Goal: Task Accomplishment & Management: Manage account settings

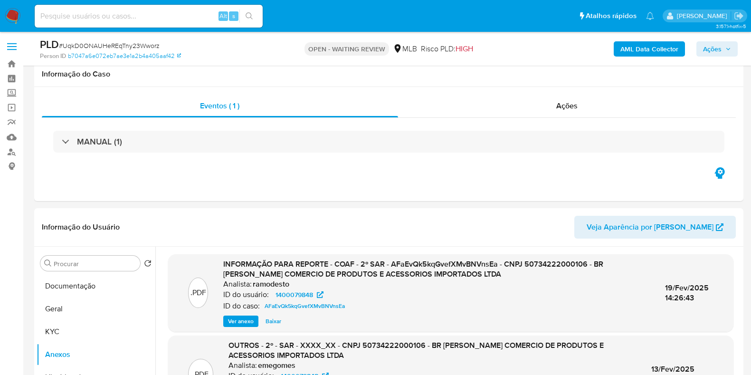
select select "10"
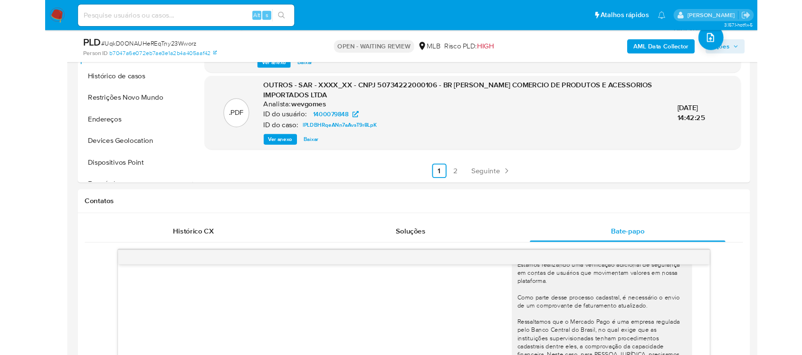
scroll to position [37, 0]
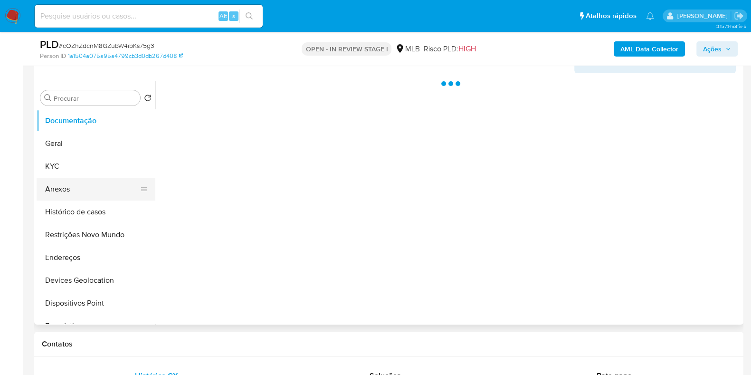
scroll to position [178, 0]
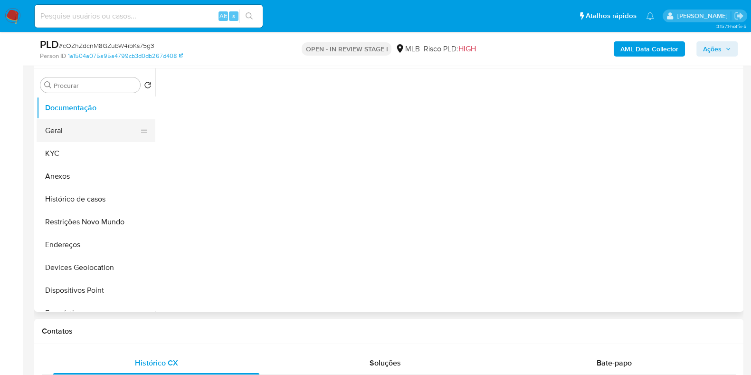
click at [76, 137] on button "Geral" at bounding box center [92, 130] width 111 height 23
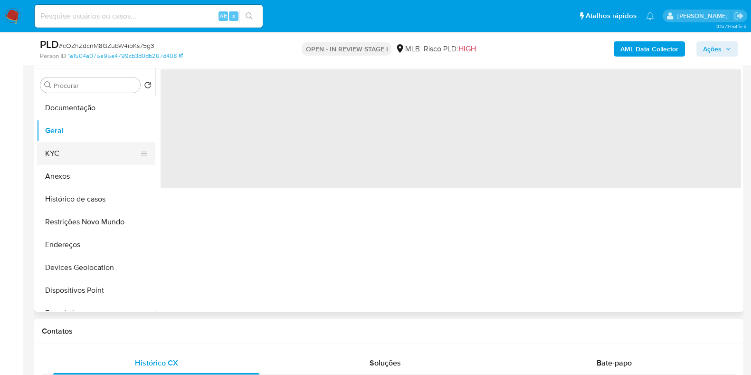
select select "10"
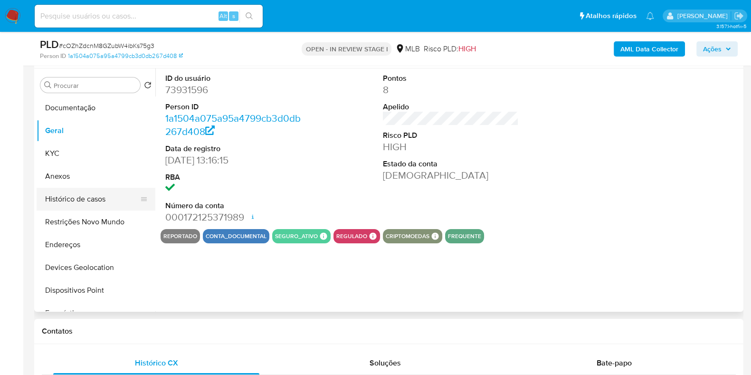
click at [83, 188] on button "Histórico de casos" at bounding box center [92, 199] width 111 height 23
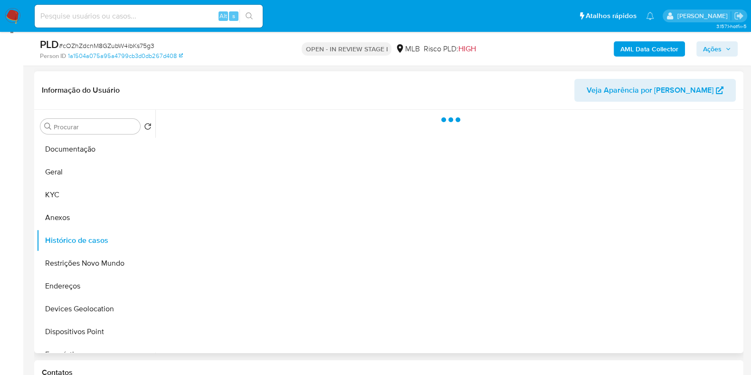
scroll to position [118, 0]
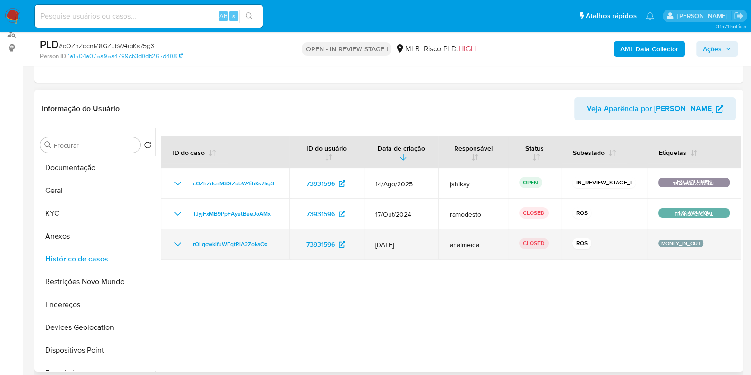
click at [169, 241] on td "rOLqcwkifuWEqtRiA2ZokaQx" at bounding box center [225, 244] width 129 height 30
click at [180, 246] on icon "Mostrar/Ocultar" at bounding box center [177, 243] width 11 height 11
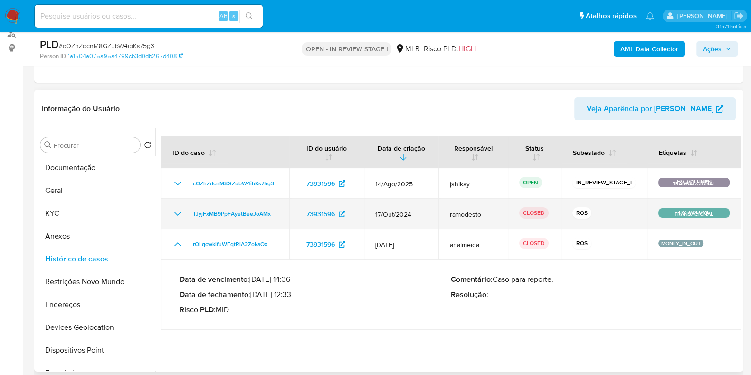
click at [180, 218] on icon "Mostrar/Ocultar" at bounding box center [177, 213] width 11 height 11
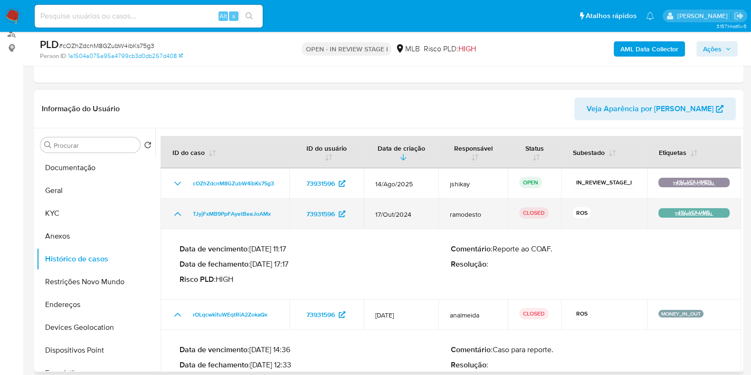
click at [180, 218] on icon "Mostrar/Ocultar" at bounding box center [177, 213] width 11 height 11
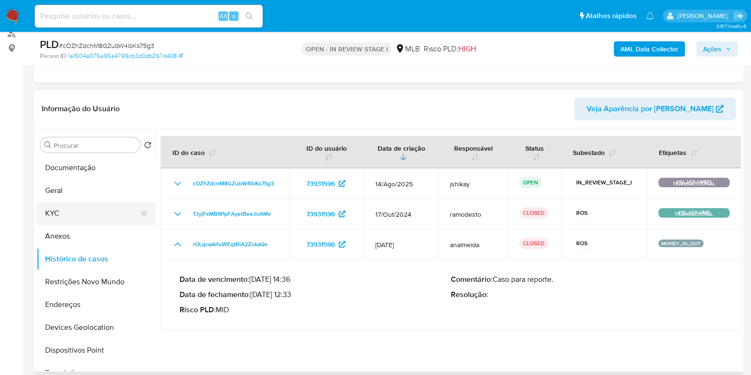
click at [70, 216] on button "KYC" at bounding box center [92, 213] width 111 height 23
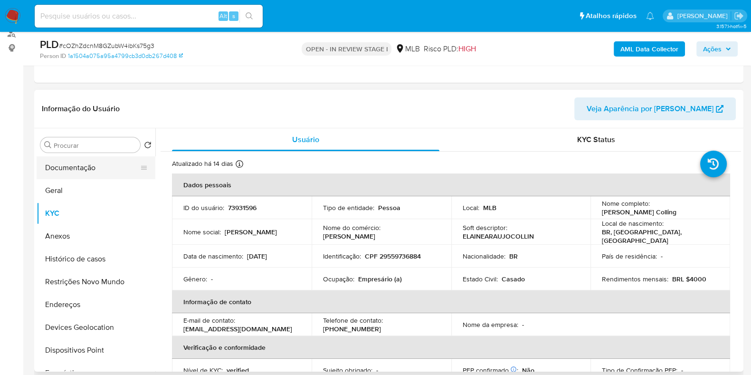
click at [74, 167] on button "Documentação" at bounding box center [92, 167] width 111 height 23
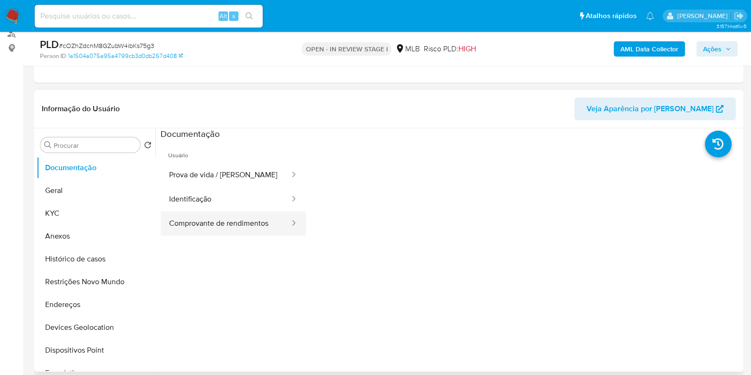
click at [197, 227] on button "Comprovante de rendimentos" at bounding box center [226, 223] width 130 height 24
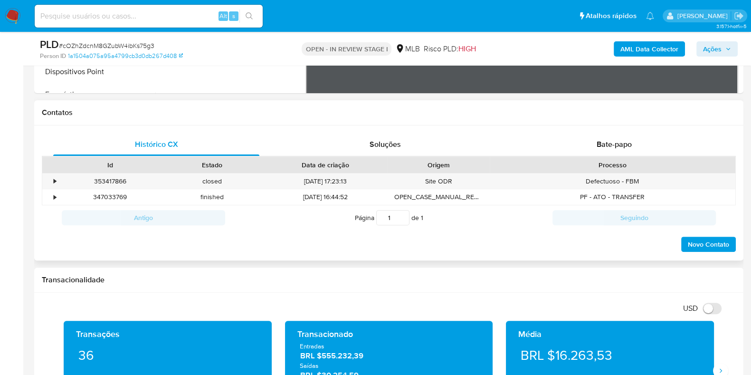
scroll to position [415, 0]
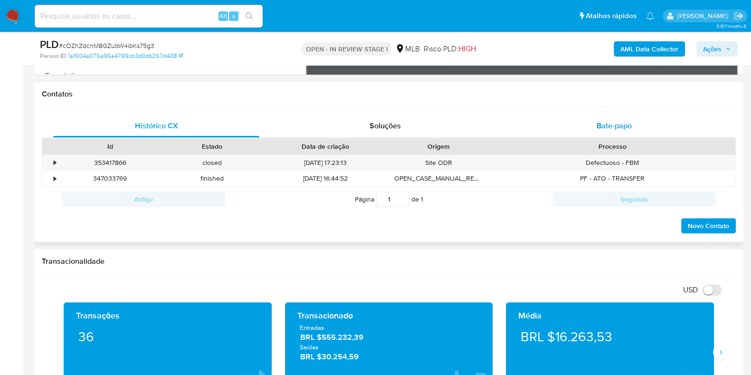
click at [605, 121] on span "Bate-papo" at bounding box center [613, 125] width 35 height 11
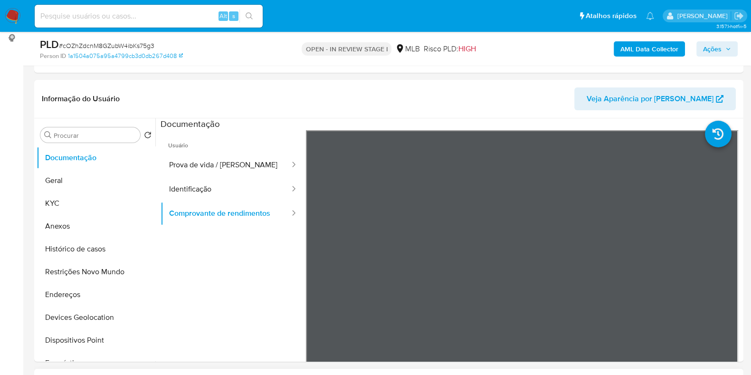
scroll to position [118, 0]
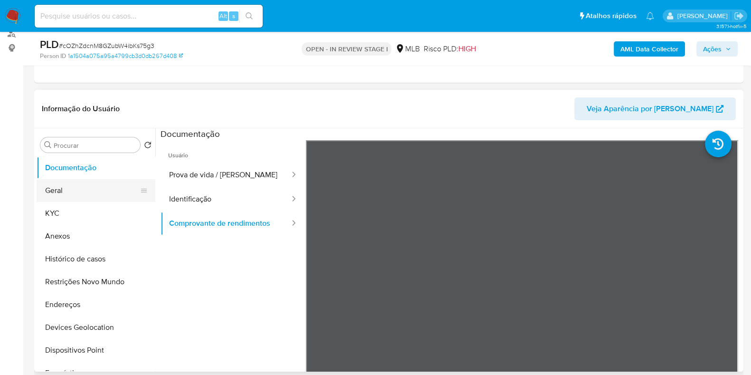
click at [92, 200] on button "Geral" at bounding box center [92, 190] width 111 height 23
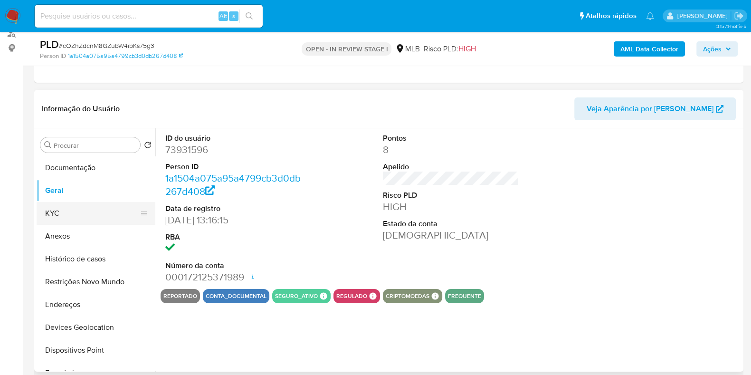
click at [90, 208] on button "KYC" at bounding box center [92, 213] width 111 height 23
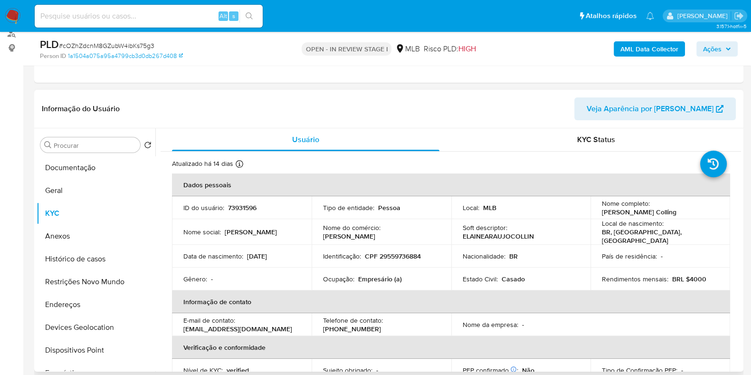
click at [366, 276] on p "Empresário (a)" at bounding box center [380, 278] width 44 height 9
copy p "Empresário"
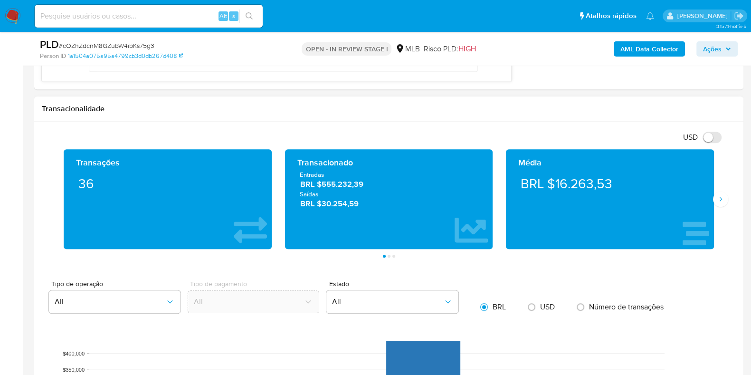
scroll to position [771, 0]
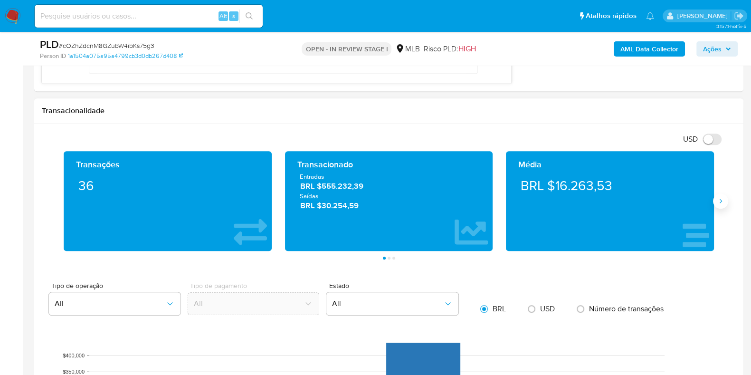
click at [720, 199] on icon "Siguiente" at bounding box center [720, 201] width 2 height 4
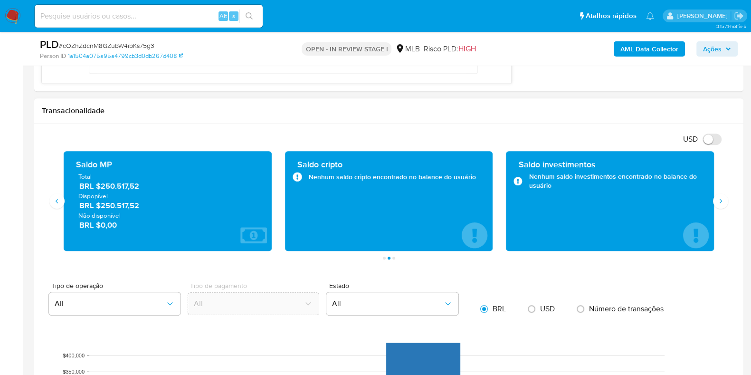
drag, startPoint x: 148, startPoint y: 205, endPoint x: 102, endPoint y: 208, distance: 45.7
click at [102, 208] on span "BRL $250.517,52" at bounding box center [168, 205] width 178 height 11
click at [718, 200] on icon "Siguiente" at bounding box center [721, 201] width 8 height 8
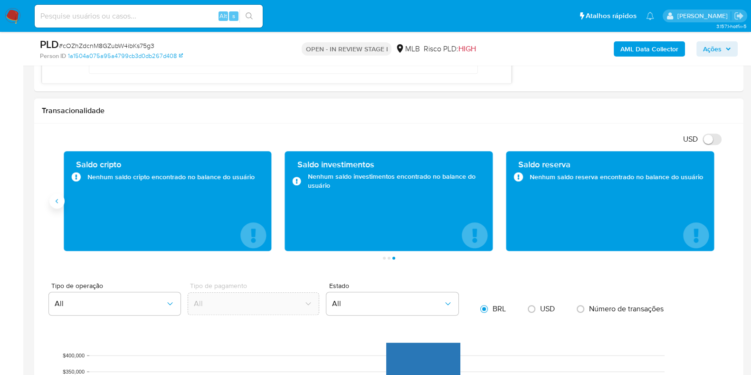
click at [57, 203] on icon "Anterior" at bounding box center [57, 201] width 8 height 8
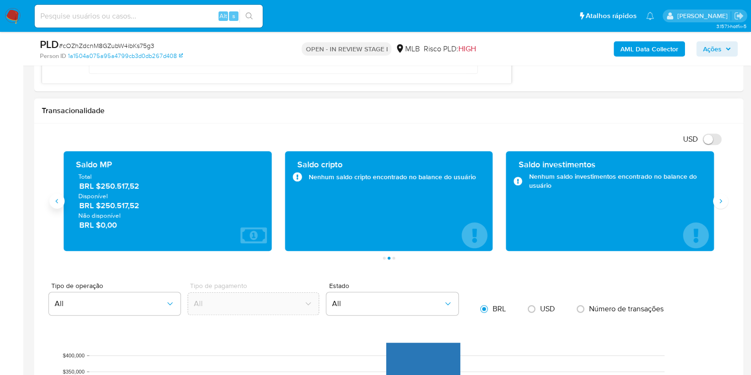
click at [57, 202] on icon "Anterior" at bounding box center [57, 201] width 8 height 8
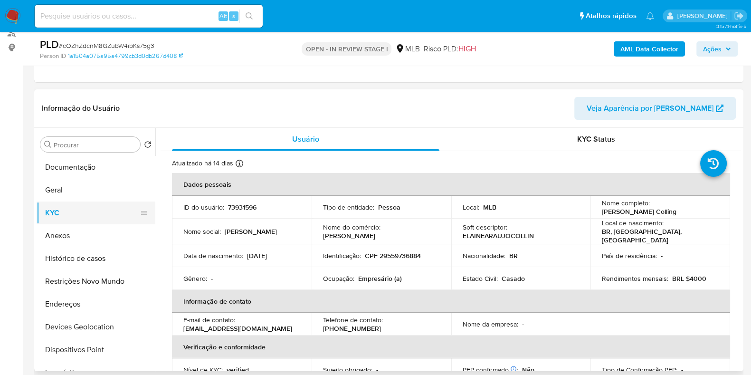
scroll to position [118, 0]
click at [97, 169] on button "Documentação" at bounding box center [92, 167] width 111 height 23
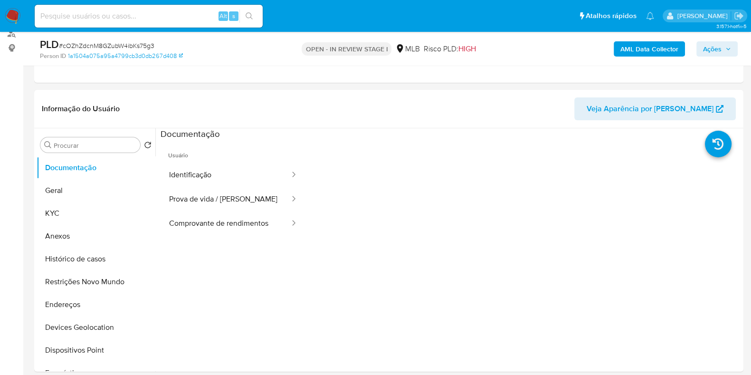
click at [232, 191] on button "Prova de vida / Selfie" at bounding box center [226, 199] width 130 height 24
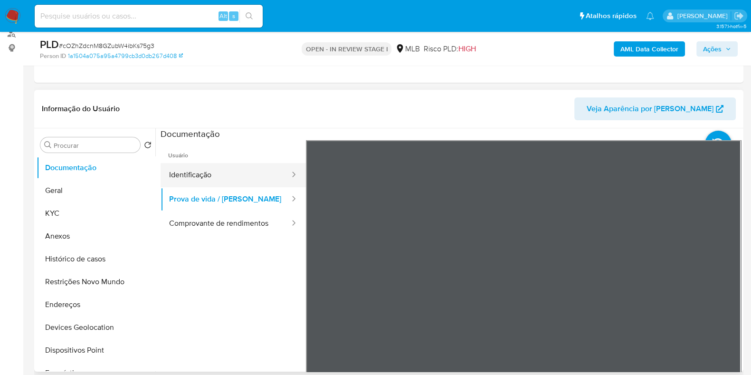
click at [257, 177] on button "Identificação" at bounding box center [226, 175] width 130 height 24
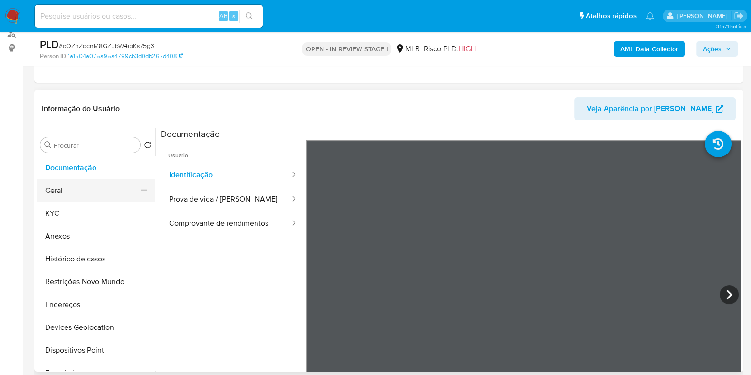
drag, startPoint x: 81, startPoint y: 184, endPoint x: 83, endPoint y: 173, distance: 11.6
click at [81, 184] on button "Geral" at bounding box center [96, 190] width 119 height 23
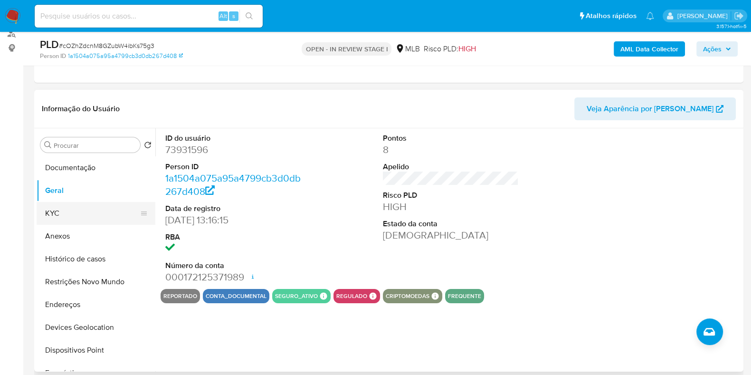
click at [73, 213] on button "KYC" at bounding box center [92, 213] width 111 height 23
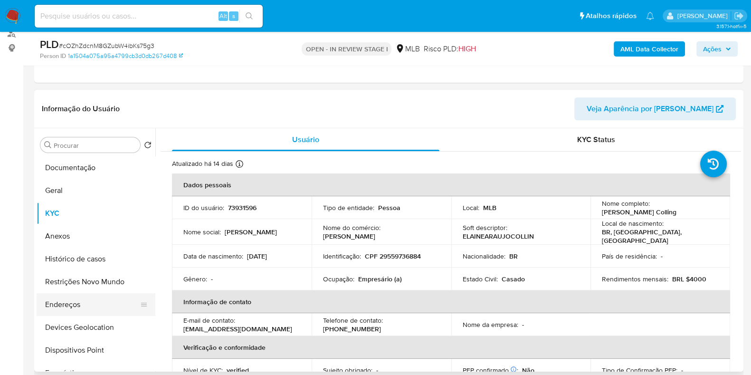
drag, startPoint x: 74, startPoint y: 298, endPoint x: 75, endPoint y: 293, distance: 5.3
click at [73, 299] on button "Endereços" at bounding box center [92, 304] width 111 height 23
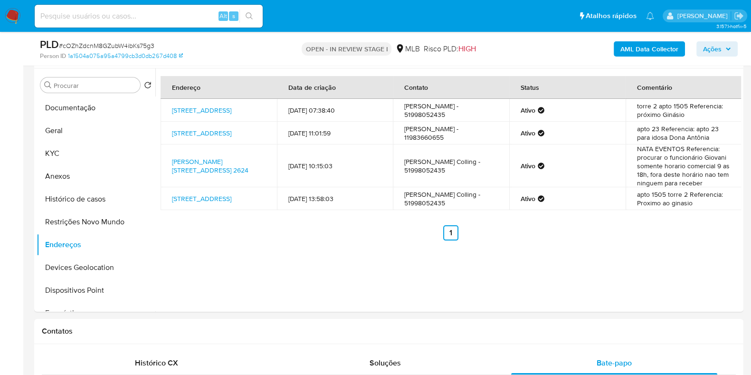
scroll to position [151, 0]
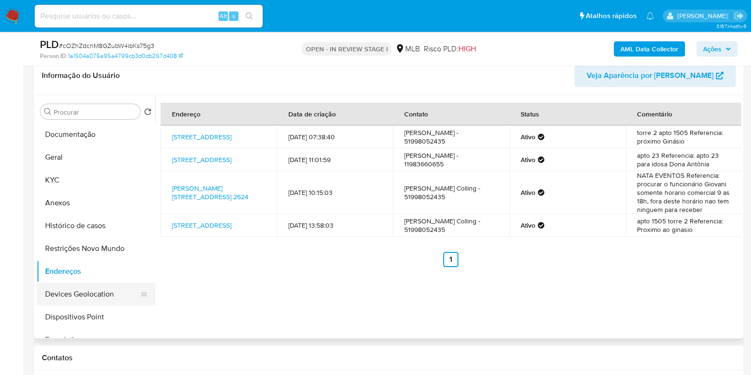
click at [96, 288] on button "Devices Geolocation" at bounding box center [92, 294] width 111 height 23
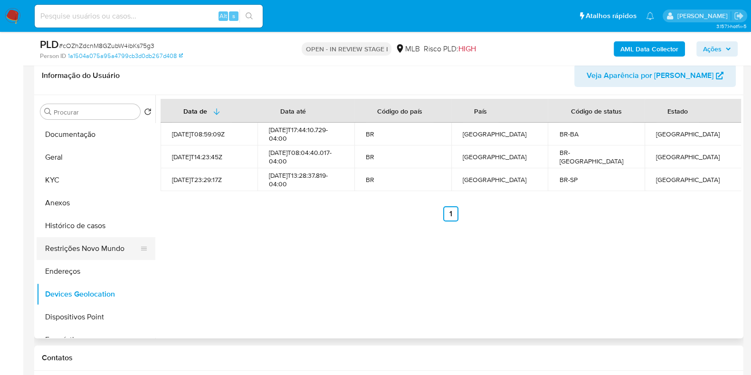
click at [89, 248] on button "Restrições Novo Mundo" at bounding box center [92, 248] width 111 height 23
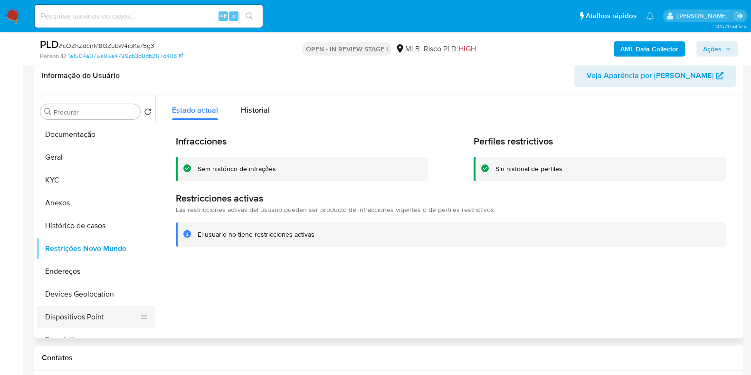
click at [90, 319] on button "Dispositivos Point" at bounding box center [92, 316] width 111 height 23
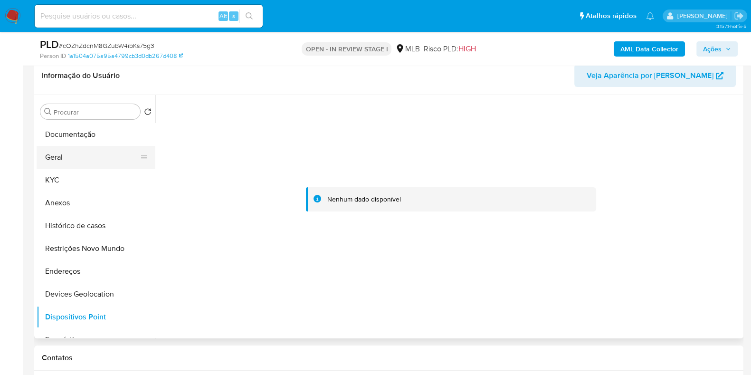
click at [97, 160] on button "Geral" at bounding box center [92, 157] width 111 height 23
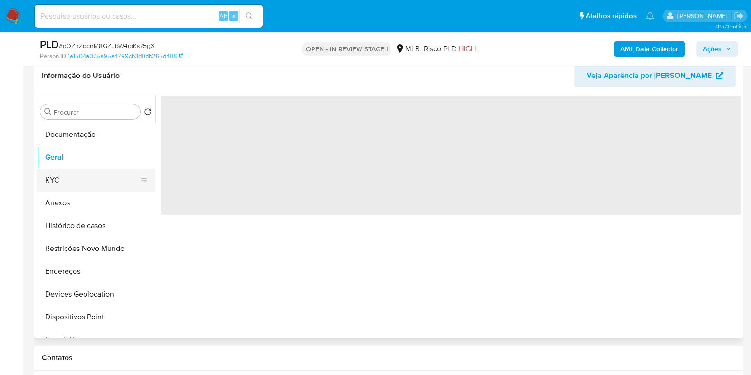
click at [90, 170] on button "KYC" at bounding box center [92, 180] width 111 height 23
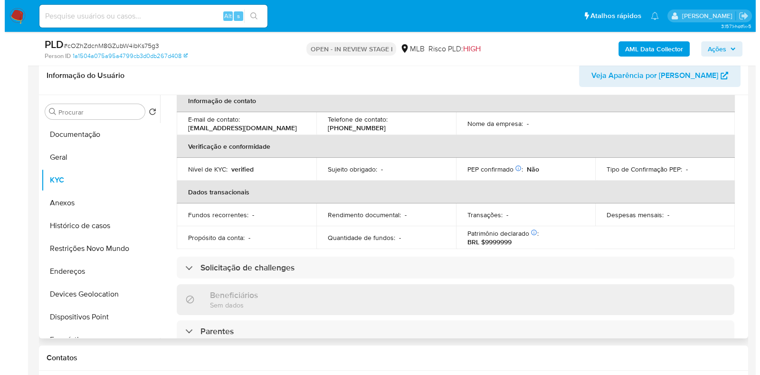
scroll to position [0, 0]
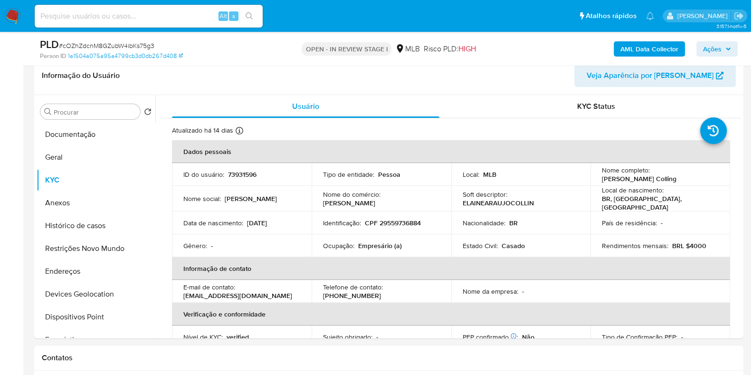
click at [646, 55] on b "AML Data Collector" at bounding box center [649, 48] width 58 height 15
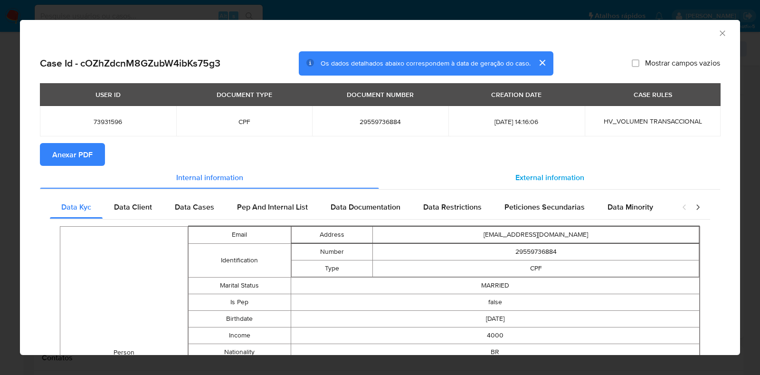
click at [541, 166] on div "External information" at bounding box center [549, 177] width 341 height 23
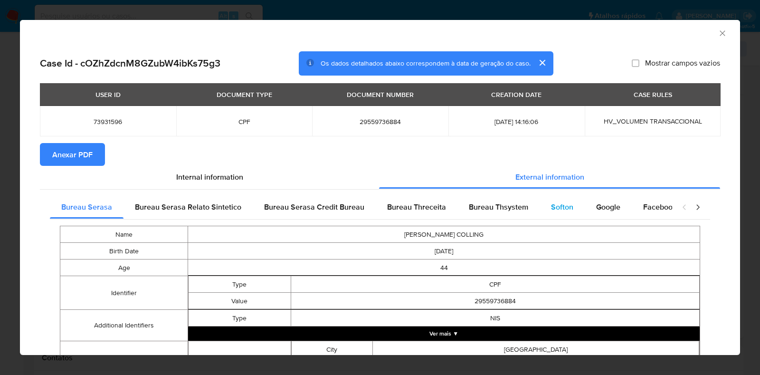
click at [543, 206] on div "Softon" at bounding box center [561, 207] width 45 height 23
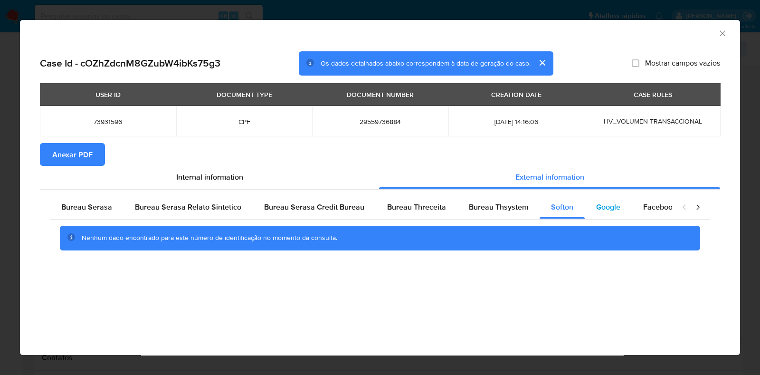
click at [601, 210] on span "Google" at bounding box center [608, 206] width 24 height 11
click at [511, 207] on span "Bureau Thsystem" at bounding box center [498, 206] width 59 height 11
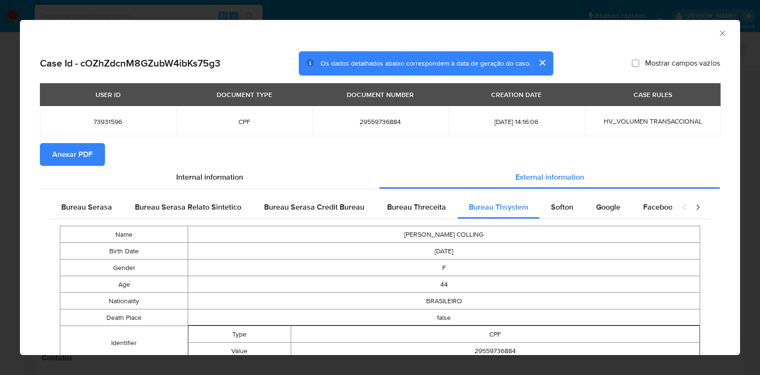
click at [718, 36] on icon "Fechar a janela" at bounding box center [722, 32] width 9 height 9
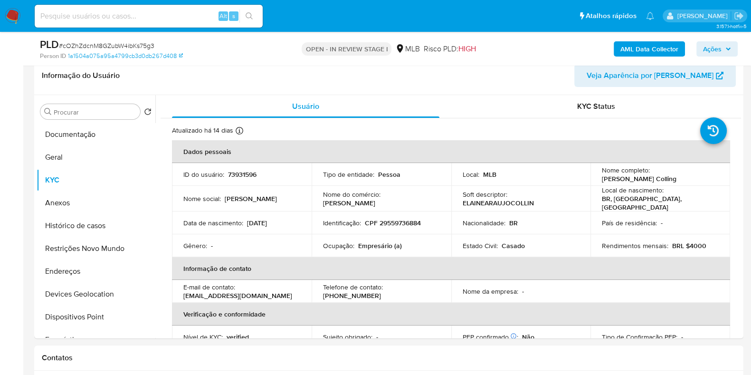
click at [655, 52] on b "AML Data Collector" at bounding box center [649, 48] width 58 height 15
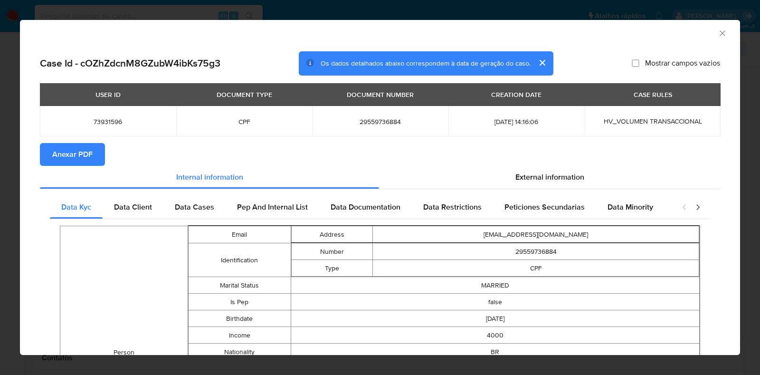
click at [83, 149] on span "Anexar PDF" at bounding box center [72, 154] width 40 height 21
click at [718, 35] on icon "Fechar a janela" at bounding box center [722, 32] width 9 height 9
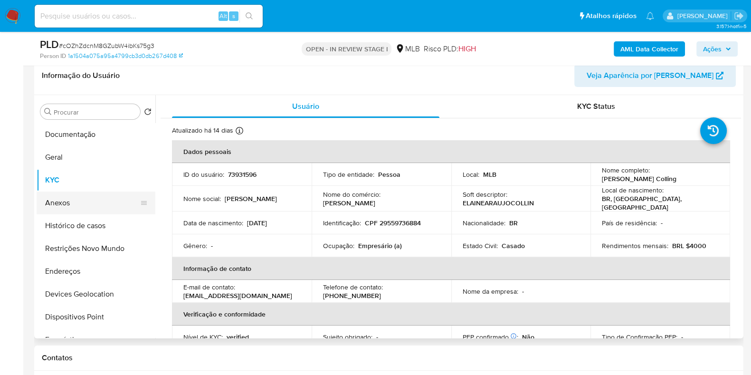
click at [80, 200] on button "Anexos" at bounding box center [92, 202] width 111 height 23
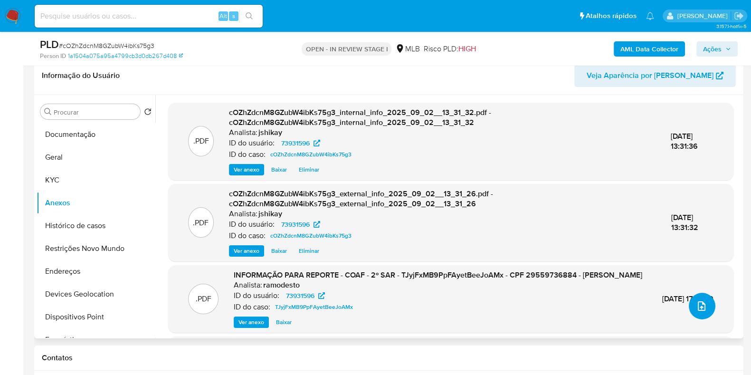
click at [699, 309] on icon "upload-file" at bounding box center [701, 305] width 11 height 11
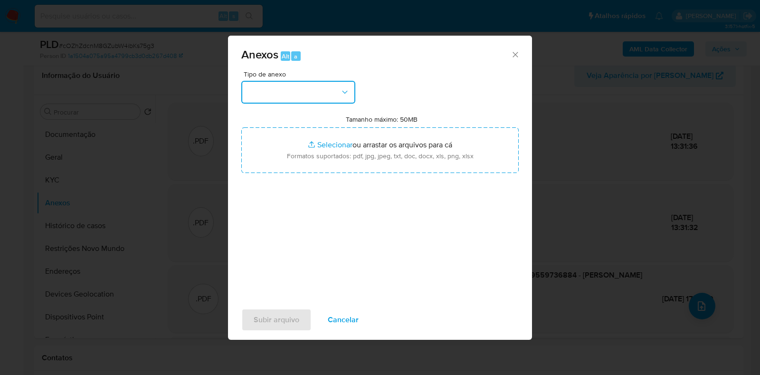
click at [302, 91] on button "button" at bounding box center [298, 92] width 114 height 23
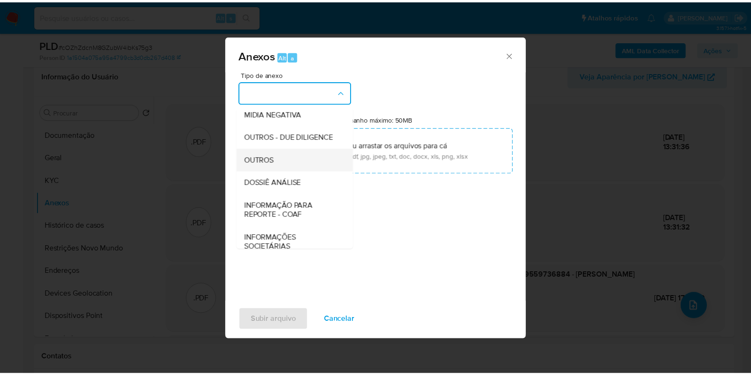
scroll to position [118, 0]
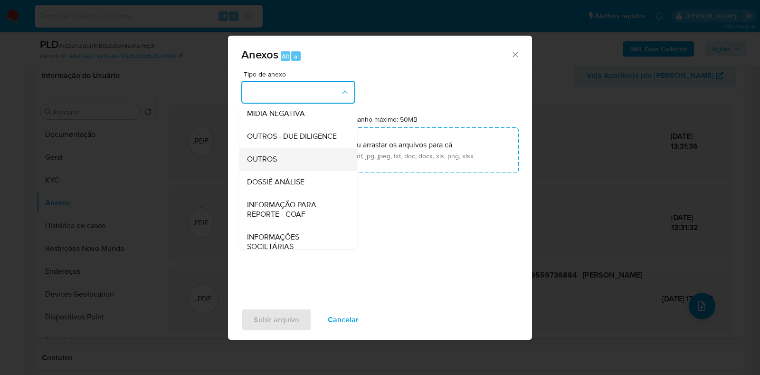
click at [269, 164] on span "OUTROS" at bounding box center [262, 158] width 30 height 9
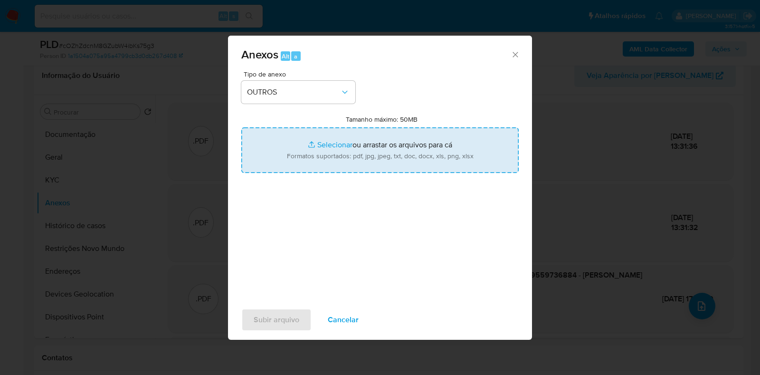
click at [306, 147] on input "Tamanho máximo: 50MB Selecionar arquivos" at bounding box center [379, 150] width 277 height 46
type input "C:\fakepath\Mulan 73931596_2025_09_01_17_12_26 - Resumen TX.pdf"
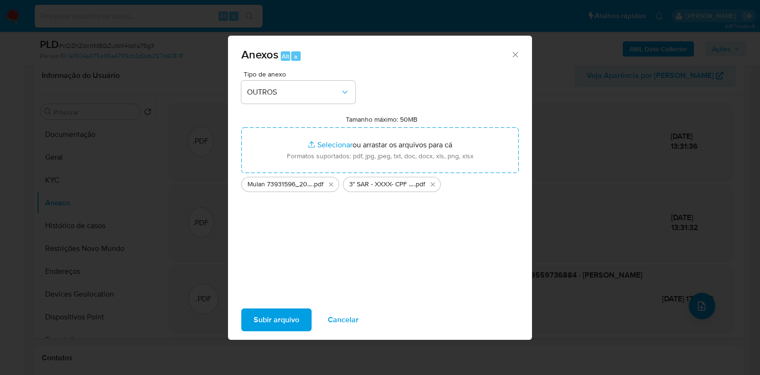
click at [464, 311] on div "Subir arquivo Cancelar" at bounding box center [380, 320] width 304 height 36
click at [277, 320] on span "Subir arquivo" at bounding box center [277, 319] width 46 height 21
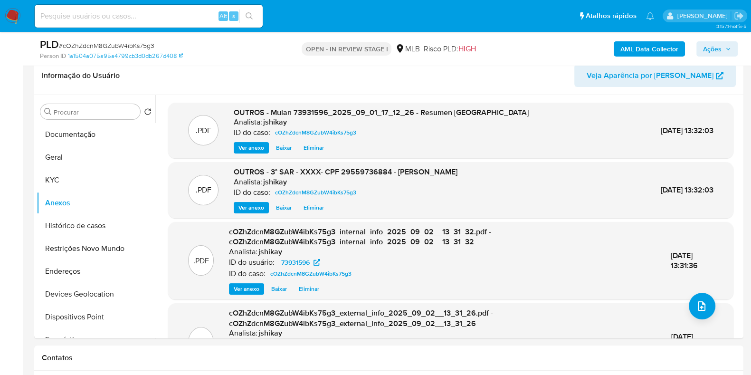
click at [708, 49] on span "Ações" at bounding box center [712, 48] width 19 height 15
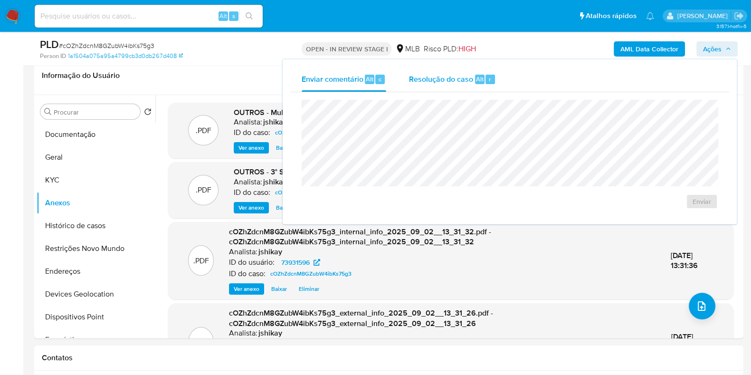
click at [462, 85] on div "Resolução do caso Alt r" at bounding box center [452, 79] width 87 height 25
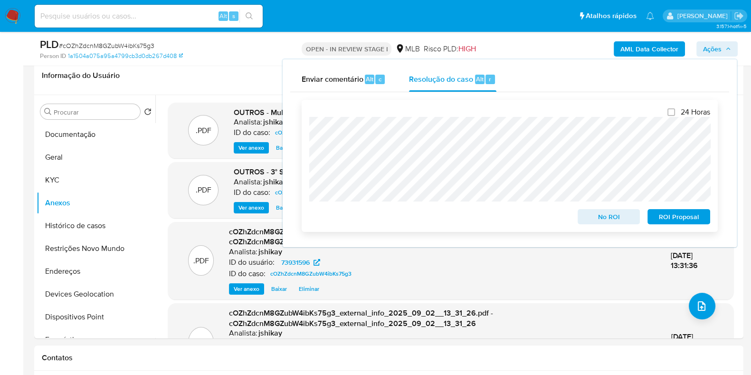
scroll to position [92, 0]
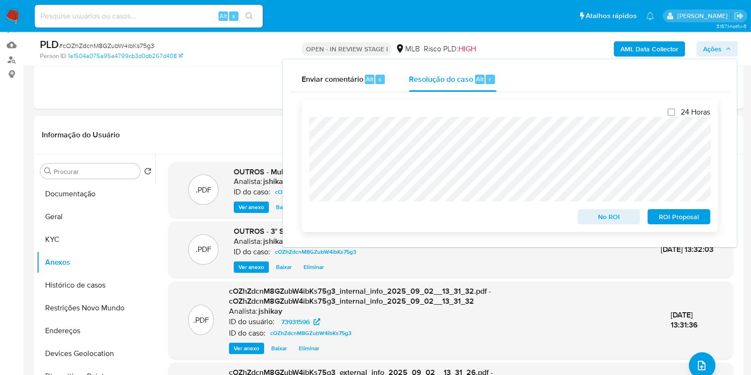
click at [667, 218] on span "ROI Proposal" at bounding box center [678, 216] width 49 height 13
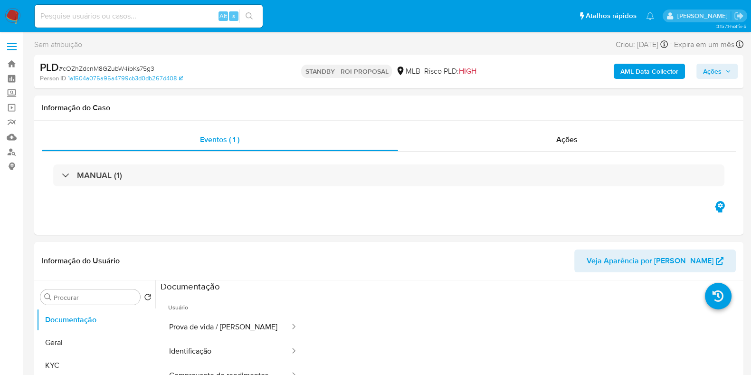
select select "10"
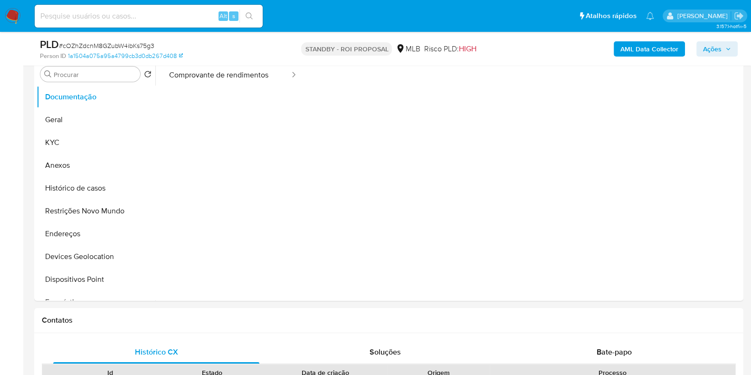
scroll to position [118, 0]
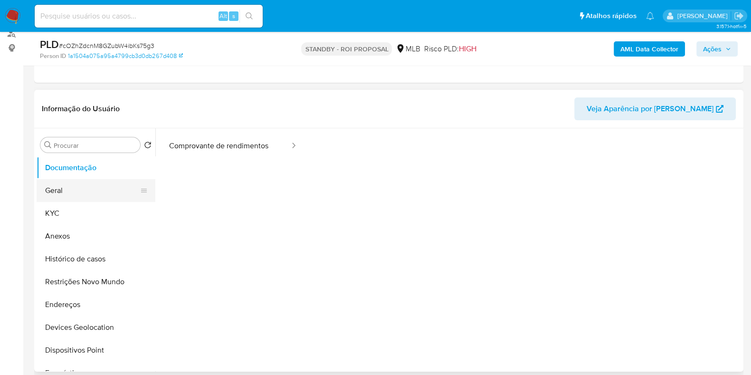
click at [69, 191] on button "Geral" at bounding box center [92, 190] width 111 height 23
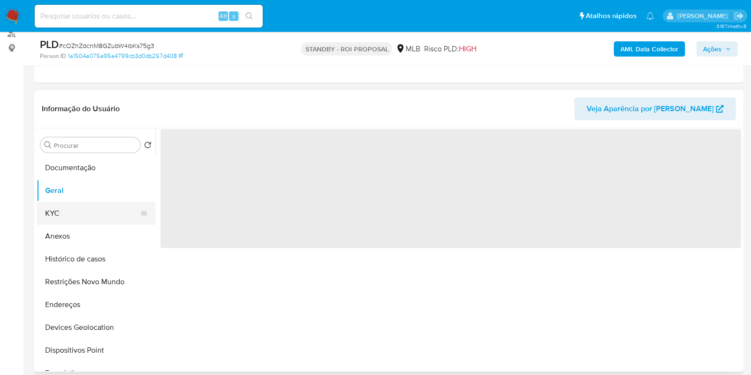
scroll to position [0, 0]
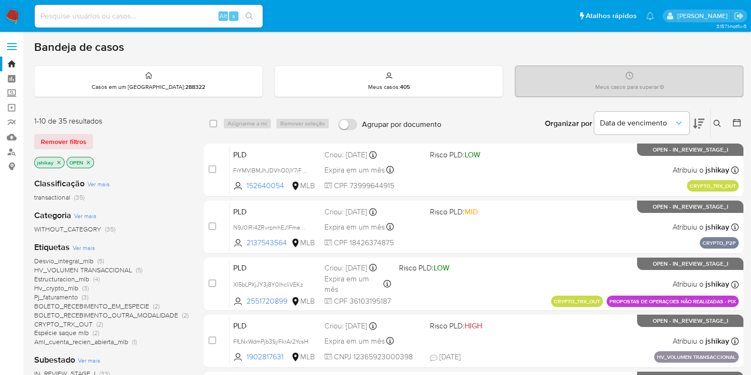
click at [717, 123] on icon at bounding box center [717, 124] width 8 height 8
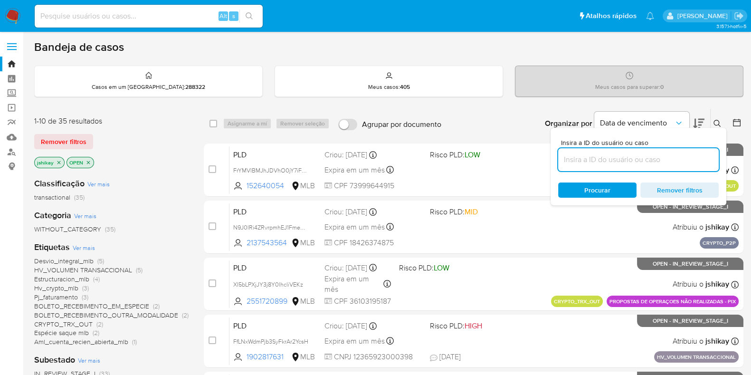
click at [606, 156] on input at bounding box center [638, 159] width 161 height 12
click at [575, 162] on input at bounding box center [638, 159] width 161 height 12
paste input "phljb54rKFkQQVp7LgPVfTVc"
type input "phljb54rKFkQQVp7LgPVfTVc"
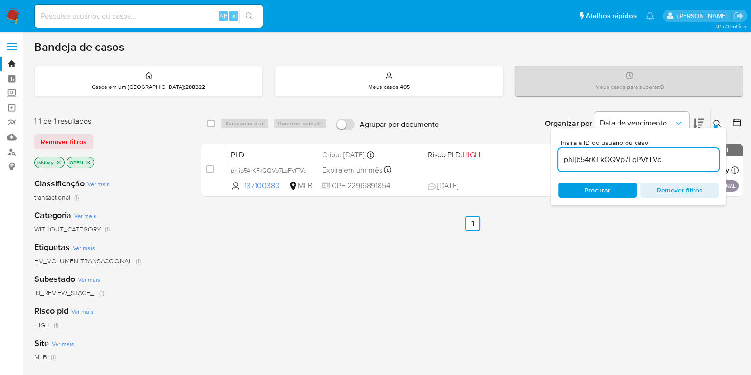
click at [230, 227] on ul "Anterior 1 Seguinte" at bounding box center [472, 223] width 542 height 15
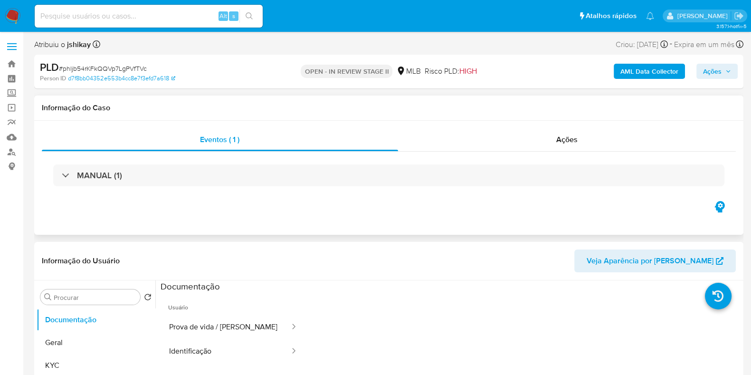
select select "10"
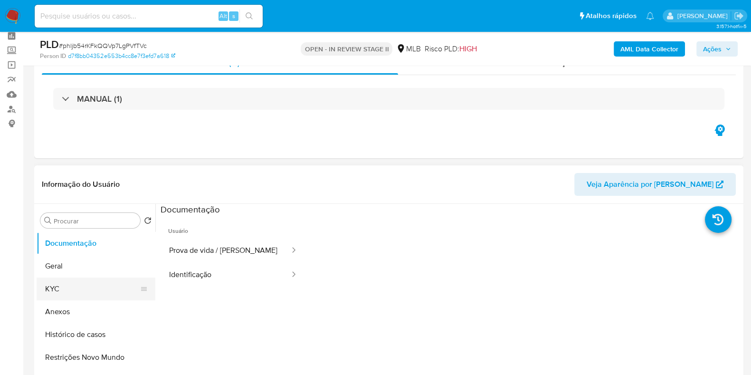
scroll to position [59, 0]
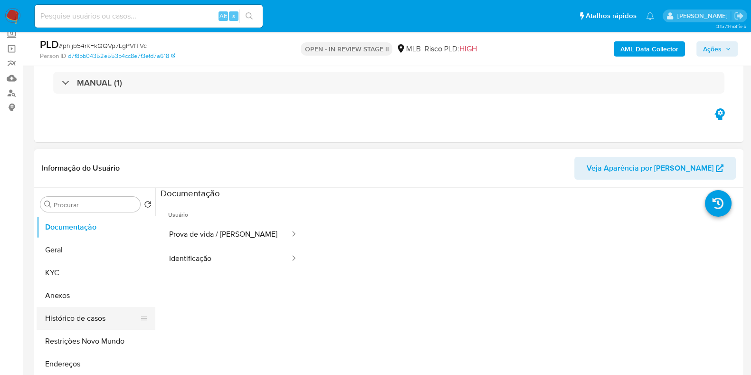
click at [69, 316] on button "Histórico de casos" at bounding box center [92, 318] width 111 height 23
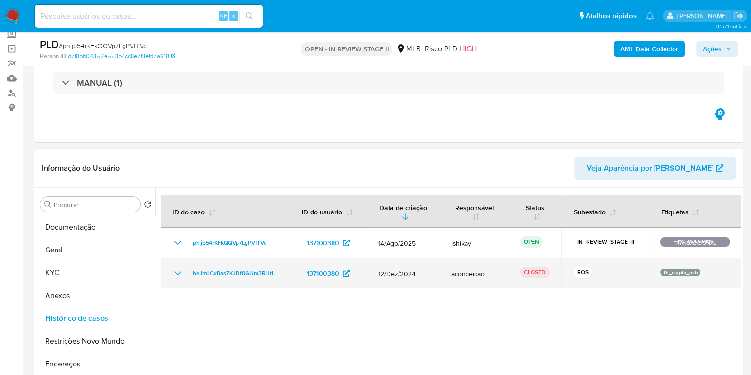
click at [182, 270] on icon "Mostrar/Ocultar" at bounding box center [177, 272] width 11 height 11
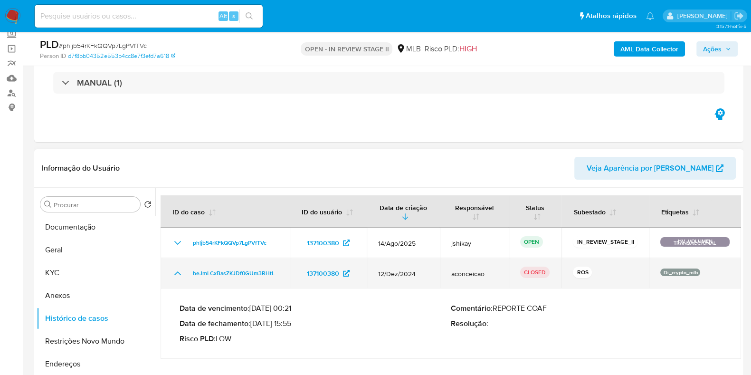
click at [182, 270] on icon "Mostrar/Ocultar" at bounding box center [177, 272] width 11 height 11
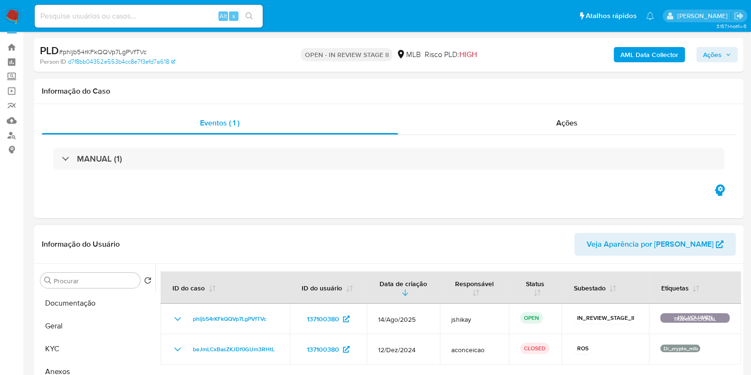
scroll to position [0, 0]
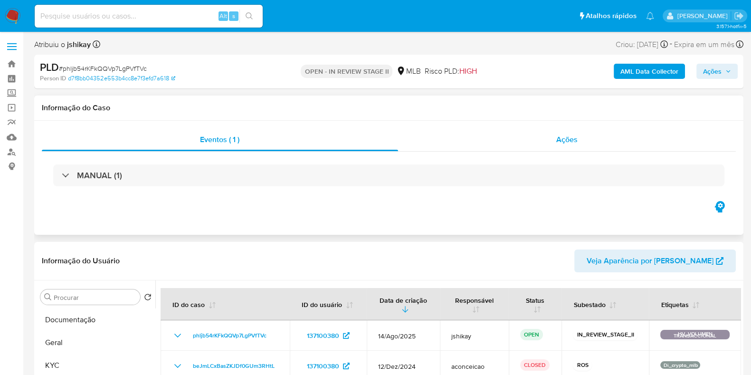
click at [485, 141] on div "Ações" at bounding box center [567, 139] width 338 height 23
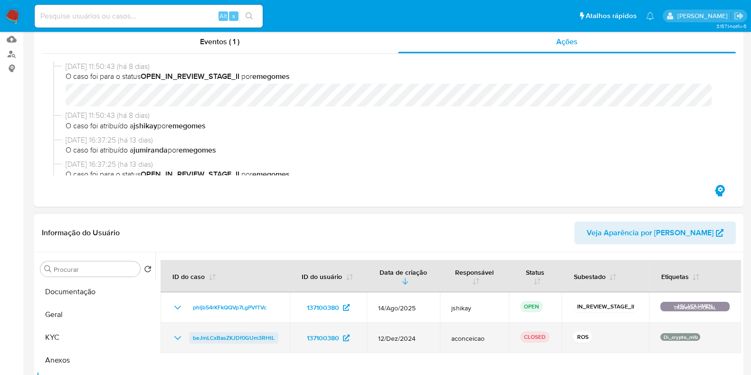
scroll to position [237, 0]
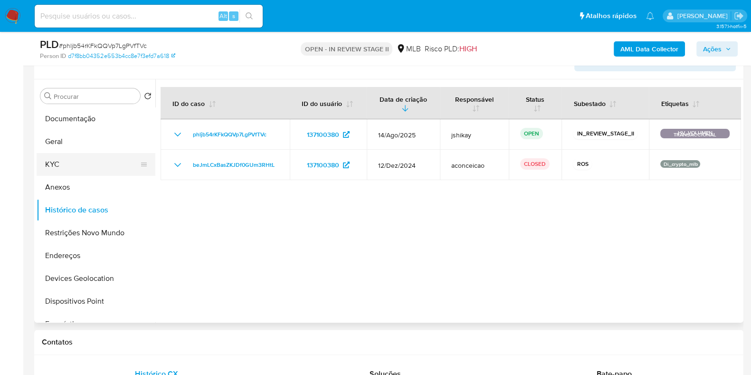
drag, startPoint x: 73, startPoint y: 160, endPoint x: 72, endPoint y: 154, distance: 6.2
click at [73, 160] on button "KYC" at bounding box center [92, 164] width 111 height 23
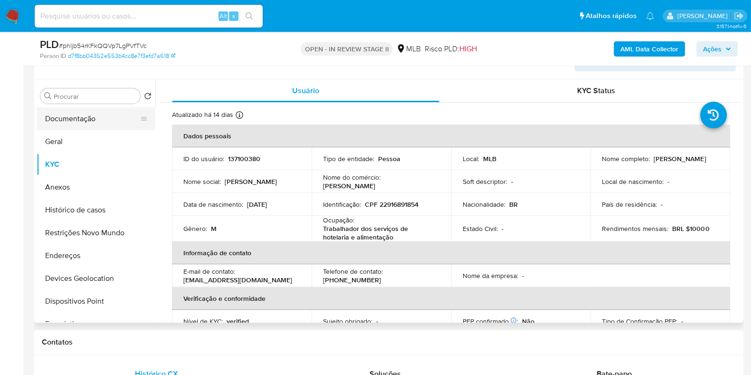
click at [100, 118] on button "Documentação" at bounding box center [92, 118] width 111 height 23
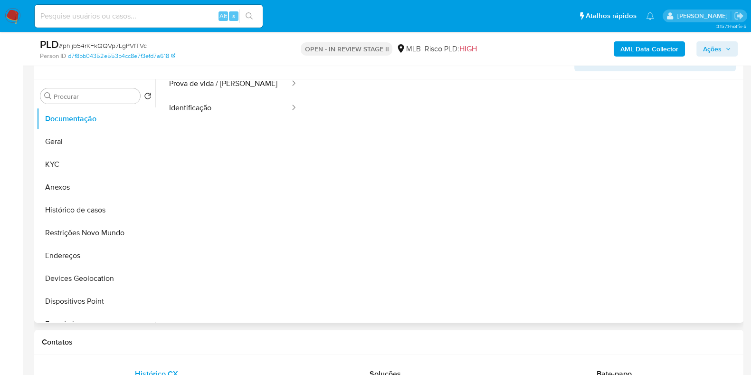
scroll to position [77, 0]
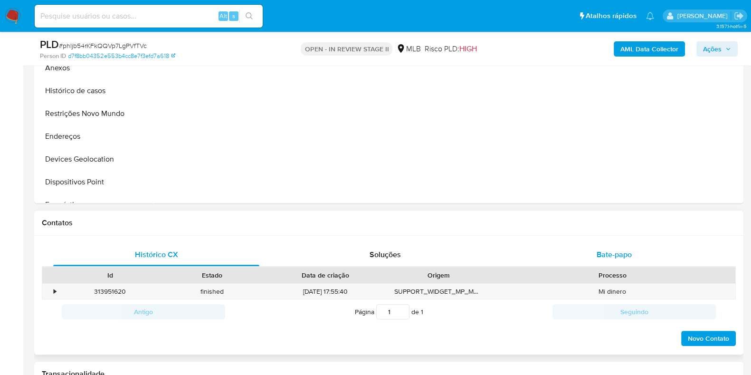
click at [580, 258] on div "Bate-papo" at bounding box center [614, 254] width 206 height 23
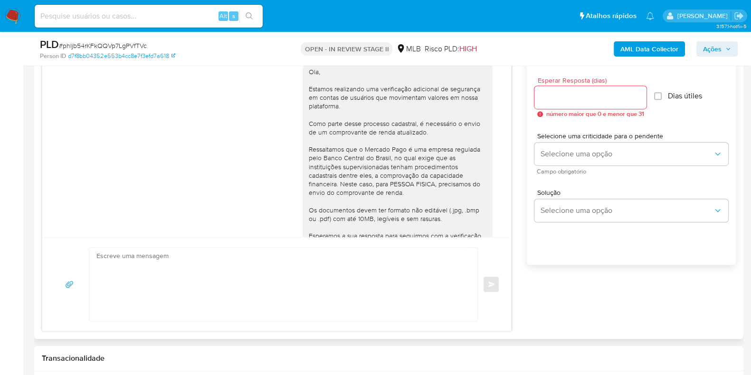
scroll to position [123, 0]
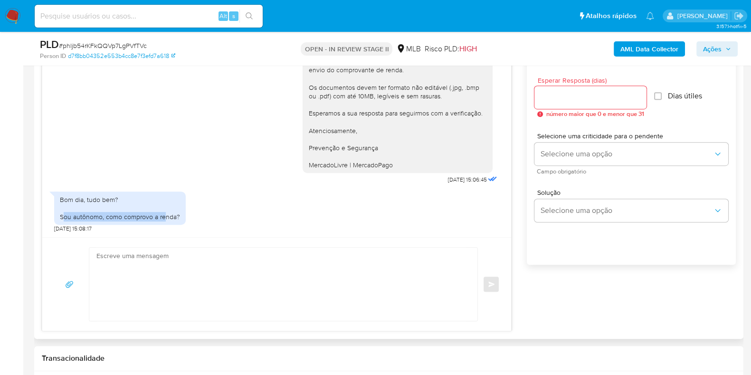
drag, startPoint x: 63, startPoint y: 214, endPoint x: 164, endPoint y: 213, distance: 101.6
click at [164, 213] on div "Bom dia, tudo bem? Sou autônomo, como comprovo a renda?" at bounding box center [120, 208] width 120 height 26
click at [204, 216] on div "Bom dia, tudo bem? Sou autônomo, como comprovo a renda? 18/08/2025 15:08:17" at bounding box center [276, 210] width 445 height 46
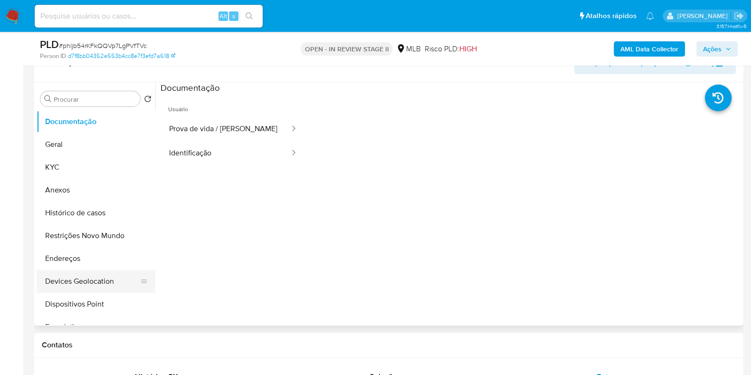
scroll to position [237, 0]
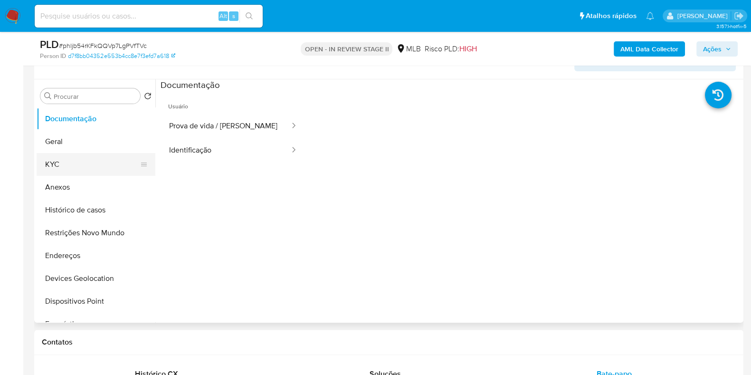
click at [72, 166] on button "KYC" at bounding box center [92, 164] width 111 height 23
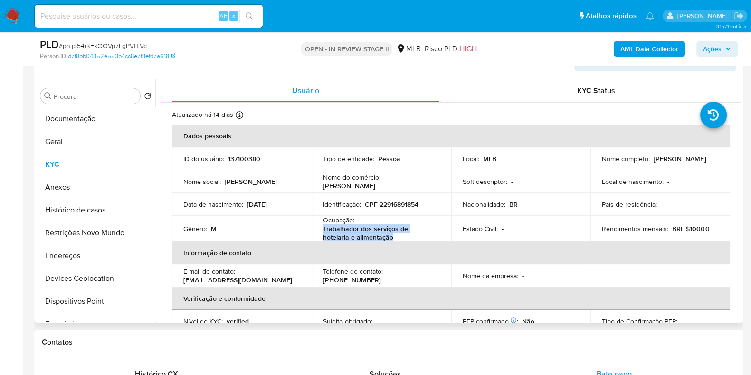
drag, startPoint x: 373, startPoint y: 234, endPoint x: 323, endPoint y: 227, distance: 50.3
click at [323, 227] on p "Trabalhador dos serviços de hotelaria e alimentação" at bounding box center [379, 232] width 113 height 17
copy p "Trabalhador dos serviços de hotelaria e alimentação"
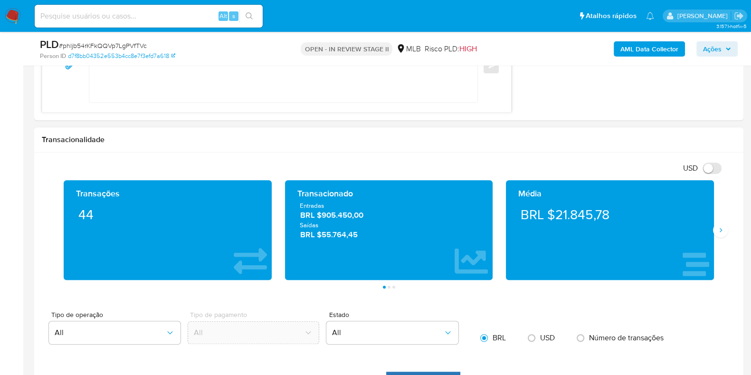
scroll to position [831, 0]
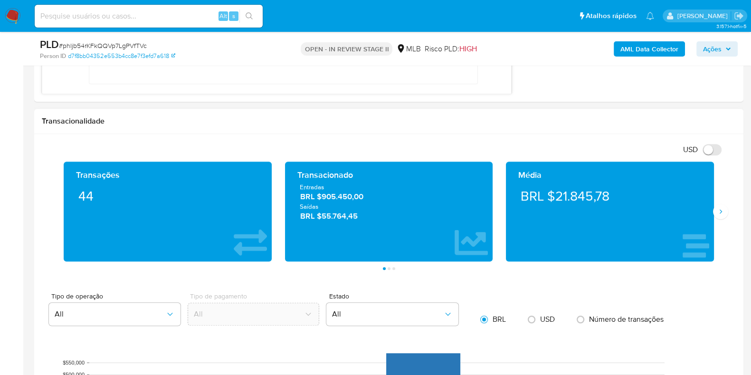
click at [717, 219] on div "Média BRL $21.845,78" at bounding box center [609, 211] width 221 height 100
click at [721, 208] on icon "Siguiente" at bounding box center [721, 212] width 8 height 8
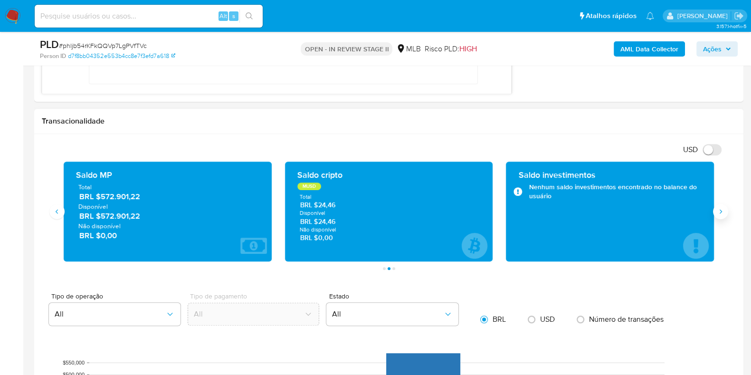
click at [721, 208] on icon "Siguiente" at bounding box center [721, 212] width 8 height 8
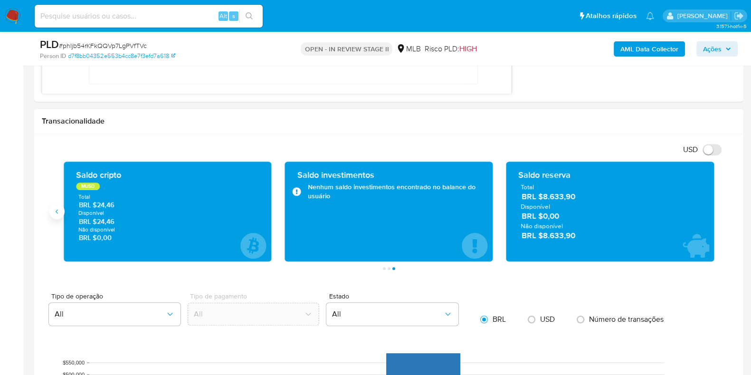
click at [50, 209] on div "Transações 44 Transacionado Entradas BRL $905.450,00 Saídas BRL $55.764,45 Médi…" at bounding box center [389, 215] width 694 height 108
click at [55, 212] on icon "Anterior" at bounding box center [57, 212] width 8 height 8
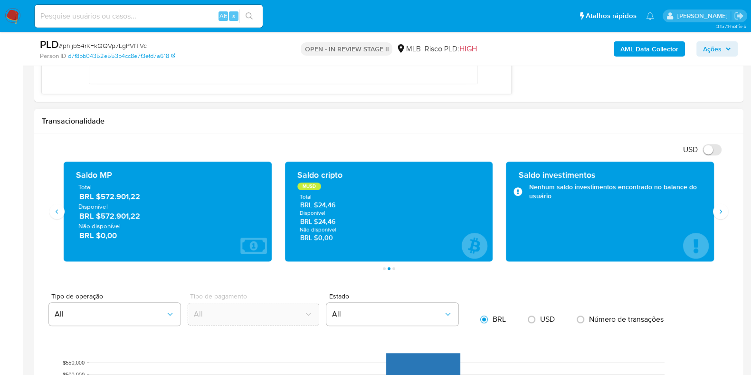
drag, startPoint x: 143, startPoint y: 219, endPoint x: 101, endPoint y: 217, distance: 42.3
click at [101, 217] on span "BRL $572.901,22" at bounding box center [168, 215] width 178 height 11
click at [717, 208] on icon "Siguiente" at bounding box center [721, 212] width 8 height 8
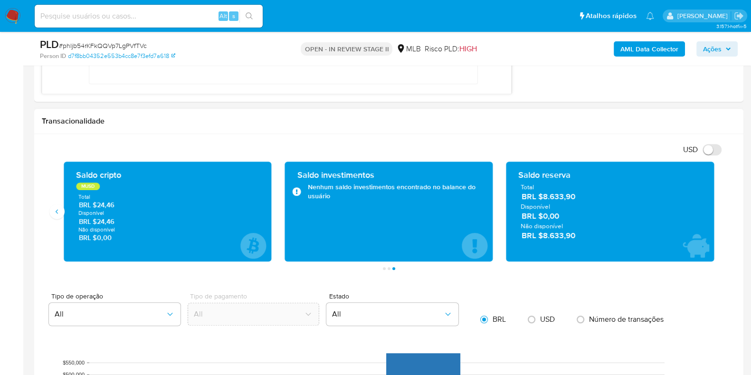
drag, startPoint x: 578, startPoint y: 197, endPoint x: 543, endPoint y: 199, distance: 35.7
click at [543, 199] on span "BRL $8.633,90" at bounding box center [610, 196] width 178 height 11
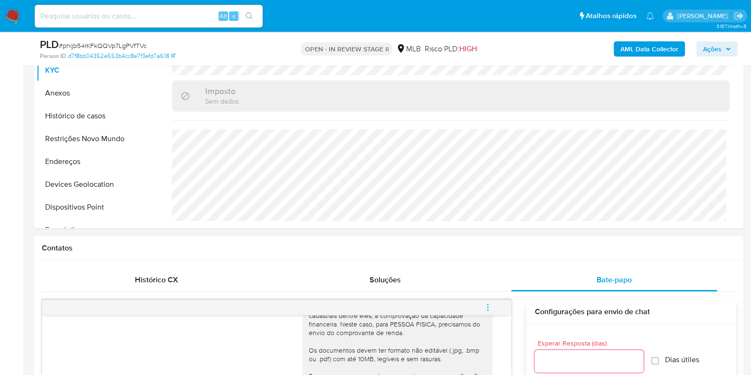
scroll to position [237, 0]
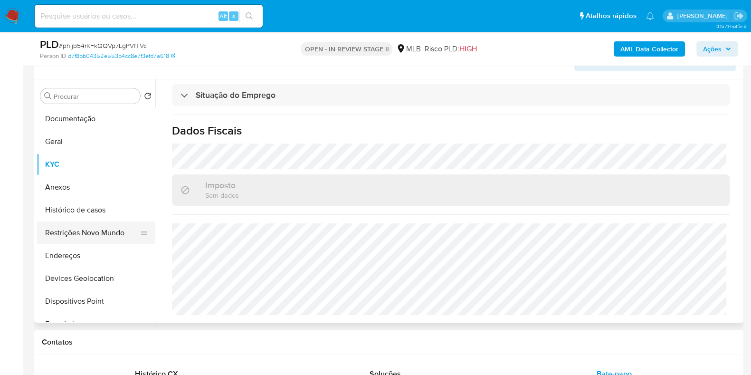
click at [91, 228] on button "Restrições Novo Mundo" at bounding box center [92, 232] width 111 height 23
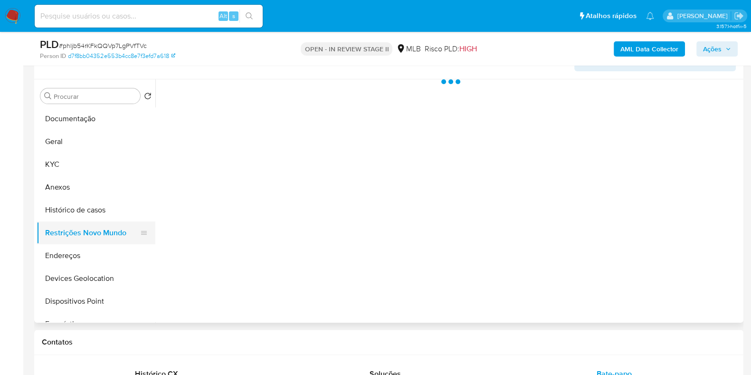
scroll to position [0, 0]
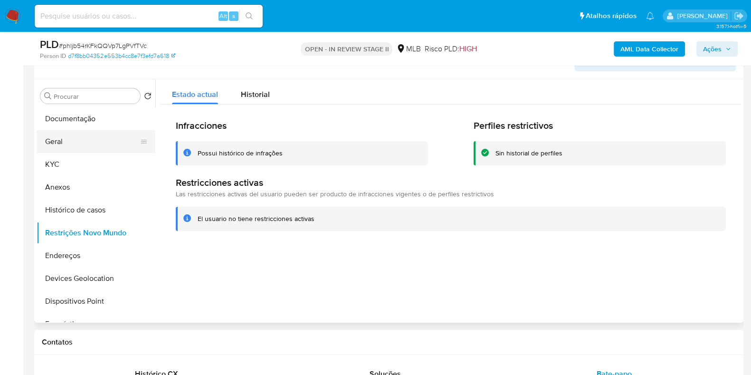
click at [75, 137] on button "Geral" at bounding box center [92, 141] width 111 height 23
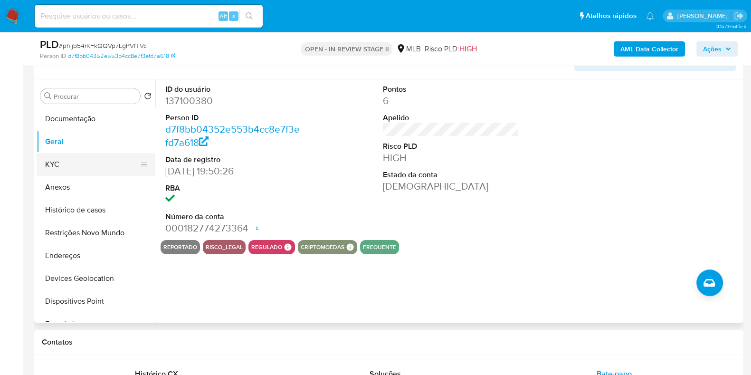
click at [88, 164] on button "KYC" at bounding box center [92, 164] width 111 height 23
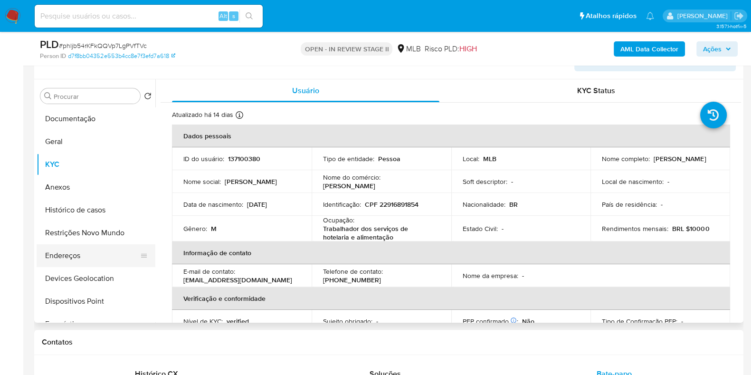
drag, startPoint x: 69, startPoint y: 251, endPoint x: 264, endPoint y: 239, distance: 195.1
click at [69, 251] on button "Endereços" at bounding box center [96, 255] width 119 height 23
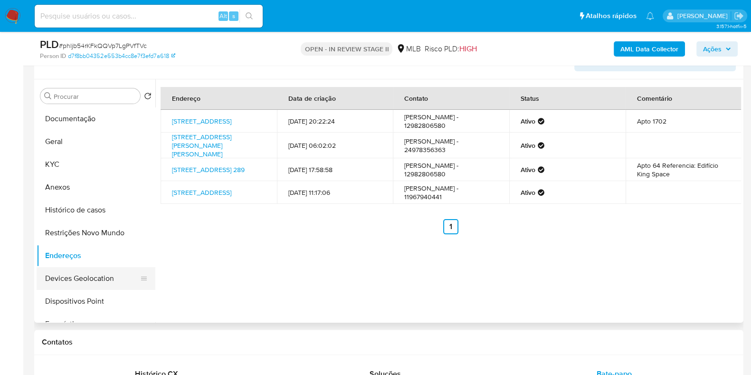
drag, startPoint x: 91, startPoint y: 279, endPoint x: 119, endPoint y: 279, distance: 28.0
click at [91, 279] on button "Devices Geolocation" at bounding box center [92, 278] width 111 height 23
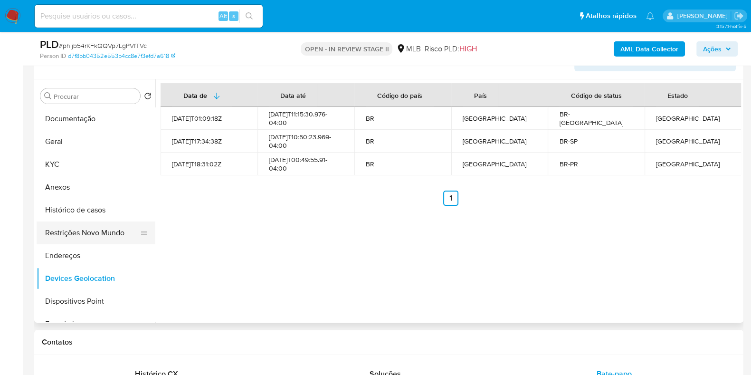
click at [107, 234] on button "Restrições Novo Mundo" at bounding box center [92, 232] width 111 height 23
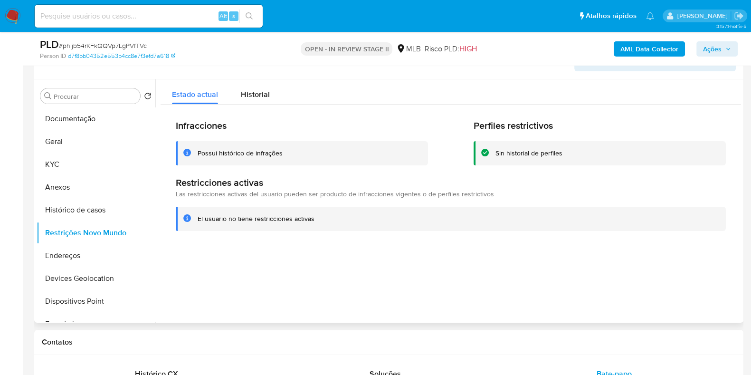
drag, startPoint x: 100, startPoint y: 296, endPoint x: 381, endPoint y: 281, distance: 281.6
click at [101, 296] on button "Dispositivos Point" at bounding box center [96, 301] width 119 height 23
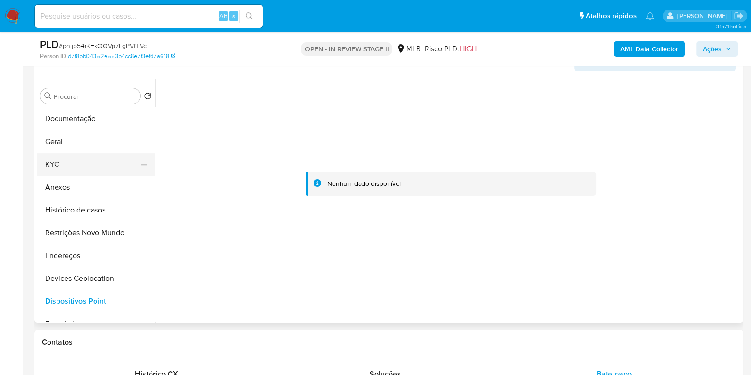
drag, startPoint x: 100, startPoint y: 171, endPoint x: 86, endPoint y: 162, distance: 16.6
click at [96, 170] on button "KYC" at bounding box center [92, 164] width 111 height 23
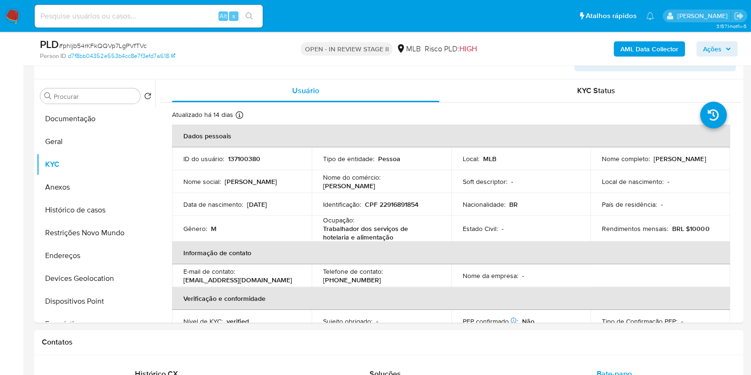
click at [108, 46] on span "# phljb54rKFkQQVp7LgPVfTVc" at bounding box center [103, 45] width 88 height 9
copy span "phljb54rKFkQQVp7LgPVfTVc"
click at [712, 51] on span "Ações" at bounding box center [712, 48] width 19 height 15
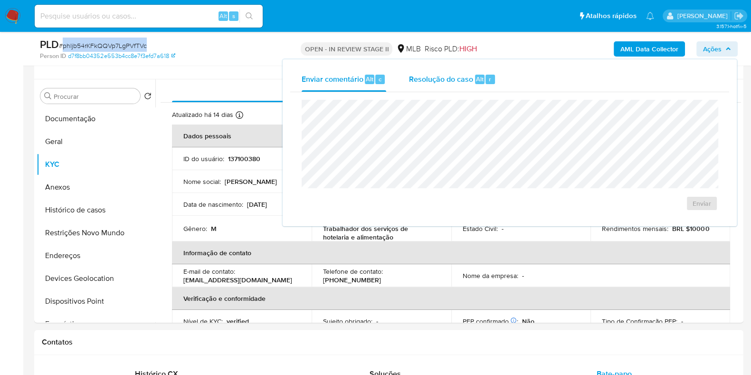
click at [458, 80] on span "Resolução do caso" at bounding box center [441, 78] width 64 height 11
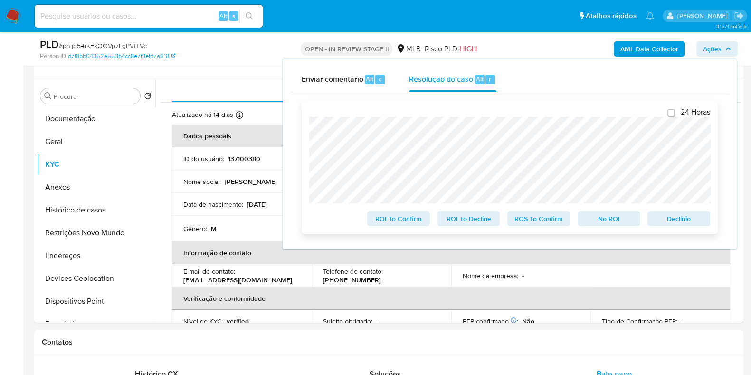
click at [674, 224] on span "Declínio" at bounding box center [678, 218] width 49 height 13
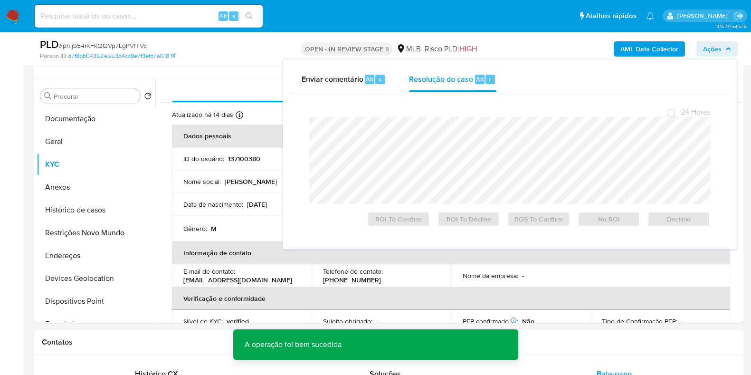
click at [131, 42] on span "# phljb54rKFkQQVp7LgPVfTVc" at bounding box center [103, 45] width 88 height 9
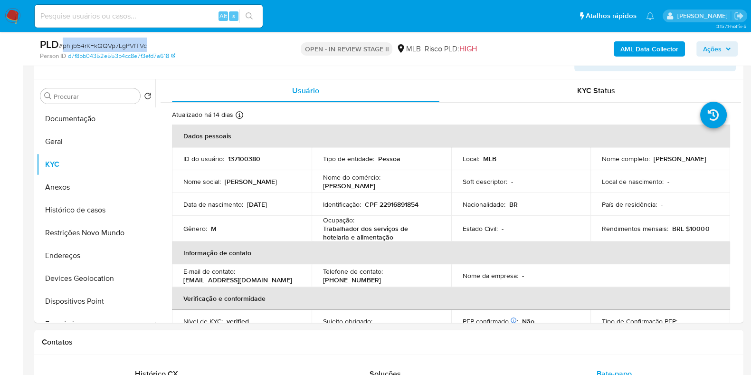
click at [131, 42] on span "# phljb54rKFkQQVp7LgPVfTVc" at bounding box center [103, 45] width 88 height 9
copy span "phljb54rKFkQQVp7LgPVfTVc"
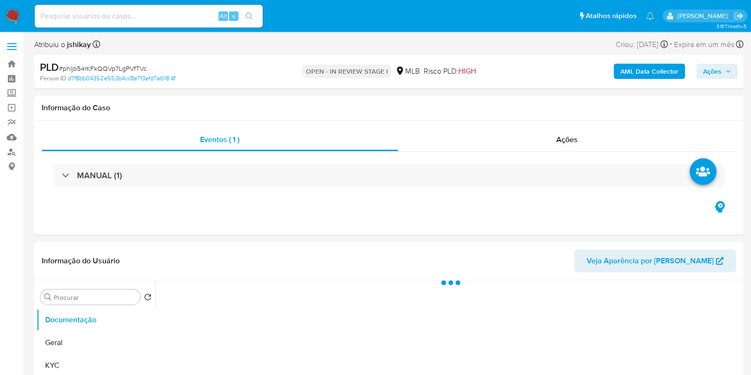
select select "10"
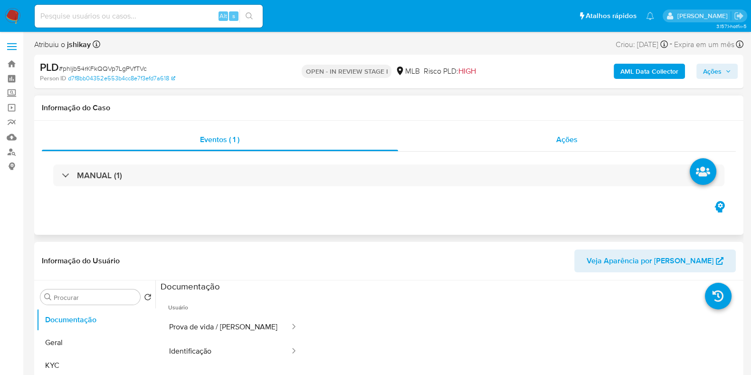
click at [456, 134] on div "Ações" at bounding box center [567, 139] width 338 height 23
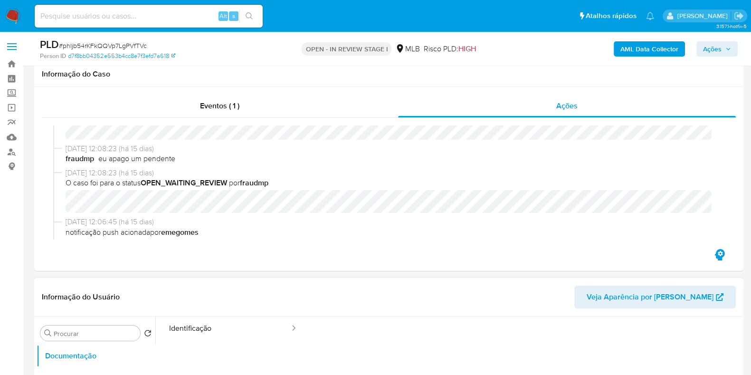
scroll to position [178, 0]
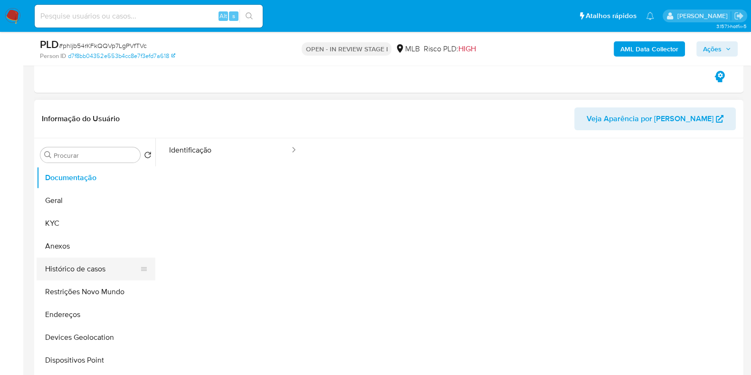
click at [85, 269] on button "Histórico de casos" at bounding box center [92, 268] width 111 height 23
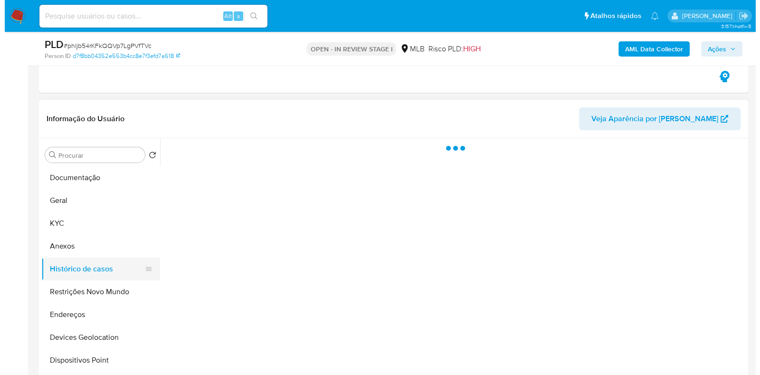
scroll to position [0, 0]
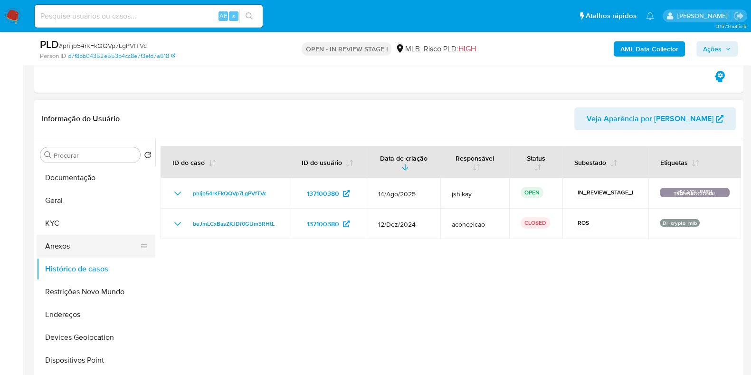
click at [70, 243] on button "Anexos" at bounding box center [92, 246] width 111 height 23
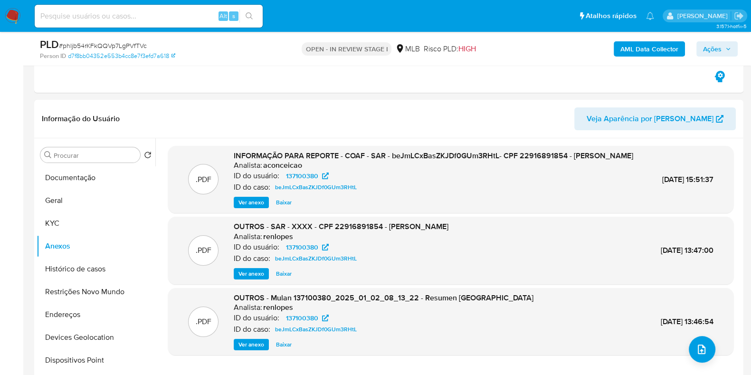
click at [646, 51] on b "AML Data Collector" at bounding box center [649, 48] width 58 height 15
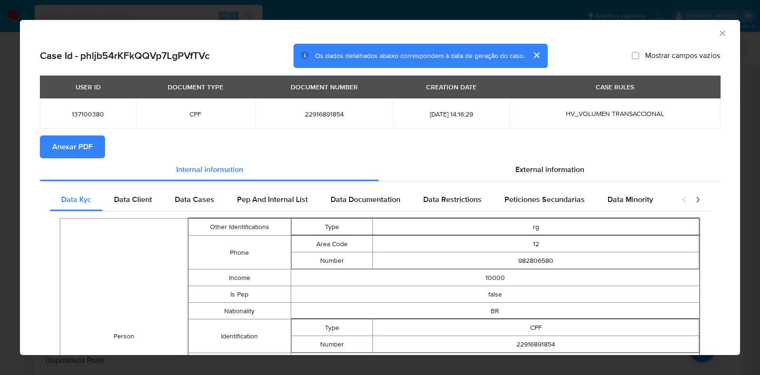
click at [88, 142] on span "Anexar PDF" at bounding box center [72, 146] width 40 height 21
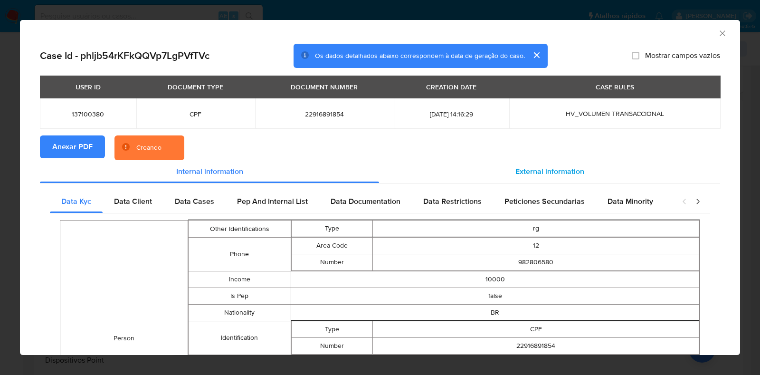
click at [527, 170] on span "External information" at bounding box center [549, 171] width 69 height 11
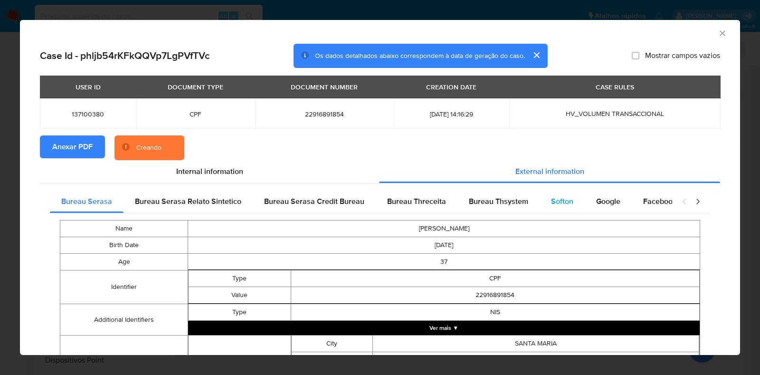
click at [551, 201] on span "Softon" at bounding box center [562, 201] width 22 height 11
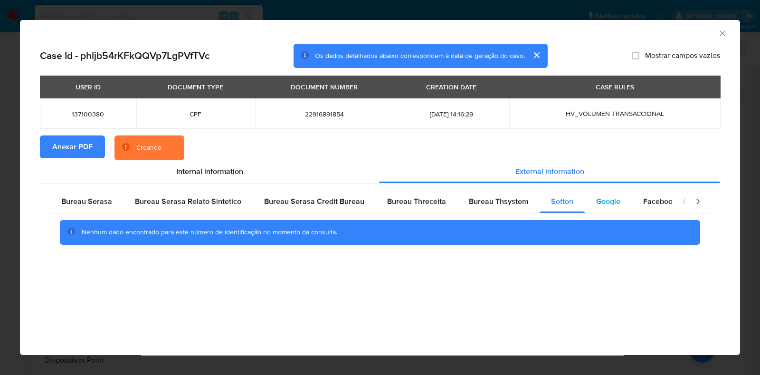
click at [607, 205] on span "Google" at bounding box center [608, 201] width 24 height 11
click at [492, 194] on div "Bureau Thsystem" at bounding box center [498, 201] width 82 height 23
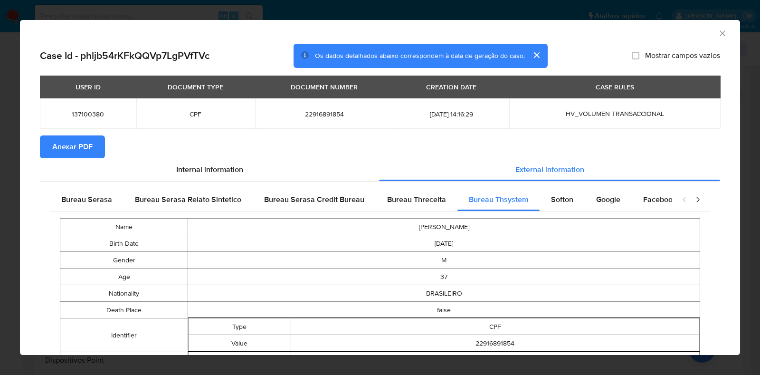
click at [718, 28] on icon "Fechar a janela" at bounding box center [722, 32] width 9 height 9
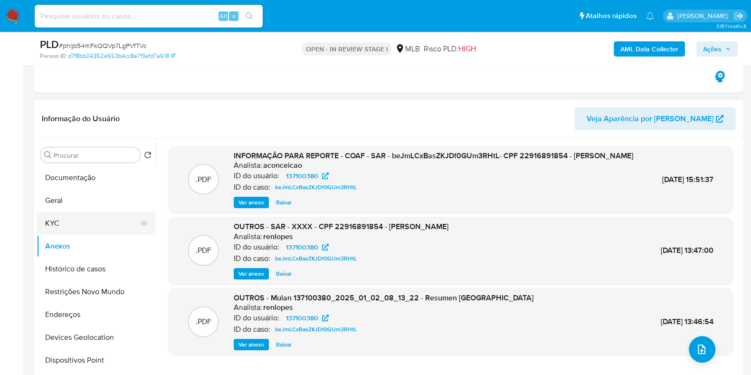
click at [83, 221] on button "KYC" at bounding box center [92, 223] width 111 height 23
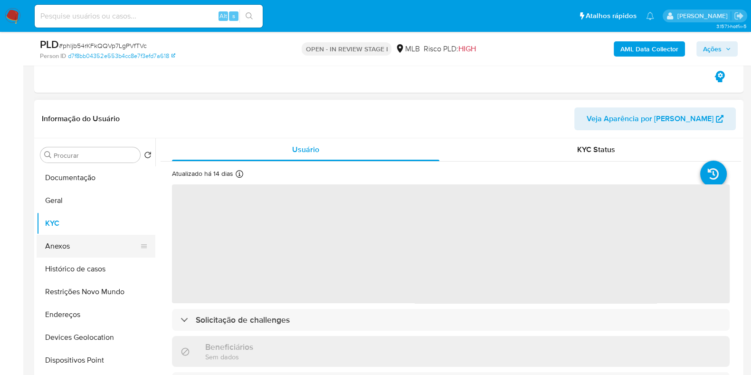
click at [88, 240] on button "Anexos" at bounding box center [92, 246] width 111 height 23
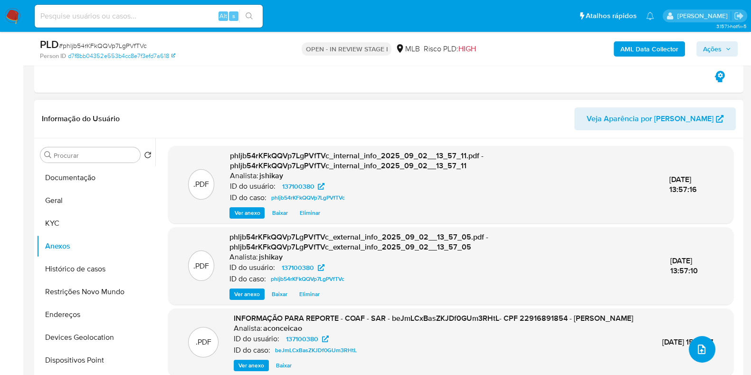
click at [696, 346] on icon "upload-file" at bounding box center [701, 348] width 11 height 11
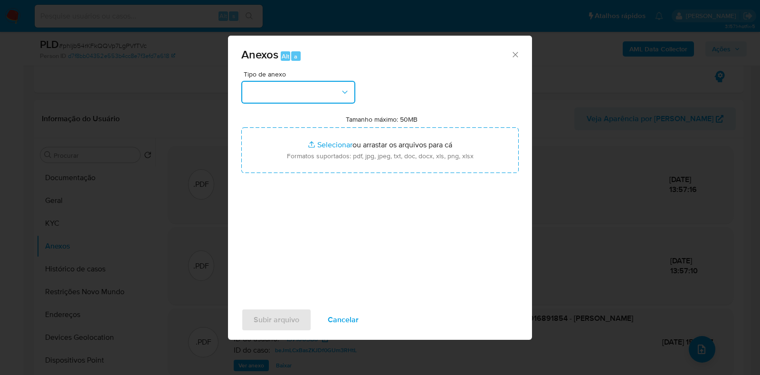
click at [337, 97] on button "button" at bounding box center [298, 92] width 114 height 23
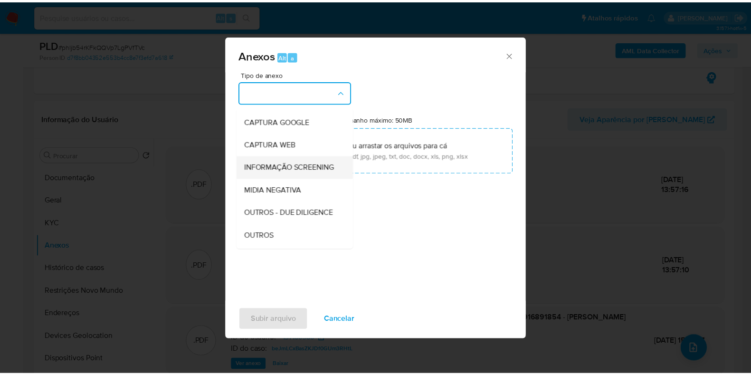
scroll to position [59, 0]
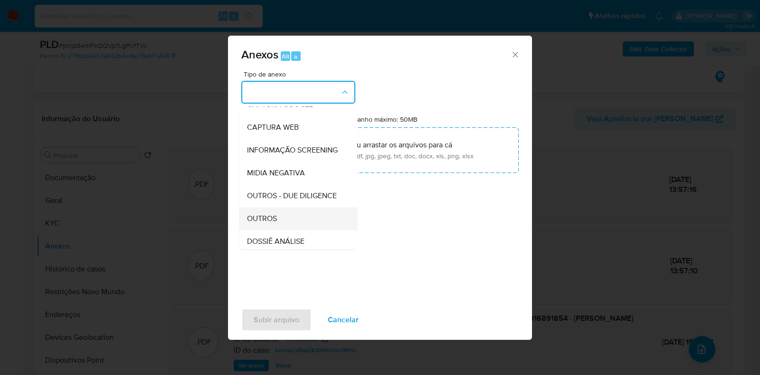
click at [265, 223] on span "OUTROS" at bounding box center [262, 218] width 30 height 9
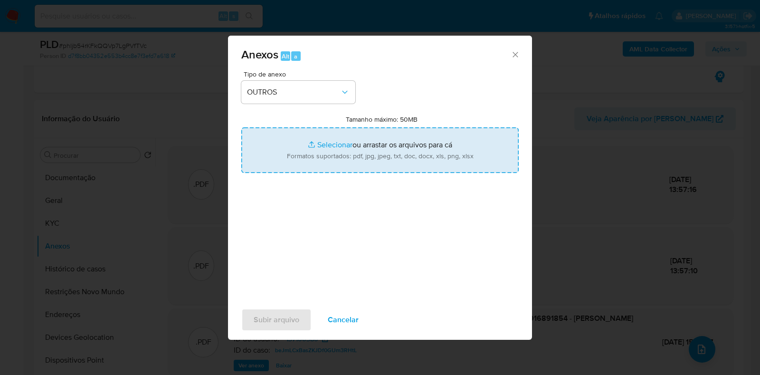
click at [309, 148] on input "Tamanho máximo: 50MB Selecionar arquivos" at bounding box center [379, 150] width 277 height 46
type input "C:\fakepath\Mulan 137100380_2025_09_01_17_12_41 - Resumen TX.pdf"
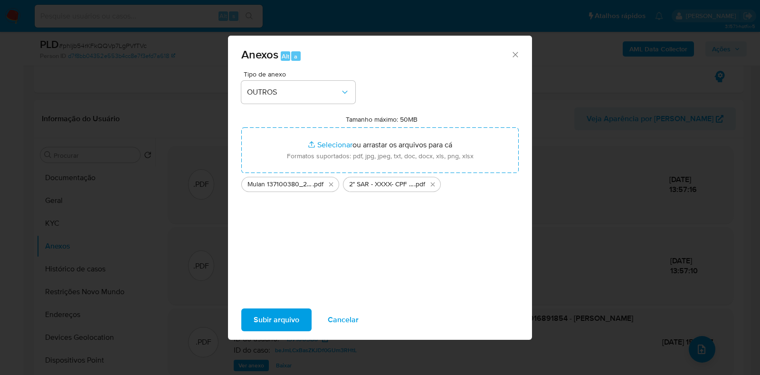
drag, startPoint x: 309, startPoint y: 148, endPoint x: 275, endPoint y: 322, distance: 178.0
click at [275, 322] on span "Subir arquivo" at bounding box center [277, 319] width 46 height 21
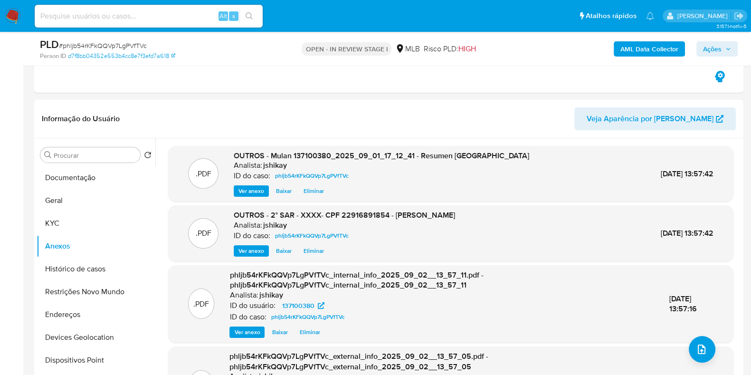
click at [710, 48] on span "Ações" at bounding box center [712, 48] width 19 height 15
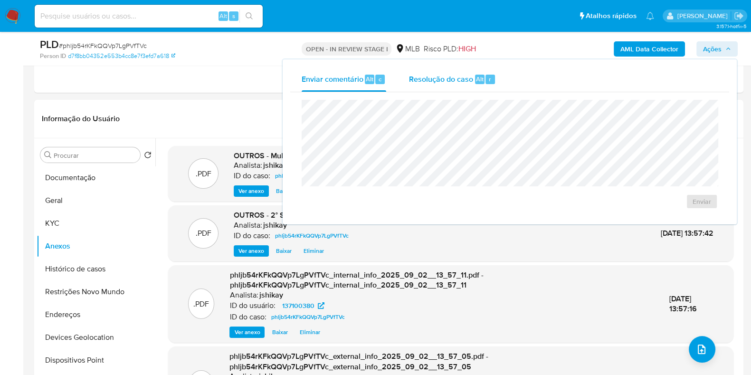
click at [470, 85] on div "Resolução do caso Alt r" at bounding box center [452, 79] width 87 height 25
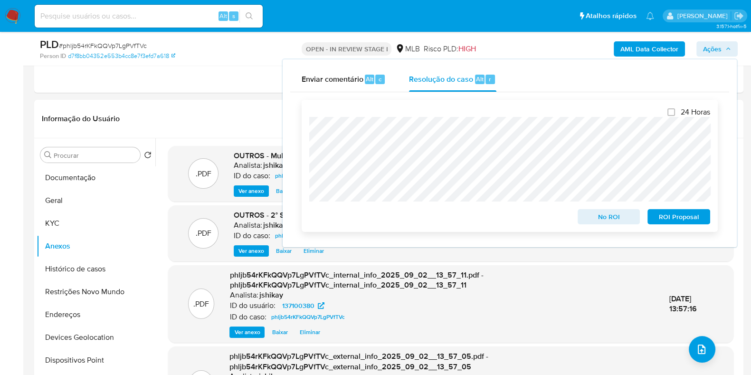
click at [668, 214] on span "ROI Proposal" at bounding box center [678, 216] width 49 height 13
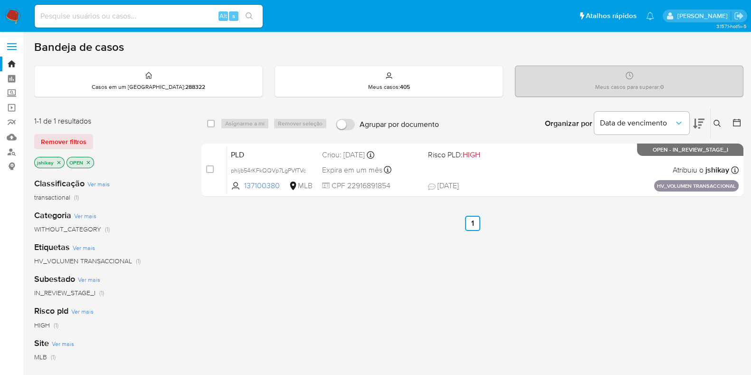
click at [713, 123] on icon at bounding box center [717, 124] width 8 height 8
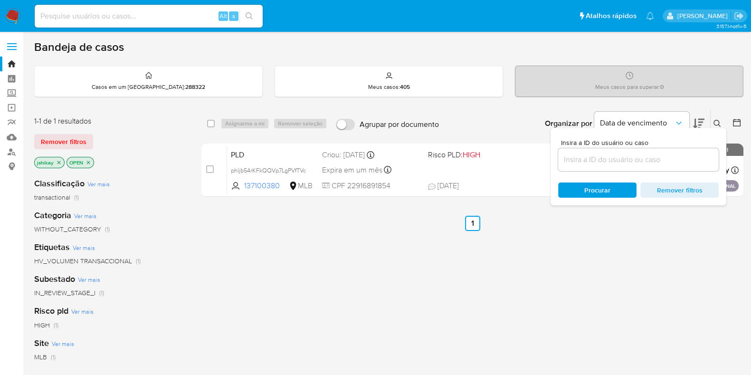
click at [589, 165] on div at bounding box center [638, 159] width 161 height 23
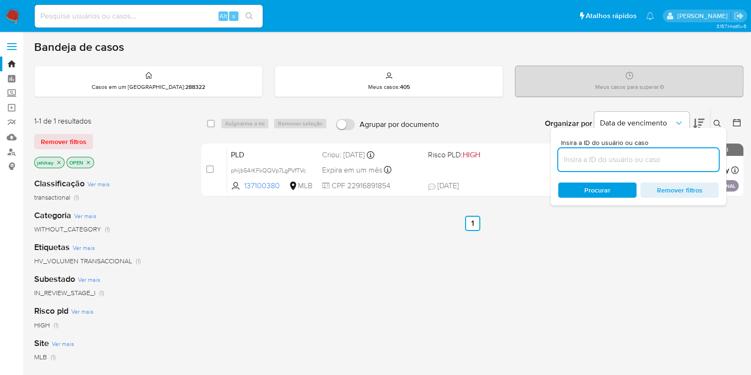
click at [592, 159] on input at bounding box center [638, 159] width 161 height 12
paste input "phljb54rKFkQQVp7LgPVfTVc"
type input "phljb54rKFkQQVp7LgPVfTVc"
click at [527, 217] on ul "Anterior 1 Seguinte" at bounding box center [472, 223] width 542 height 15
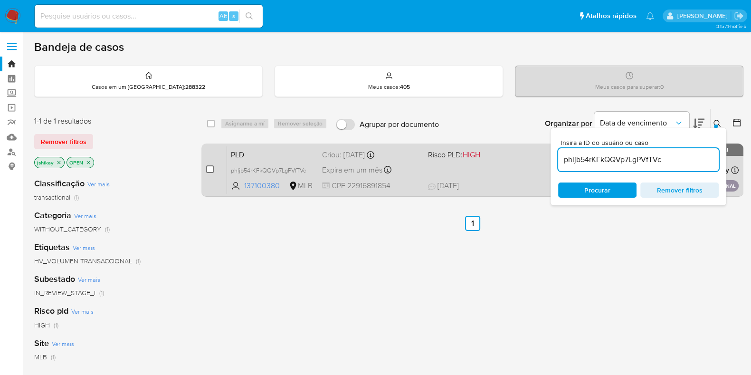
click at [205, 169] on div "case-item-checkbox Incapaz de atribuir o caso PLD phljb54rKFkQQVp7LgPVfTVc 1371…" at bounding box center [472, 169] width 542 height 53
click at [212, 168] on input "checkbox" at bounding box center [210, 169] width 8 height 8
checkbox input "true"
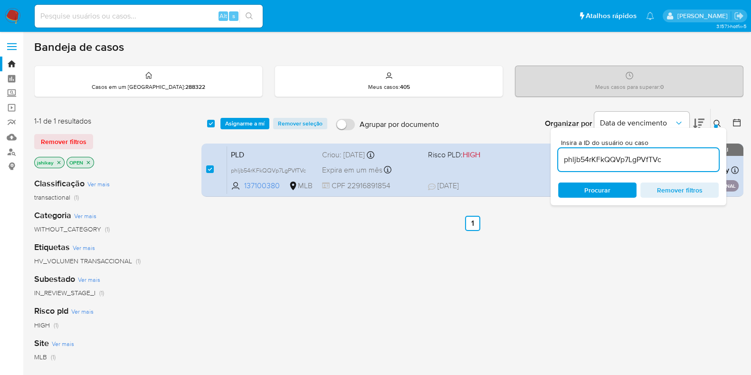
click at [11, 13] on img at bounding box center [13, 16] width 16 height 16
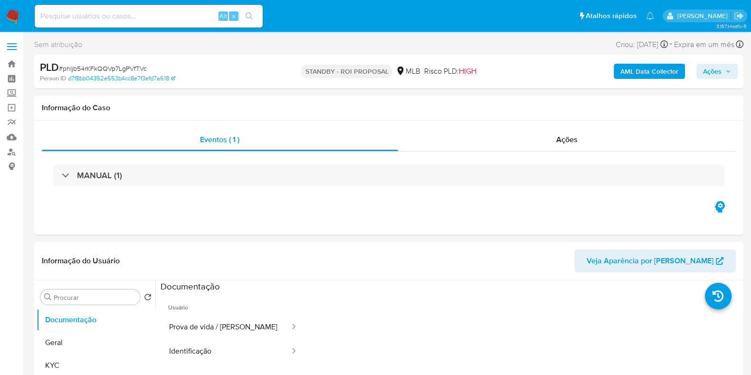
select select "10"
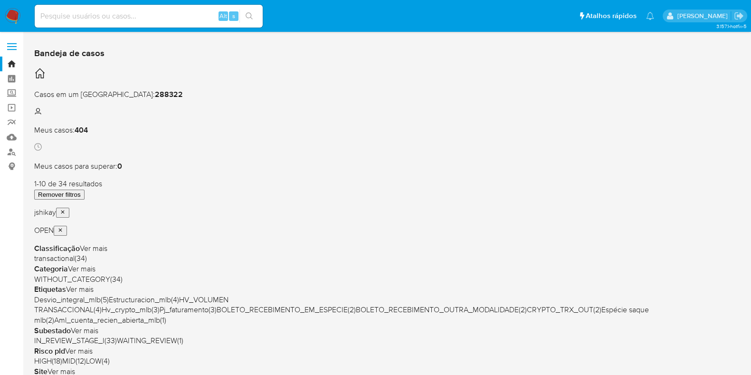
scroll to position [59, 0]
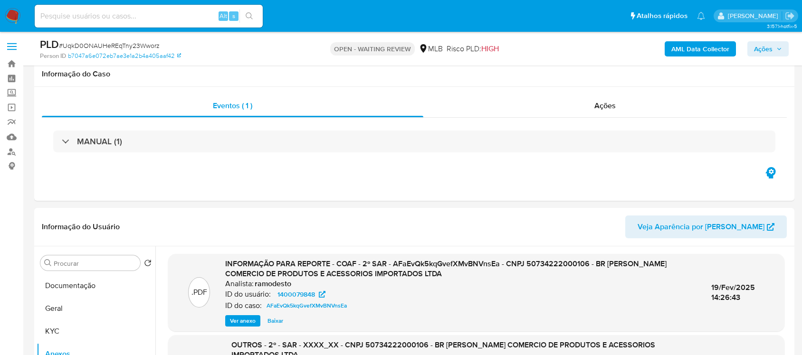
select select "10"
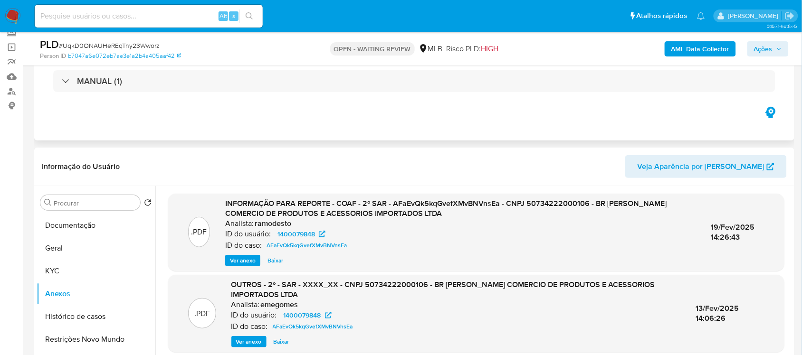
scroll to position [119, 0]
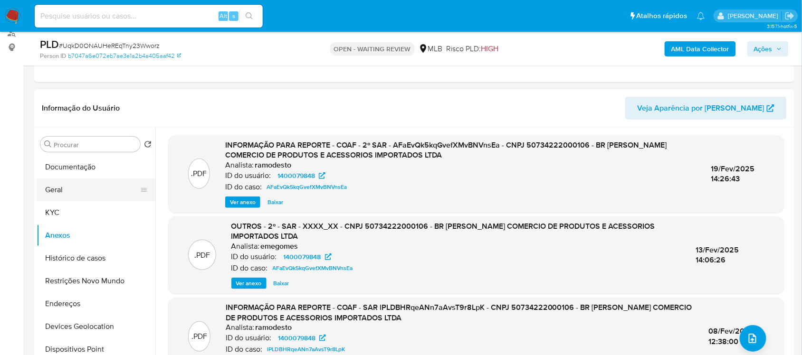
click at [78, 192] on button "Geral" at bounding box center [92, 190] width 111 height 23
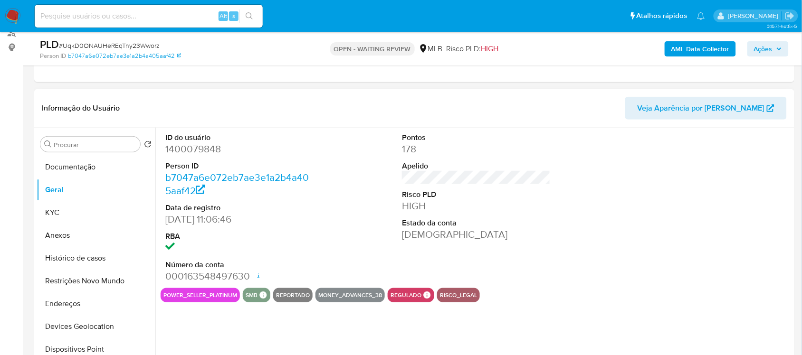
click at [200, 150] on dd "1400079848" at bounding box center [239, 148] width 148 height 13
copy dd "1400079848"
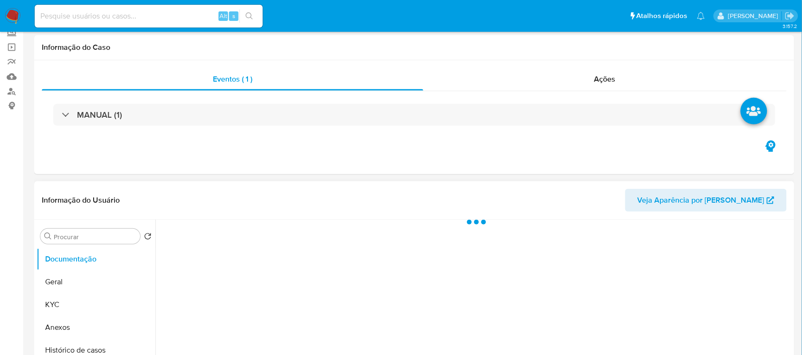
scroll to position [119, 0]
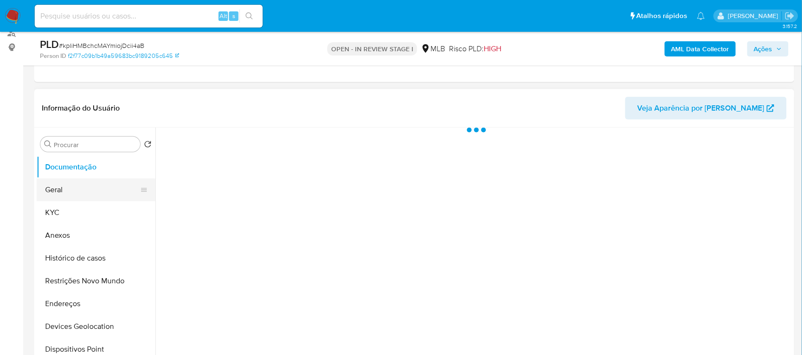
click at [81, 193] on button "Geral" at bounding box center [92, 190] width 111 height 23
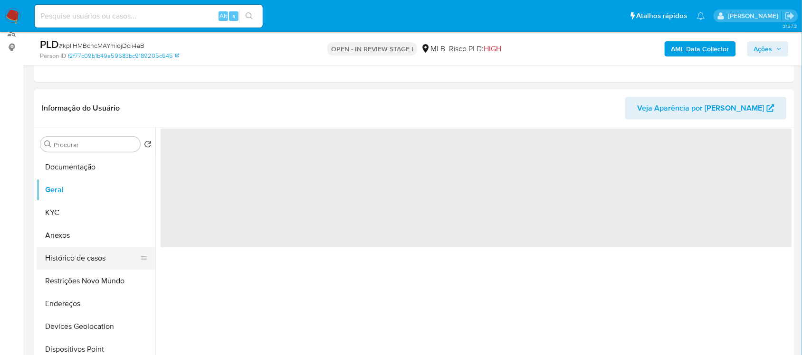
select select "10"
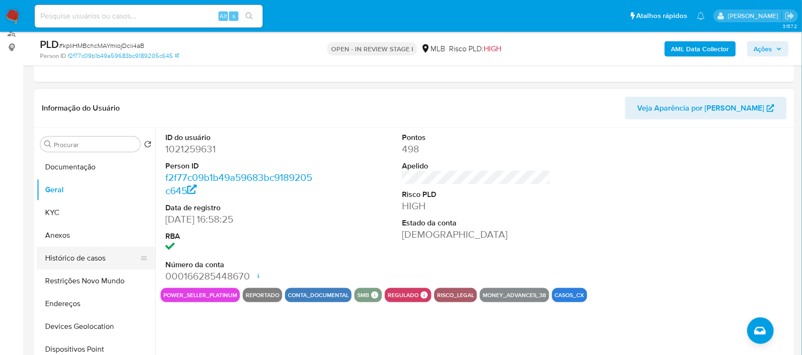
click at [80, 257] on button "Histórico de casos" at bounding box center [92, 258] width 111 height 23
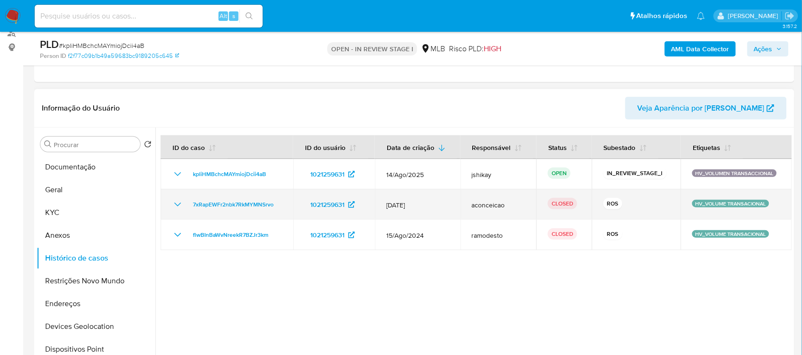
click at [171, 197] on td "7xRapEWFr2nbk7RkMYMNSrvo" at bounding box center [227, 204] width 132 height 30
click at [174, 202] on icon "Mostrar/Ocultar" at bounding box center [177, 204] width 11 height 11
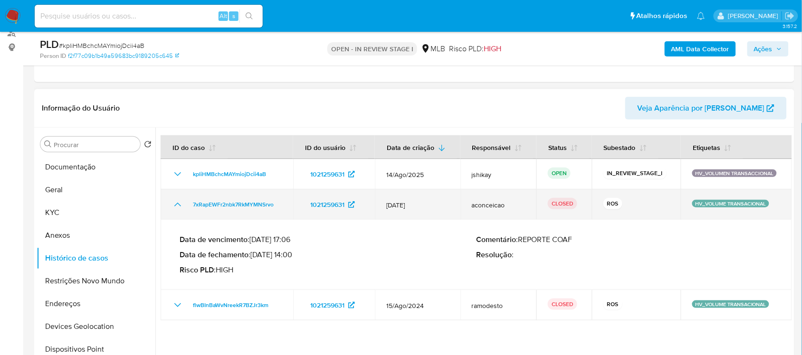
click at [172, 205] on icon "Mostrar/Ocultar" at bounding box center [177, 204] width 11 height 11
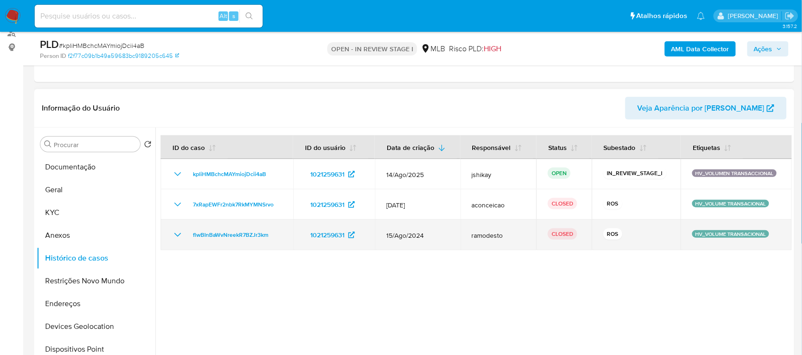
click at [178, 227] on td "flwBInBaWvNreekR7BZJr3km" at bounding box center [227, 235] width 132 height 30
click at [179, 234] on icon "Mostrar/Ocultar" at bounding box center [177, 234] width 11 height 11
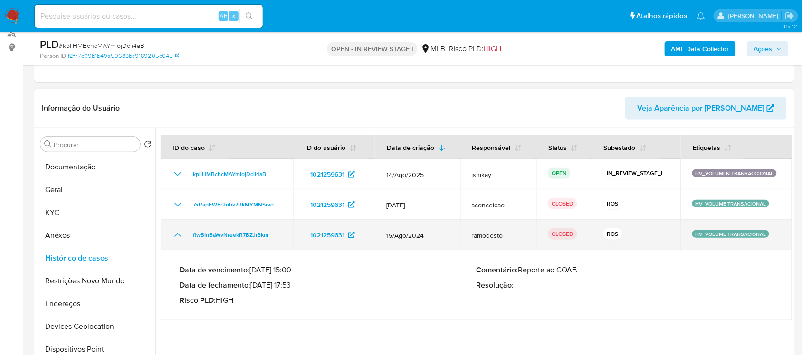
click at [179, 234] on icon "Mostrar/Ocultar" at bounding box center [177, 235] width 7 height 4
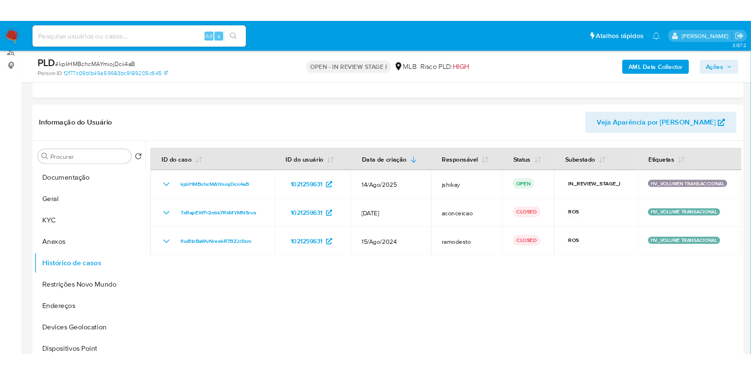
scroll to position [118, 0]
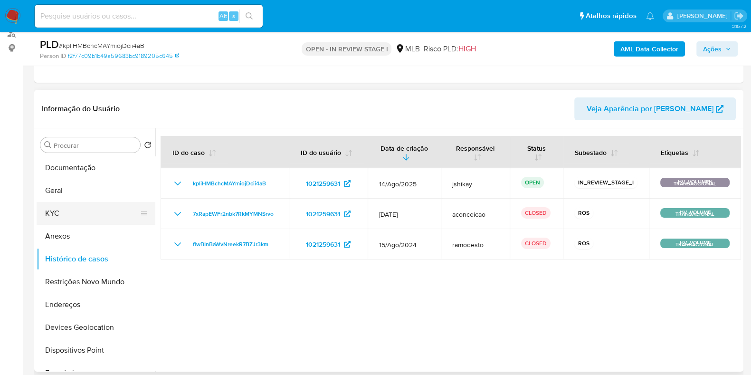
click at [93, 210] on button "KYC" at bounding box center [92, 213] width 111 height 23
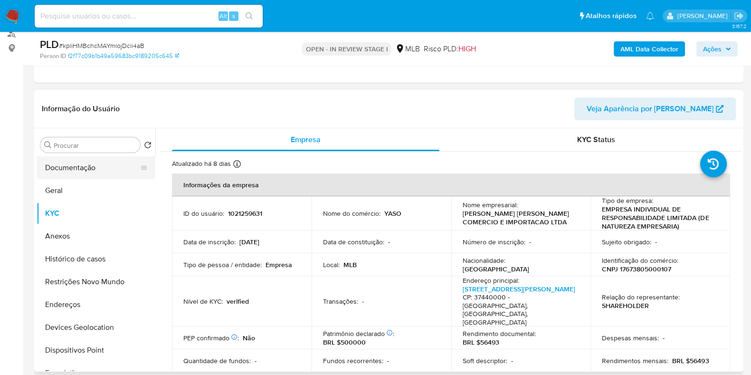
drag, startPoint x: 87, startPoint y: 170, endPoint x: 85, endPoint y: 165, distance: 5.6
click at [87, 170] on button "Documentação" at bounding box center [92, 167] width 111 height 23
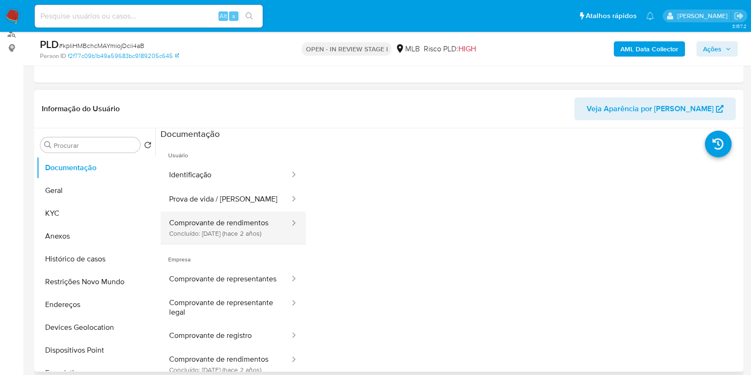
click at [231, 224] on button "Comprovante de rendimentos Concluído: 12/06/2023 (hace 2 años)" at bounding box center [226, 227] width 130 height 32
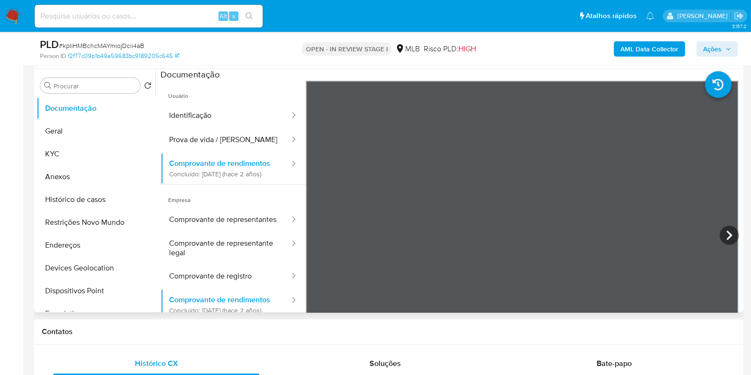
scroll to position [178, 0]
click at [721, 234] on icon at bounding box center [728, 234] width 19 height 19
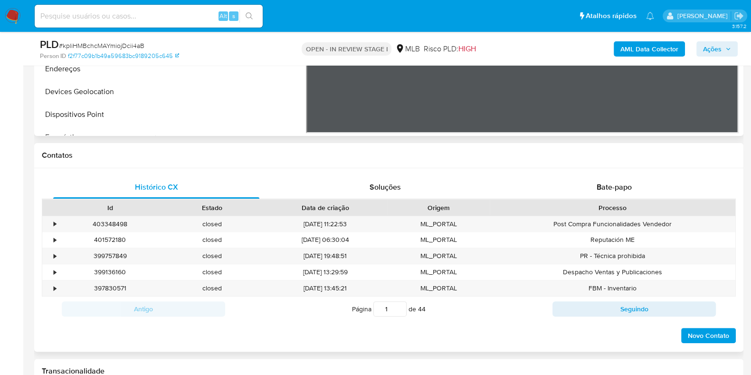
scroll to position [415, 0]
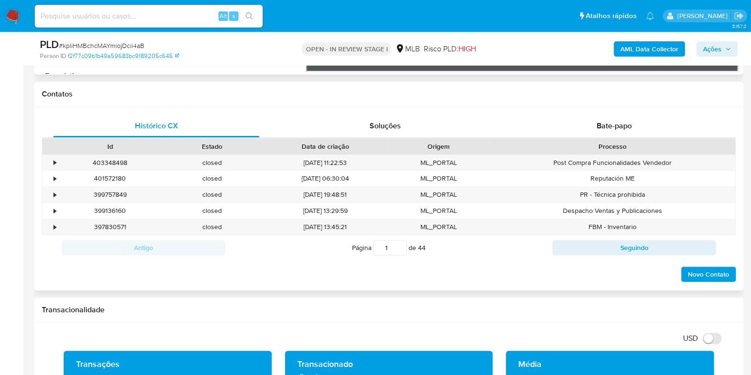
click at [618, 142] on div "Processo" at bounding box center [612, 146] width 232 height 9
click at [617, 116] on div "Bate-papo" at bounding box center [614, 125] width 206 height 23
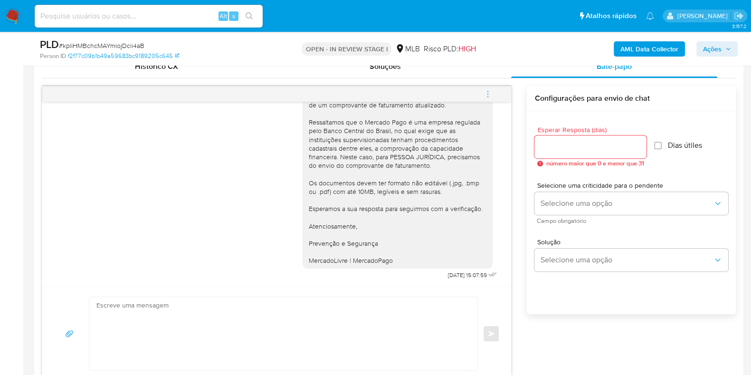
scroll to position [178, 0]
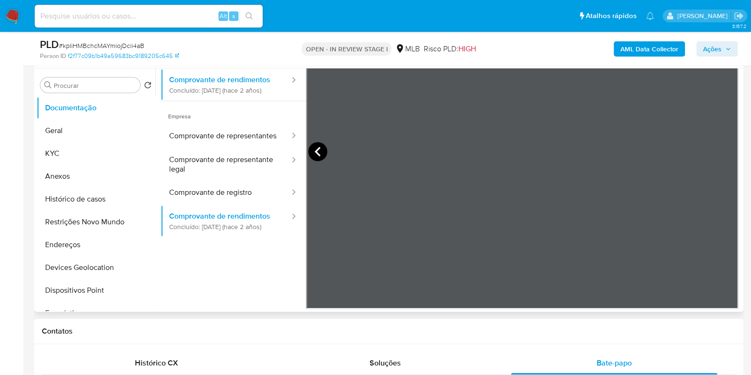
click at [312, 157] on icon at bounding box center [317, 151] width 19 height 19
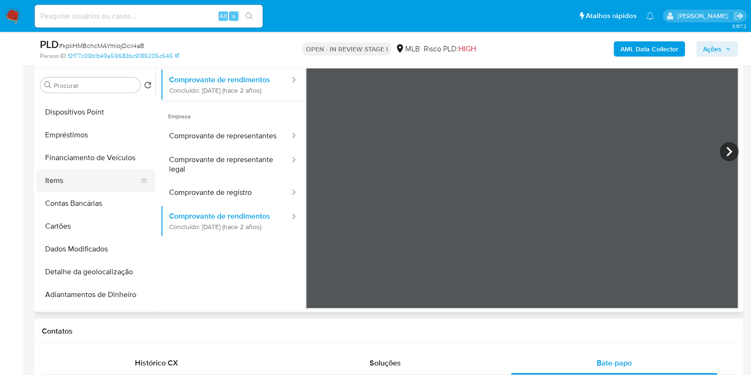
click at [74, 175] on button "Items" at bounding box center [92, 180] width 111 height 23
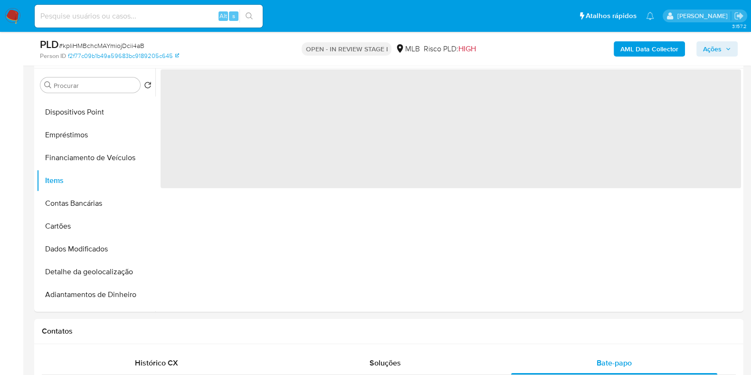
scroll to position [0, 0]
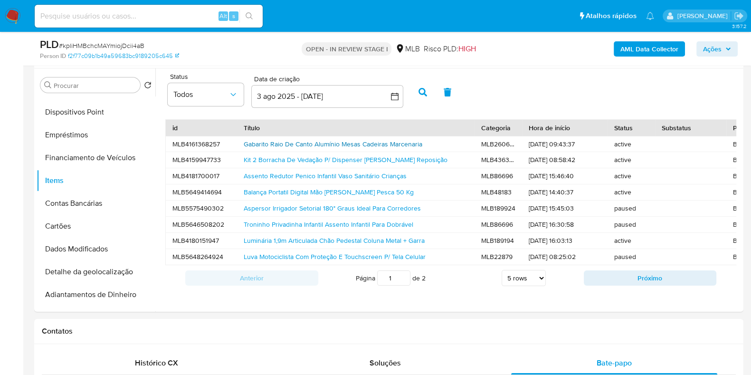
click at [340, 142] on link "Gabarito Raio De Canto Alumínio Mesas Cadeiras Marcenaria" at bounding box center [333, 143] width 179 height 9
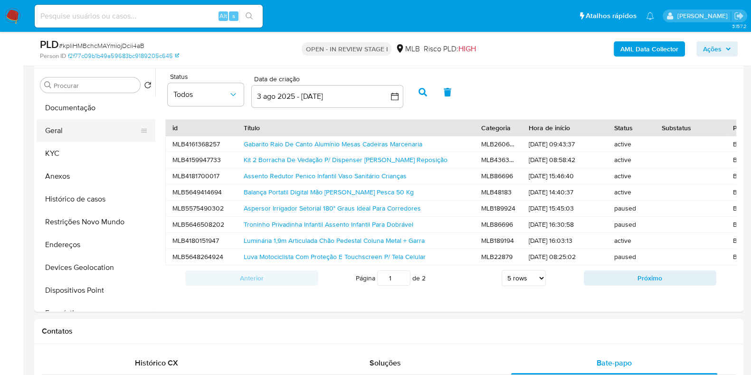
click at [89, 135] on button "Geral" at bounding box center [92, 130] width 111 height 23
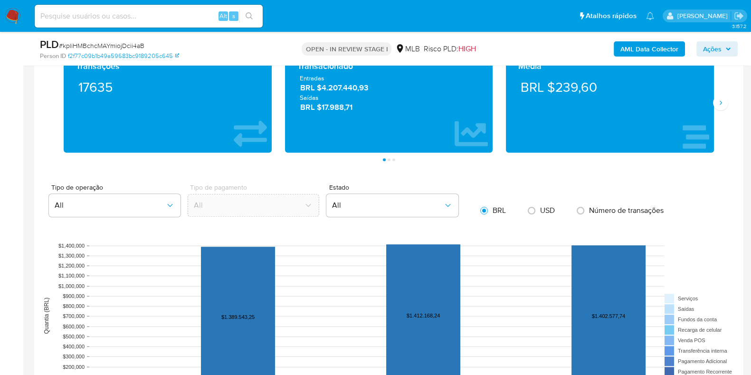
scroll to position [771, 0]
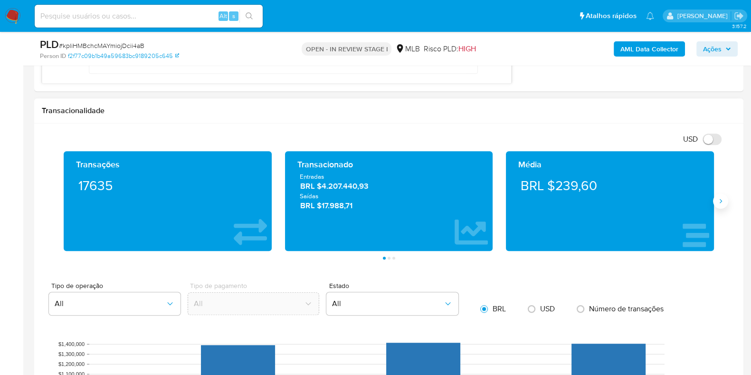
click at [724, 201] on icon "Siguiente" at bounding box center [721, 201] width 8 height 8
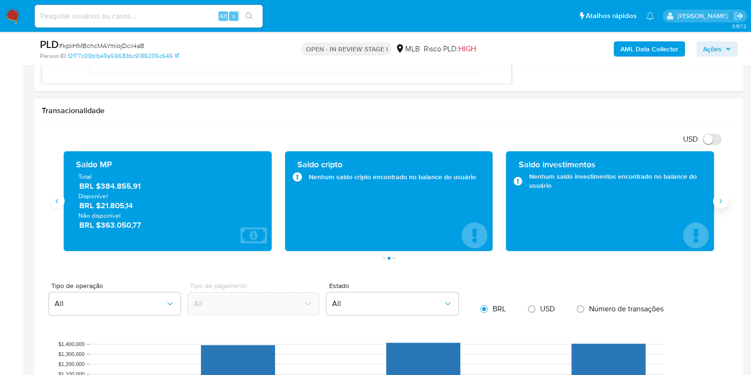
click at [717, 198] on icon "Siguiente" at bounding box center [721, 201] width 8 height 8
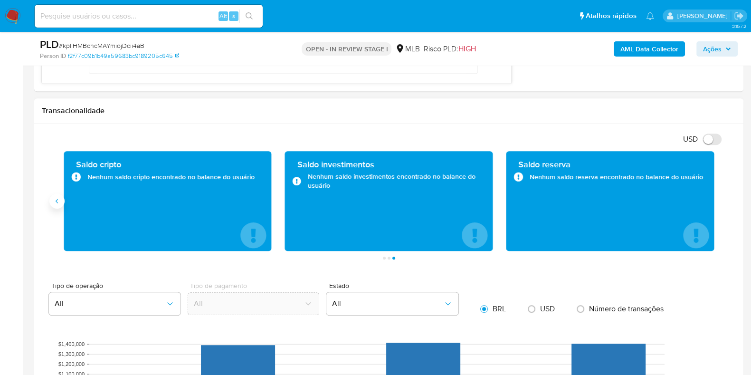
click at [59, 203] on icon "Anterior" at bounding box center [57, 201] width 8 height 8
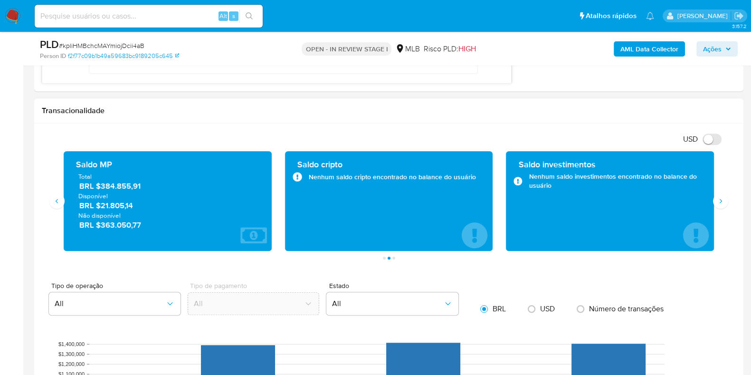
drag, startPoint x: 136, startPoint y: 207, endPoint x: 102, endPoint y: 207, distance: 33.7
click at [102, 207] on span "BRL $21.805,14" at bounding box center [168, 205] width 178 height 11
drag, startPoint x: 143, startPoint y: 227, endPoint x: 104, endPoint y: 225, distance: 39.4
click at [104, 225] on span "BRL $363.050,77" at bounding box center [168, 224] width 178 height 11
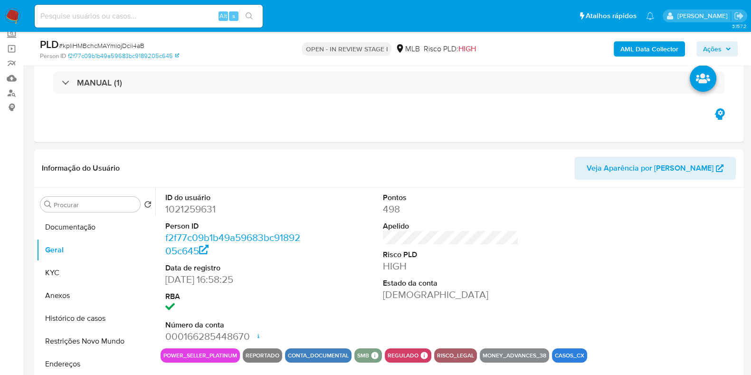
scroll to position [0, 0]
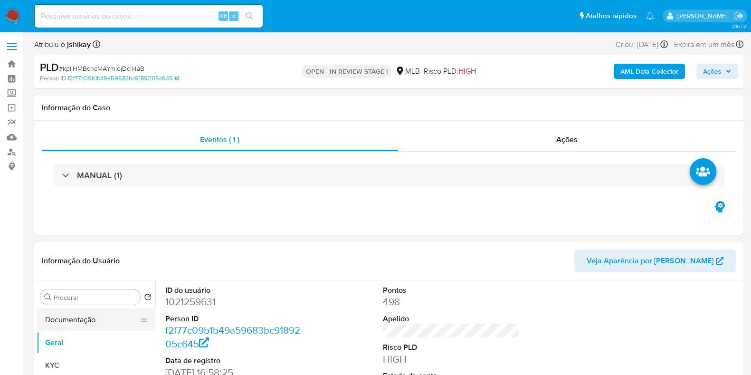
click at [67, 311] on button "Documentação" at bounding box center [92, 319] width 111 height 23
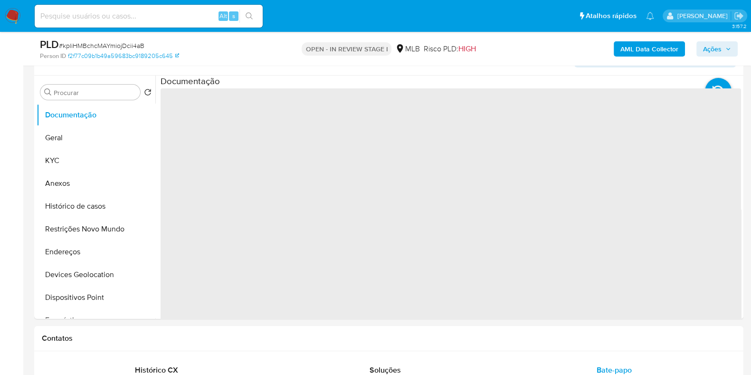
scroll to position [178, 0]
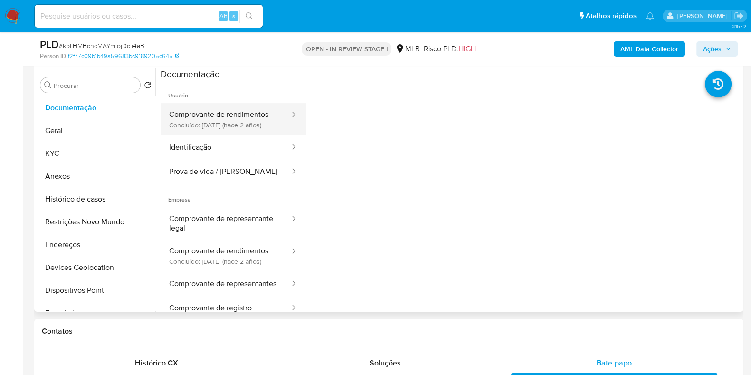
click at [212, 127] on button "Comprovante de rendimentos Concluído: 12/06/2023 (hace 2 años)" at bounding box center [226, 119] width 130 height 32
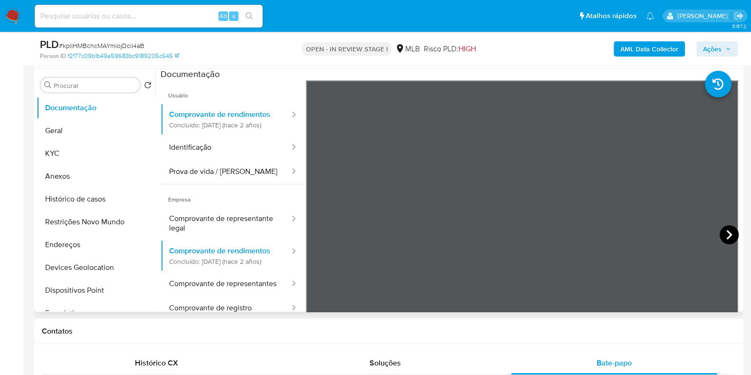
click at [725, 228] on icon at bounding box center [728, 234] width 19 height 19
click at [65, 155] on button "KYC" at bounding box center [92, 153] width 111 height 23
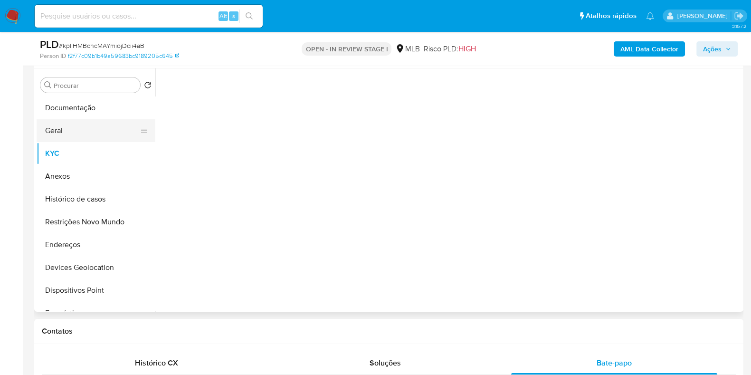
click at [76, 122] on button "Geral" at bounding box center [92, 130] width 111 height 23
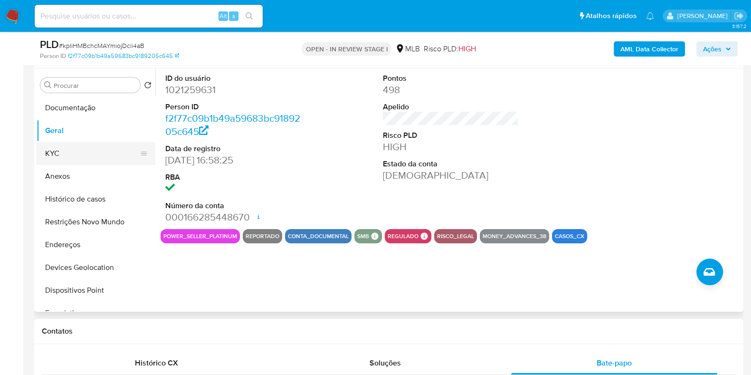
click at [72, 147] on button "KYC" at bounding box center [92, 153] width 111 height 23
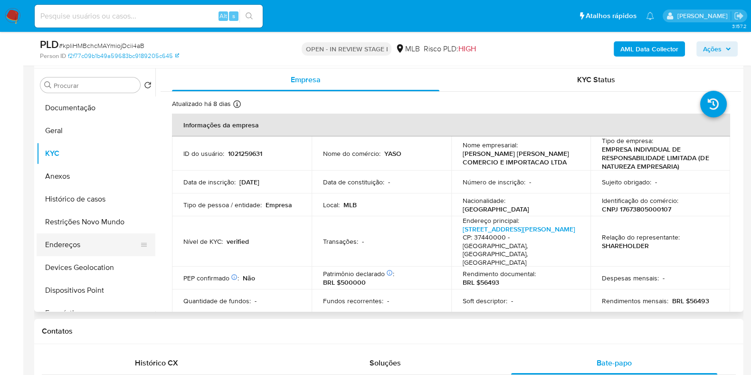
click at [92, 242] on button "Endereços" at bounding box center [92, 244] width 111 height 23
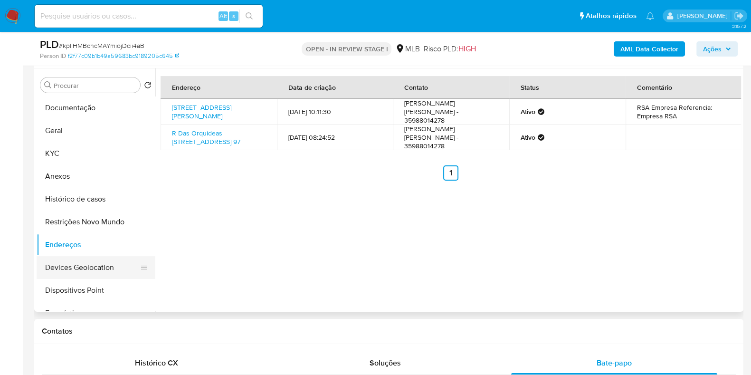
click at [93, 266] on button "Devices Geolocation" at bounding box center [92, 267] width 111 height 23
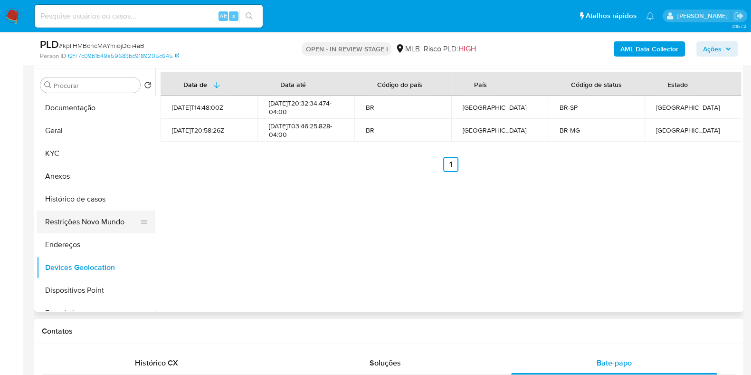
drag, startPoint x: 82, startPoint y: 227, endPoint x: 89, endPoint y: 221, distance: 8.5
click at [82, 227] on button "Restrições Novo Mundo" at bounding box center [92, 221] width 111 height 23
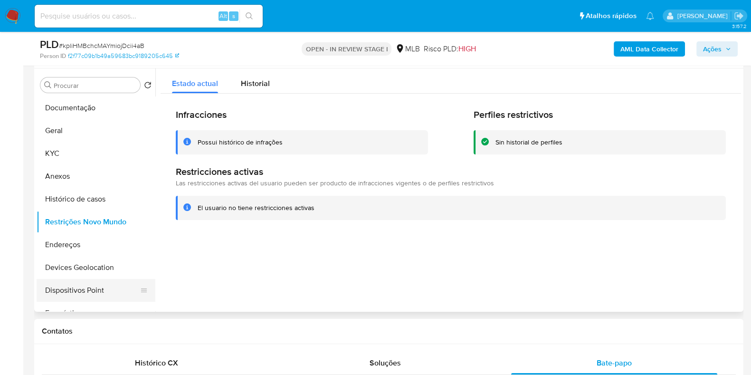
click at [78, 286] on button "Dispositivos Point" at bounding box center [92, 290] width 111 height 23
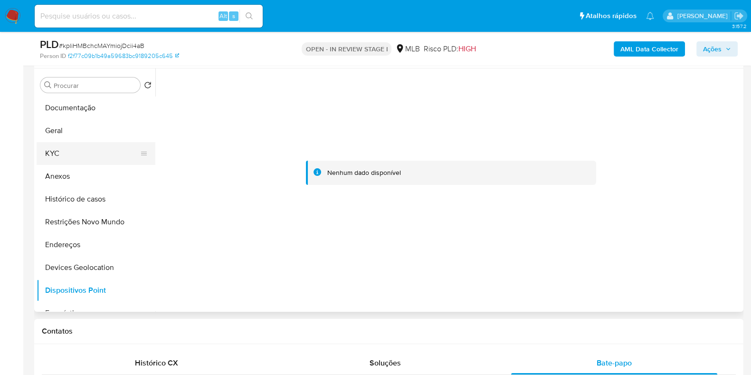
click at [81, 142] on button "KYC" at bounding box center [92, 153] width 111 height 23
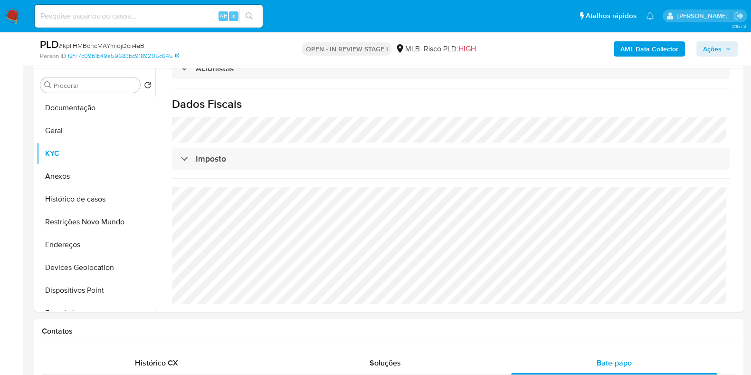
scroll to position [578, 0]
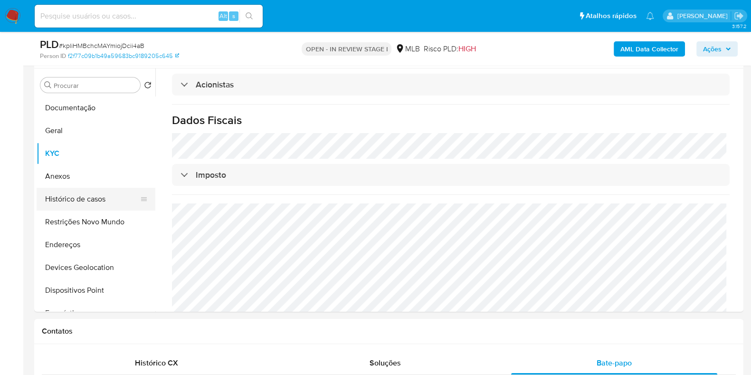
click at [88, 190] on button "Histórico de casos" at bounding box center [92, 199] width 111 height 23
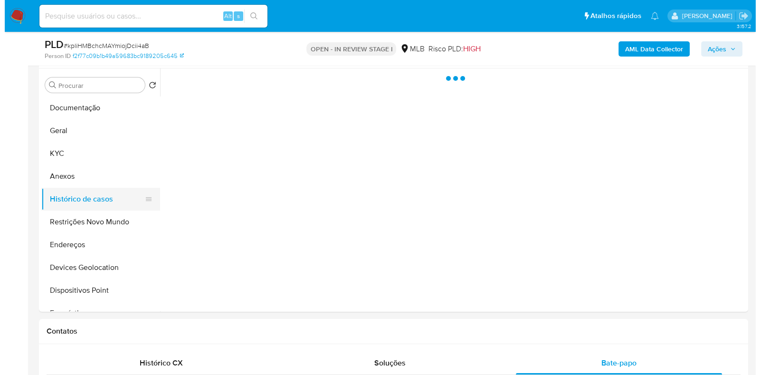
scroll to position [0, 0]
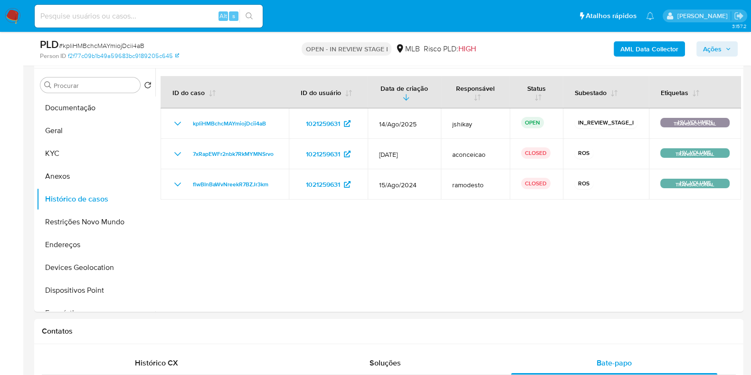
click at [649, 46] on b "AML Data Collector" at bounding box center [649, 48] width 58 height 15
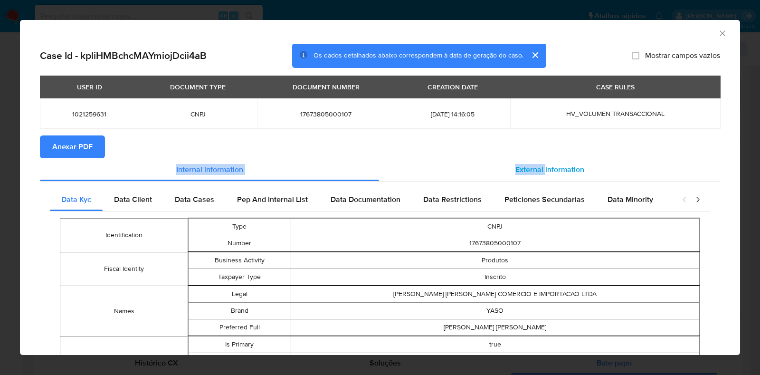
click at [541, 165] on span "External information" at bounding box center [549, 169] width 69 height 11
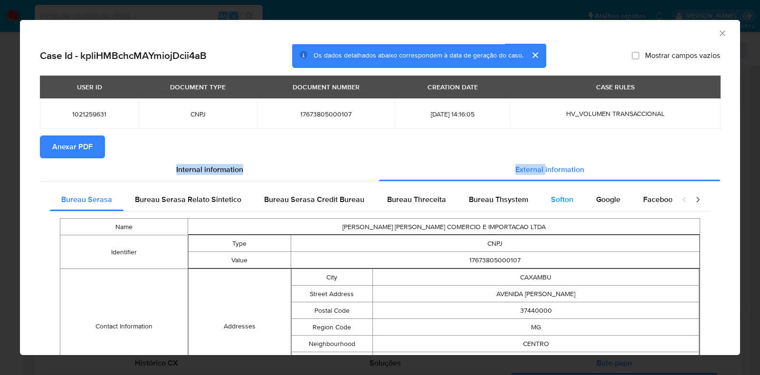
click at [567, 192] on div "Softon" at bounding box center [561, 199] width 45 height 23
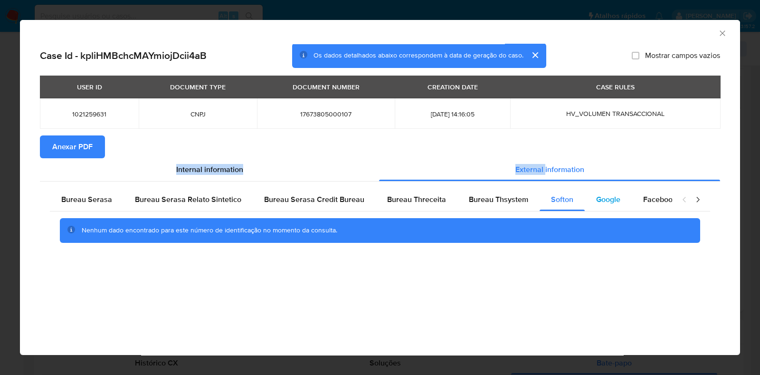
click at [598, 204] on span "Google" at bounding box center [608, 199] width 24 height 11
click at [463, 195] on div "Bureau Thsystem" at bounding box center [498, 199] width 82 height 23
click at [111, 151] on section "Anexar PDF" at bounding box center [380, 146] width 680 height 23
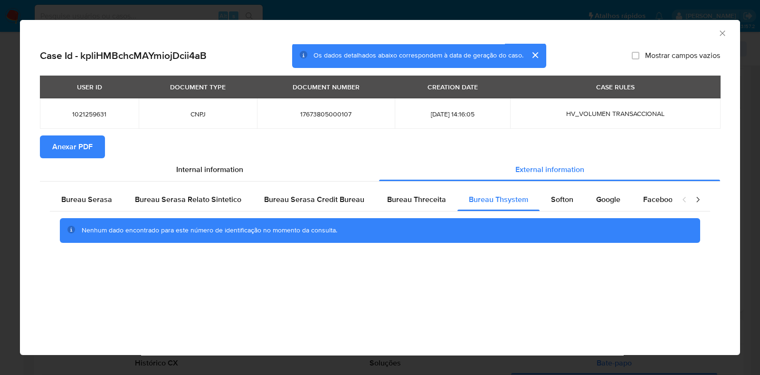
click at [87, 148] on span "Anexar PDF" at bounding box center [72, 146] width 40 height 21
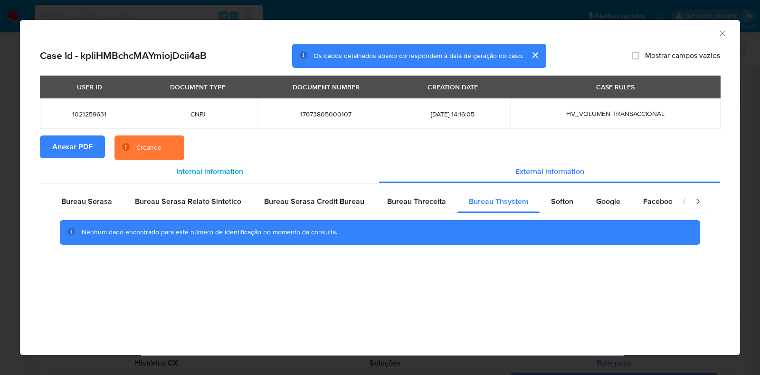
click at [217, 175] on span "Internal information" at bounding box center [209, 171] width 67 height 11
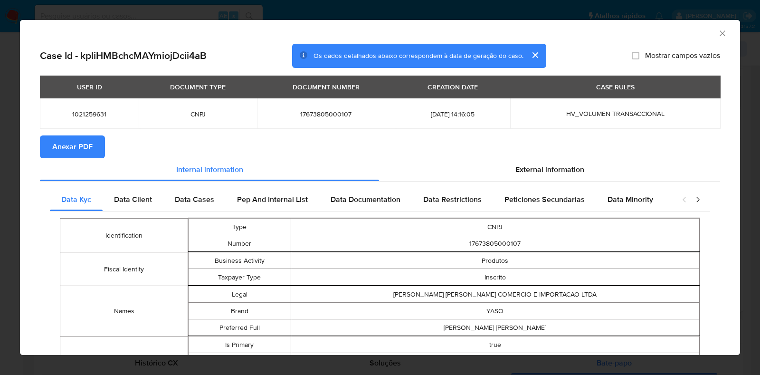
click at [721, 30] on div "AML Data Collector" at bounding box center [380, 32] width 720 height 24
click at [717, 33] on div "AML Data Collector" at bounding box center [380, 32] width 720 height 24
click at [718, 33] on icon "Fechar a janela" at bounding box center [722, 32] width 9 height 9
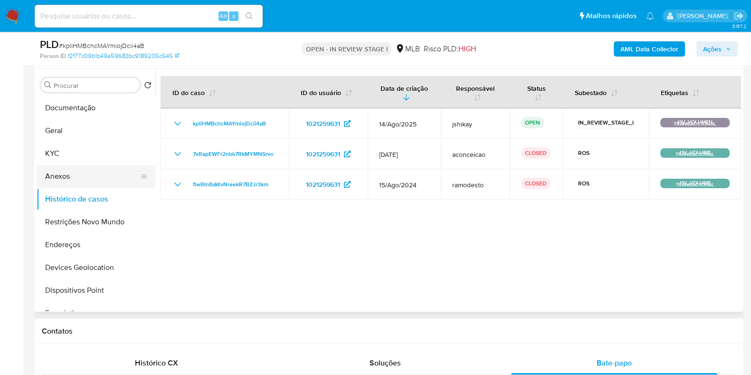
click at [85, 176] on button "Anexos" at bounding box center [92, 176] width 111 height 23
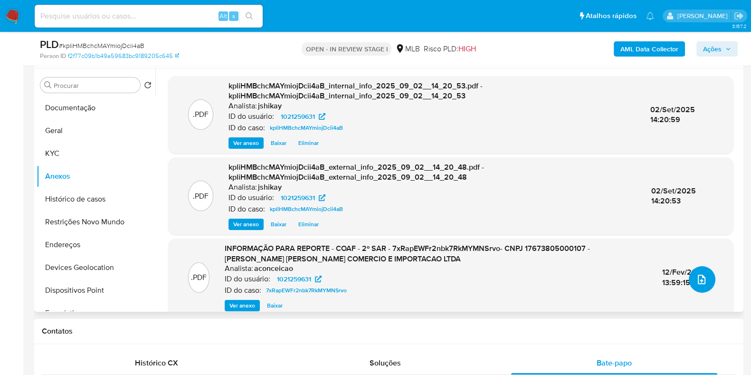
click at [708, 284] on button "upload-file" at bounding box center [702, 279] width 27 height 27
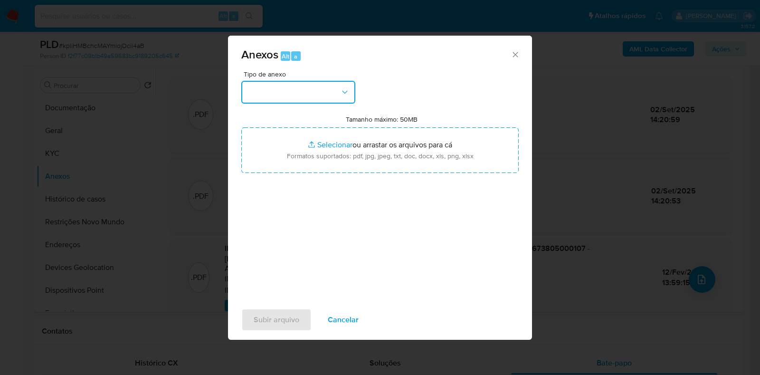
click at [323, 90] on button "button" at bounding box center [298, 92] width 114 height 23
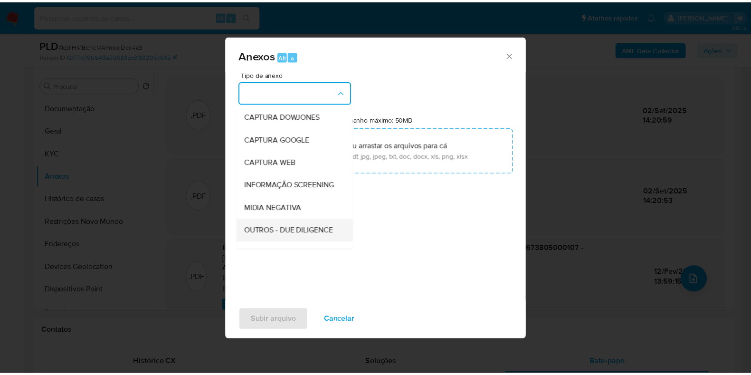
scroll to position [59, 0]
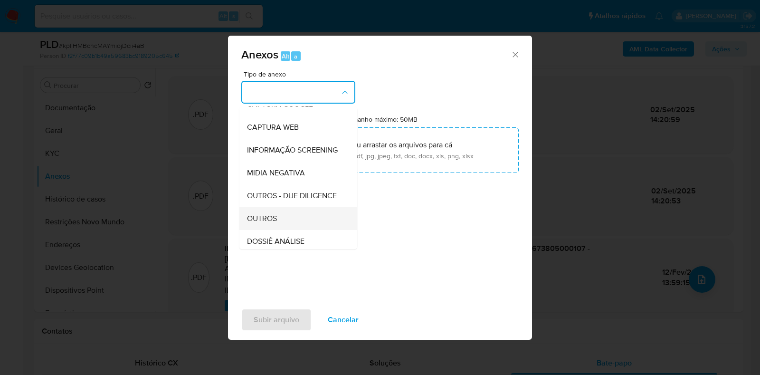
click at [267, 223] on span "OUTROS" at bounding box center [262, 218] width 30 height 9
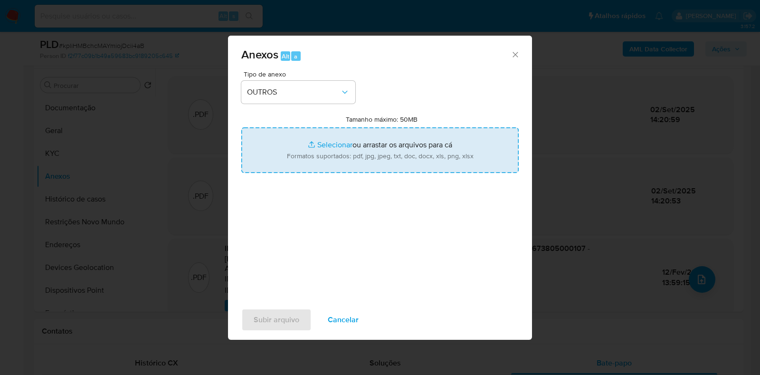
click at [312, 158] on input "Tamanho máximo: 50MB Selecionar arquivos" at bounding box center [379, 150] width 277 height 46
type input "C:\fakepath\Mulan 1021259631_2025_09_01_17_10_07 - Resumen TX.pdf"
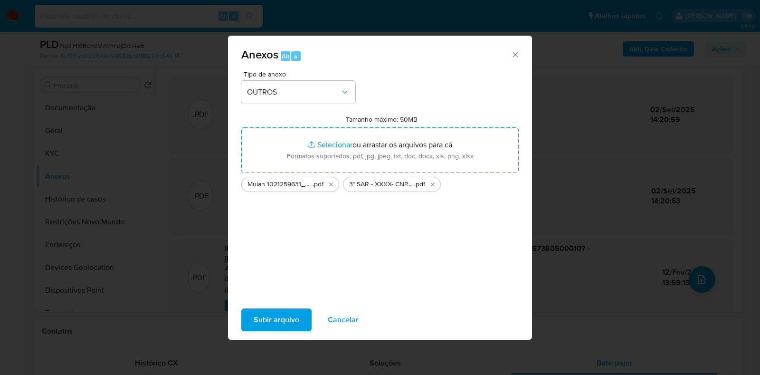
drag, startPoint x: 312, startPoint y: 158, endPoint x: 282, endPoint y: 315, distance: 160.1
click at [282, 315] on span "Subir arquivo" at bounding box center [277, 319] width 46 height 21
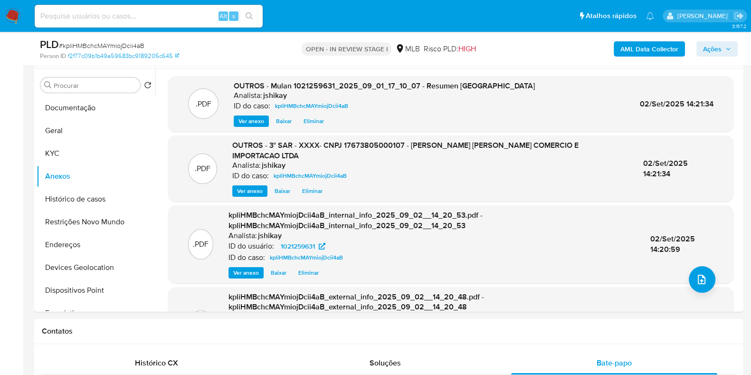
click at [710, 46] on span "Ações" at bounding box center [712, 48] width 19 height 15
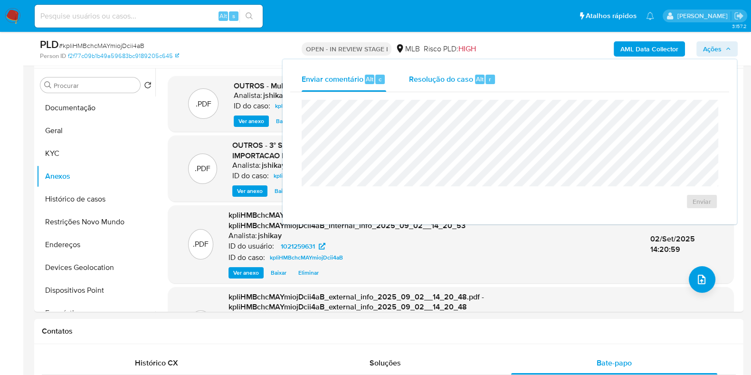
click at [431, 77] on span "Resolução do caso" at bounding box center [441, 78] width 64 height 11
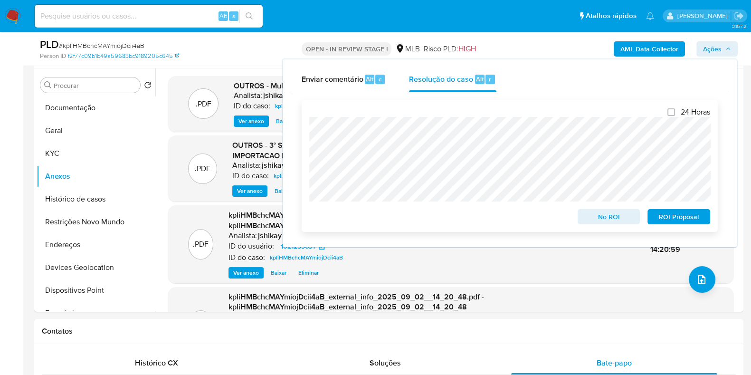
scroll to position [0, 0]
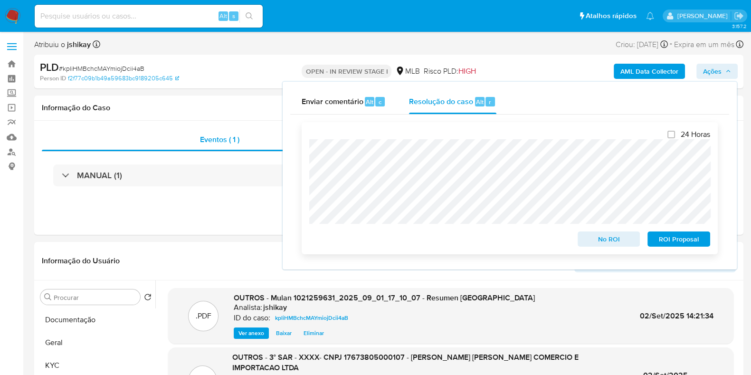
click at [662, 242] on span "ROI Proposal" at bounding box center [678, 238] width 49 height 13
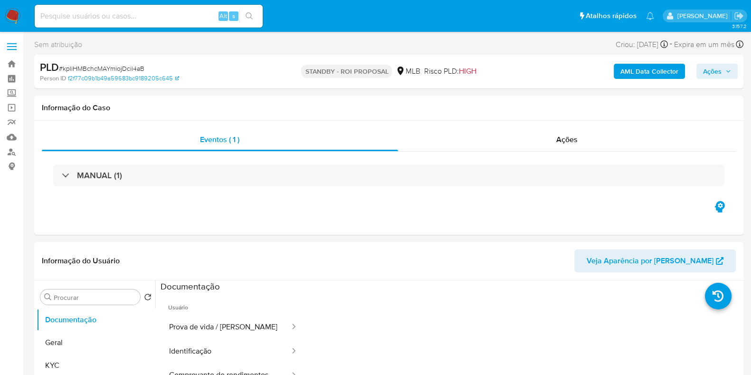
select select "10"
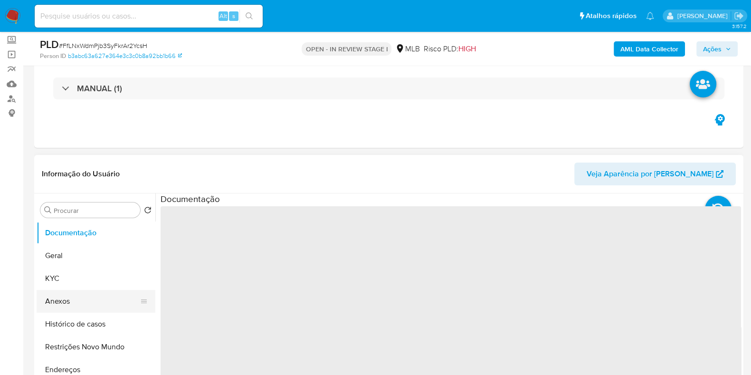
scroll to position [118, 0]
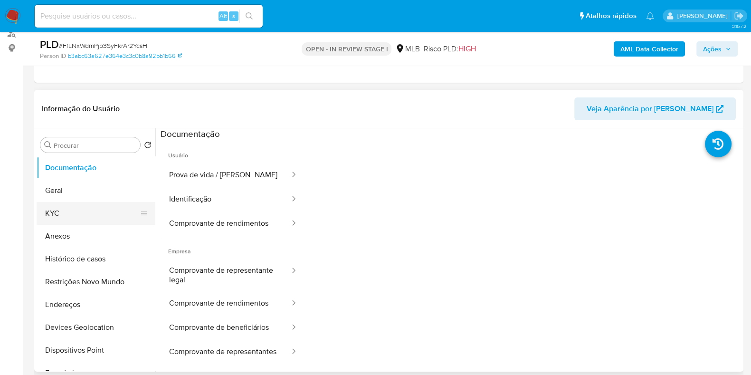
select select "10"
click at [82, 213] on button "KYC" at bounding box center [92, 213] width 111 height 23
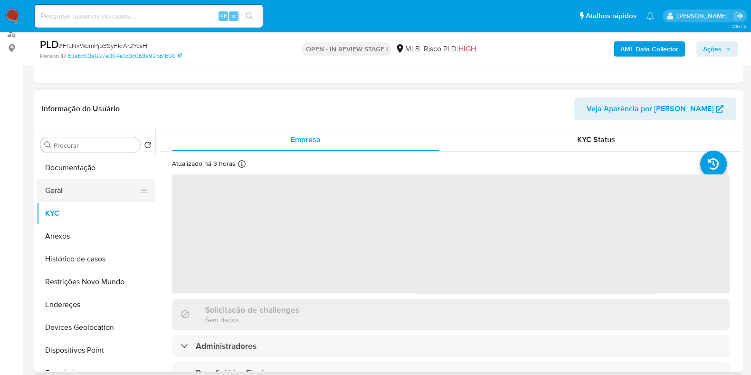
click at [84, 189] on button "Geral" at bounding box center [92, 190] width 111 height 23
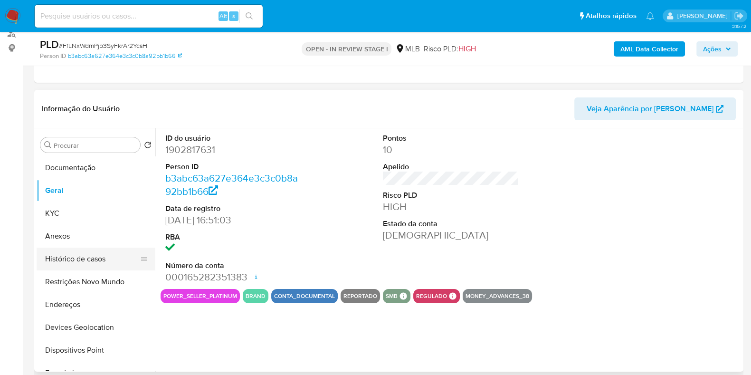
click at [93, 257] on button "Histórico de casos" at bounding box center [92, 258] width 111 height 23
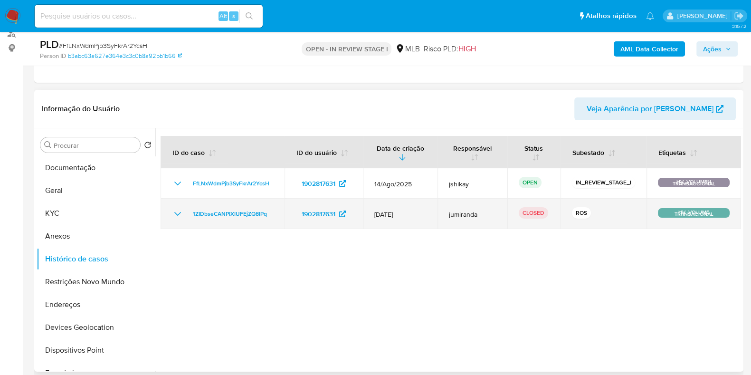
click at [173, 212] on icon "Mostrar/Ocultar" at bounding box center [177, 213] width 11 height 11
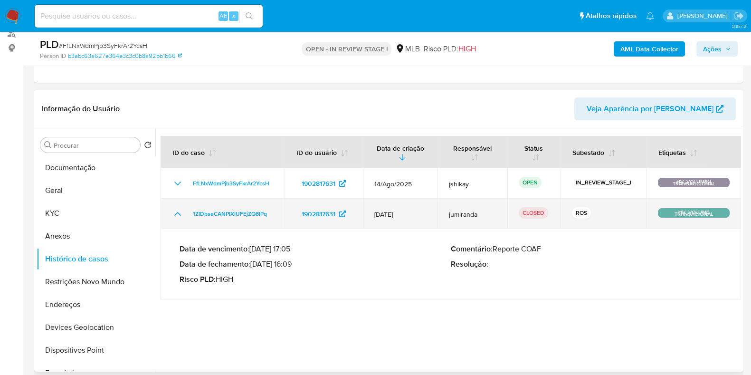
click at [173, 212] on icon "Mostrar/Ocultar" at bounding box center [177, 213] width 11 height 11
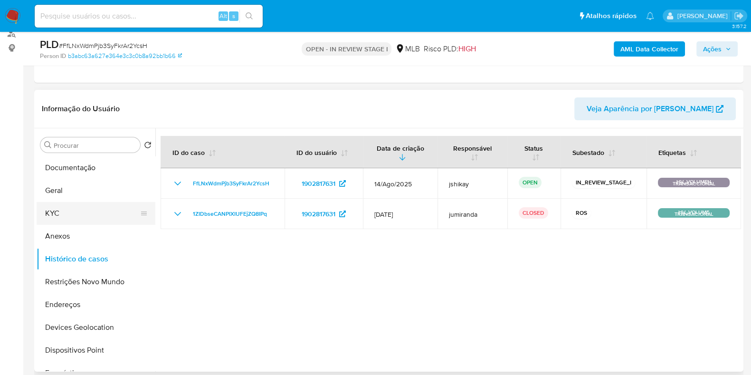
click at [93, 208] on button "KYC" at bounding box center [92, 213] width 111 height 23
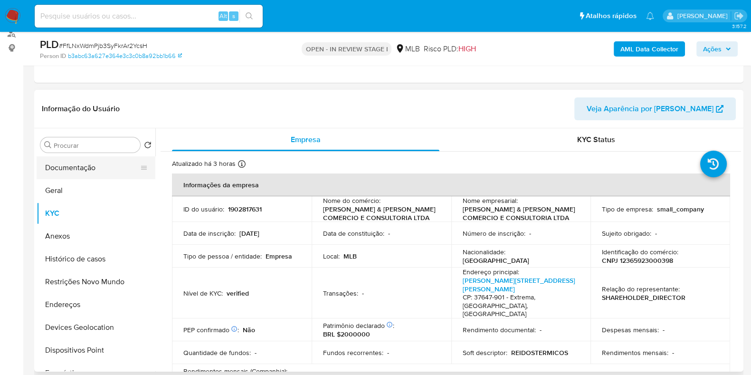
click at [88, 165] on button "Documentação" at bounding box center [92, 167] width 111 height 23
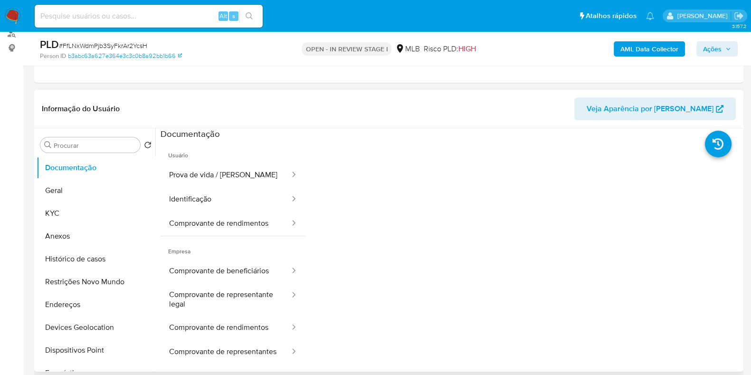
click at [224, 237] on span "Empresa" at bounding box center [233, 247] width 145 height 23
click at [223, 224] on button "Comprovante de rendimentos" at bounding box center [226, 223] width 130 height 24
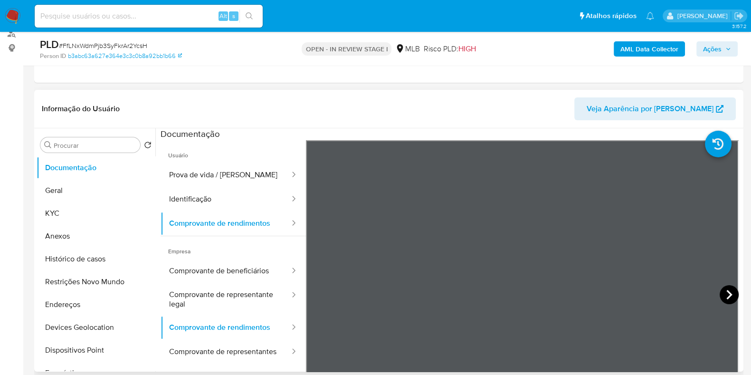
click at [726, 295] on icon at bounding box center [729, 294] width 6 height 9
click at [726, 290] on icon at bounding box center [729, 294] width 6 height 9
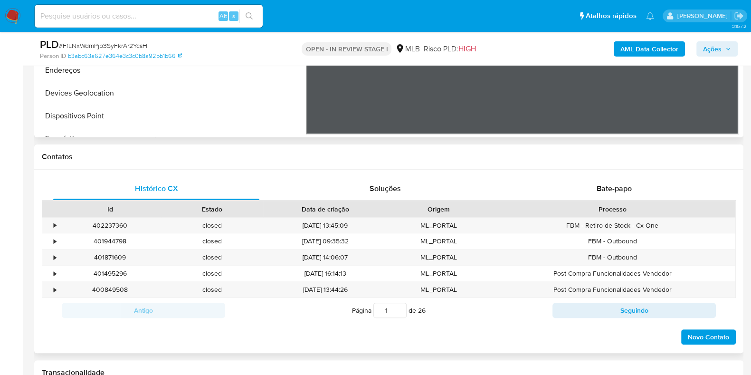
scroll to position [356, 0]
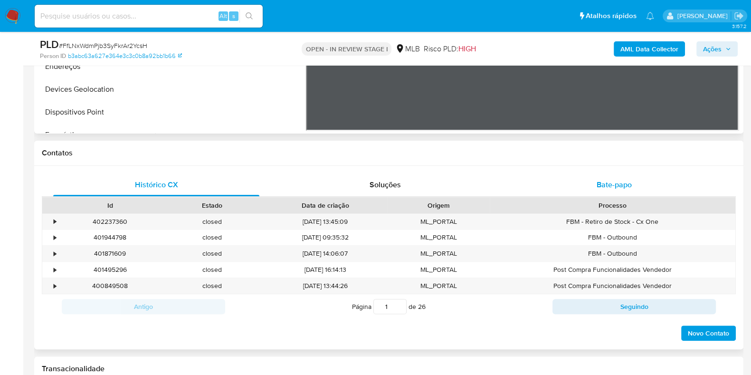
click at [606, 173] on div "Bate-papo" at bounding box center [614, 184] width 206 height 23
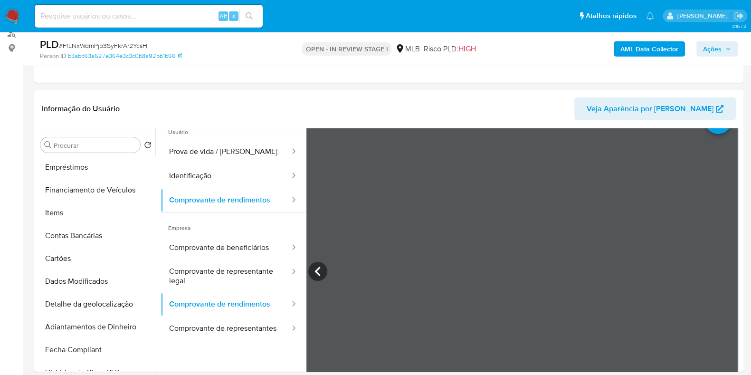
scroll to position [237, 0]
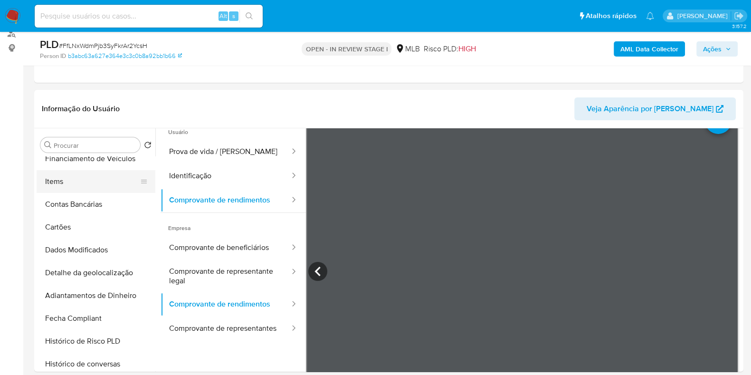
click at [81, 185] on button "Items" at bounding box center [92, 181] width 111 height 23
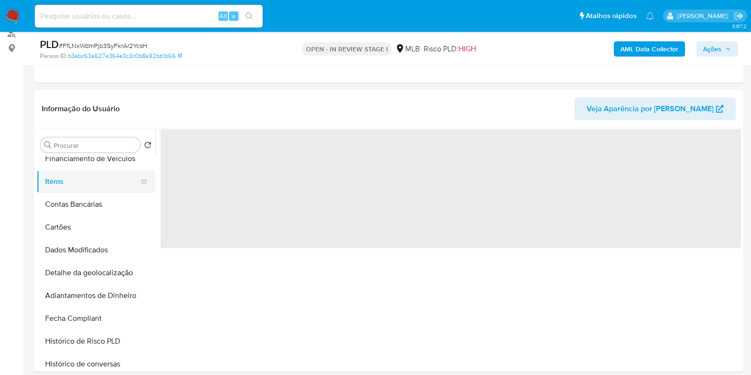
scroll to position [0, 0]
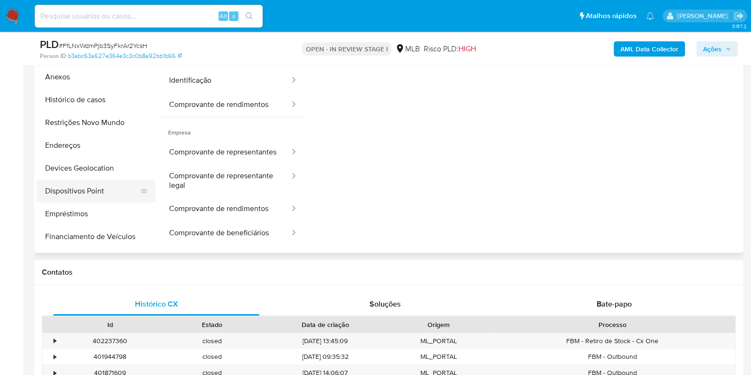
scroll to position [59, 0]
select select "10"
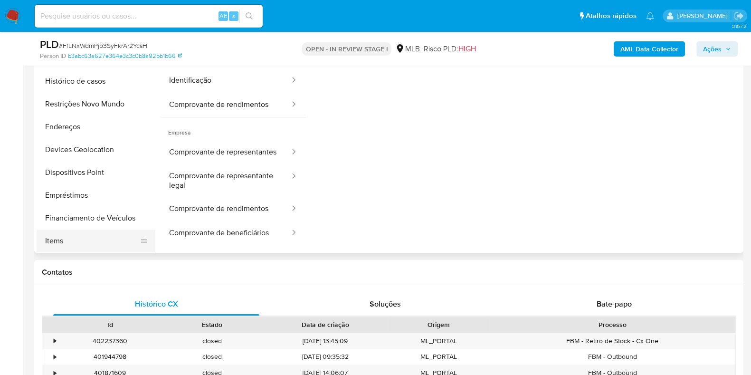
click at [82, 238] on button "Items" at bounding box center [92, 240] width 111 height 23
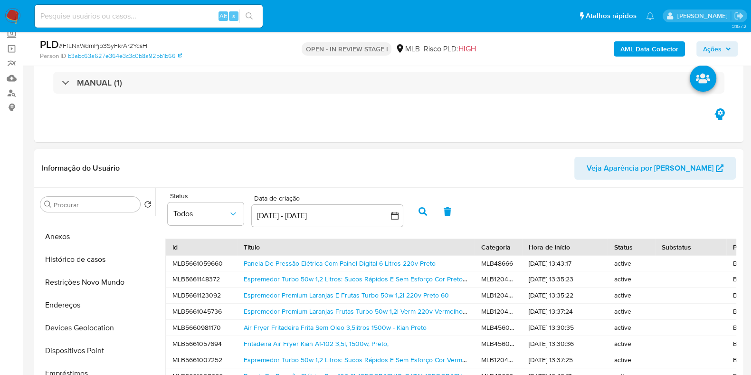
scroll to position [1, 0]
click at [348, 258] on link "Panela De Pressão Elétrica Com Painel Digital 6 Litros 220v Preto" at bounding box center [340, 262] width 192 height 9
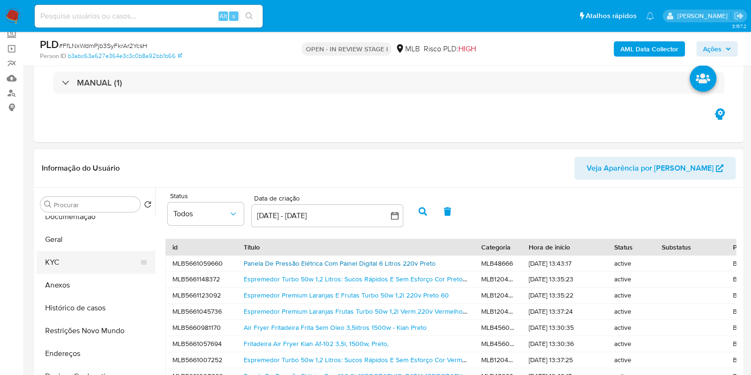
scroll to position [0, 0]
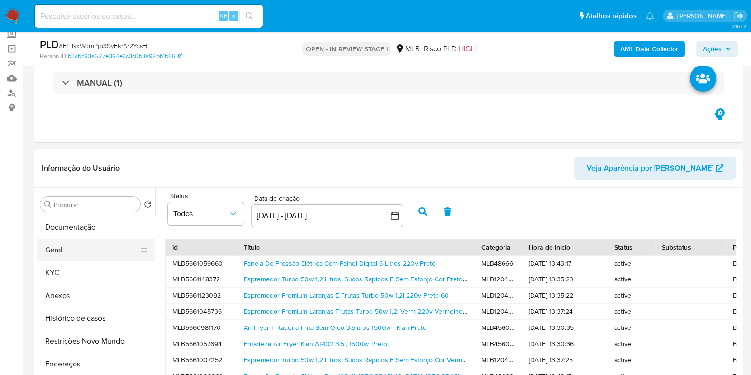
click at [75, 246] on button "Geral" at bounding box center [92, 249] width 111 height 23
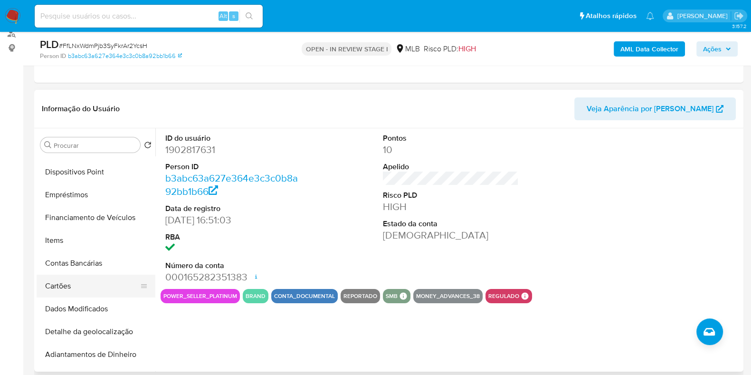
scroll to position [178, 0]
click at [76, 233] on button "Items" at bounding box center [92, 240] width 111 height 23
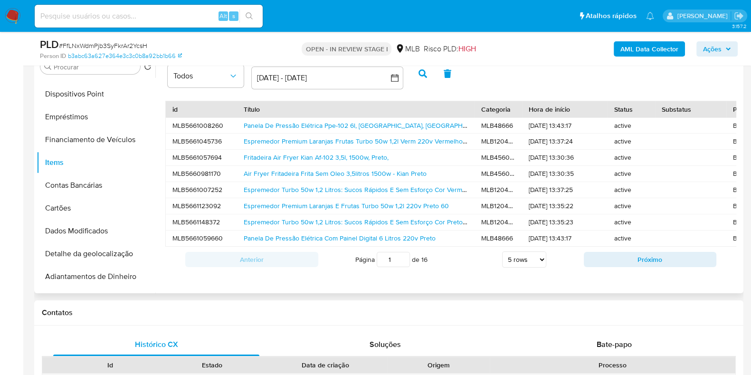
scroll to position [178, 0]
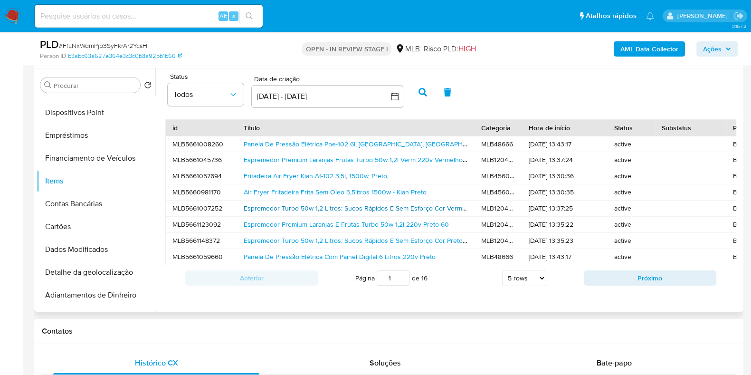
click at [294, 208] on link "Espremedor Turbo 50w 1,2 Litros: Sucos Rápidos E Sem Esforço Cor Vermelho Frequ…" at bounding box center [382, 207] width 276 height 9
click at [400, 241] on link "Espremedor Turbo 50w 1,2 Litros: Sucos Rápidos E Sem Esforço Cor Preto Frequênc…" at bounding box center [376, 240] width 264 height 9
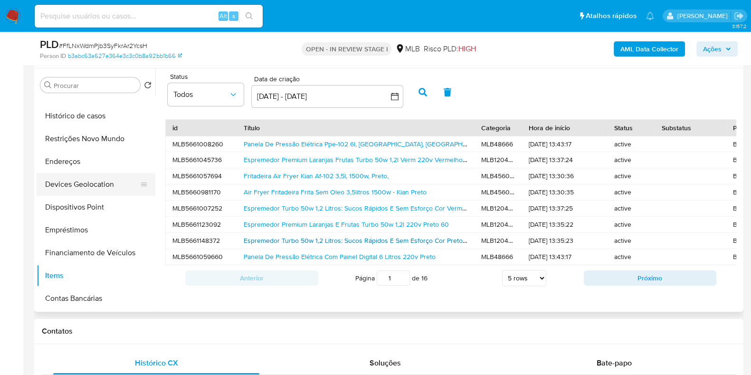
scroll to position [59, 0]
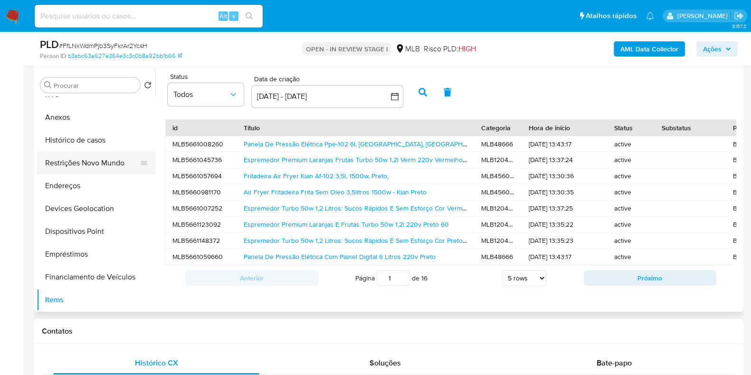
click at [91, 169] on button "Restrições Novo Mundo" at bounding box center [92, 162] width 111 height 23
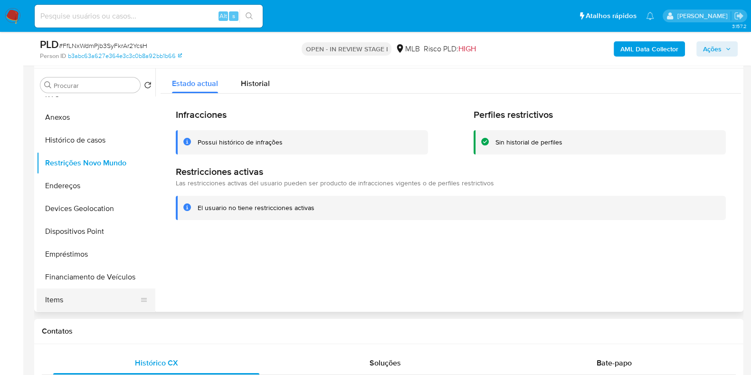
click at [83, 296] on button "Items" at bounding box center [92, 299] width 111 height 23
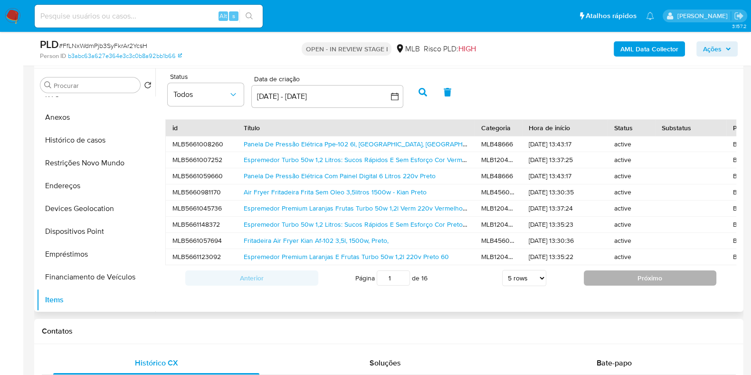
click at [585, 284] on button "Próximo" at bounding box center [650, 277] width 133 height 15
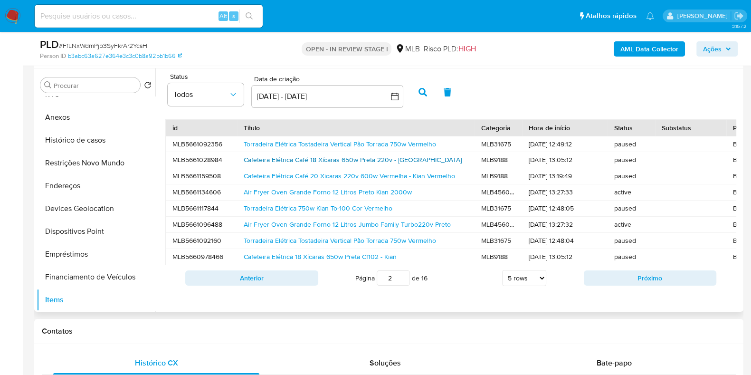
click at [353, 161] on link "Cafeteira Elétrica Café 18 Xícaras 650w Preta 220v - Kian Preto" at bounding box center [353, 159] width 218 height 9
click at [214, 97] on span "Todos" at bounding box center [200, 94] width 55 height 9
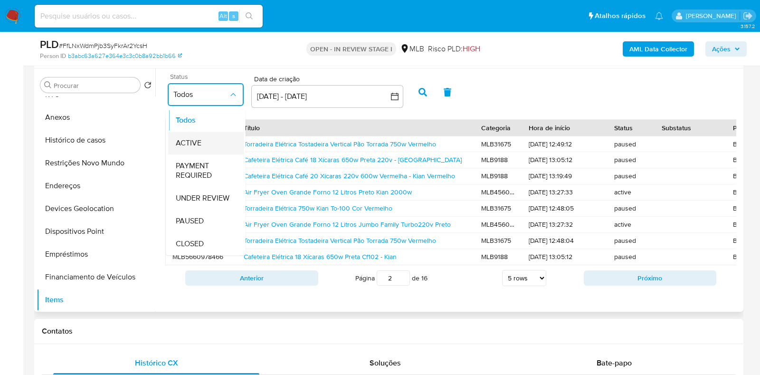
click at [205, 141] on div "ACTIVE" at bounding box center [206, 143] width 61 height 23
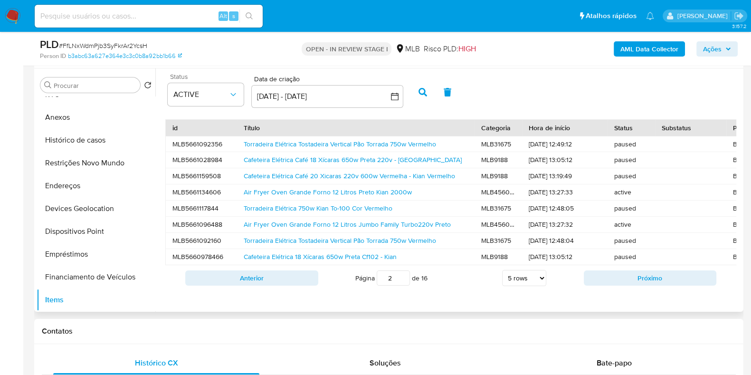
click at [427, 84] on button "button" at bounding box center [422, 92] width 25 height 23
click at [363, 142] on link "Jogo C/ 6 Xicaras De Vidro Transparente P/ Café Lisa 70ml Transparente Lisa" at bounding box center [377, 143] width 266 height 9
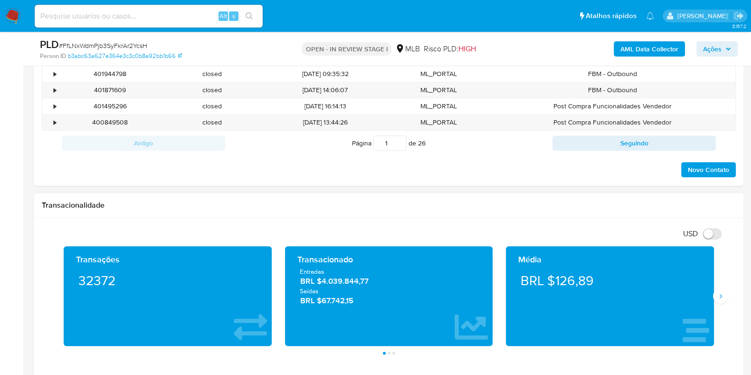
scroll to position [653, 0]
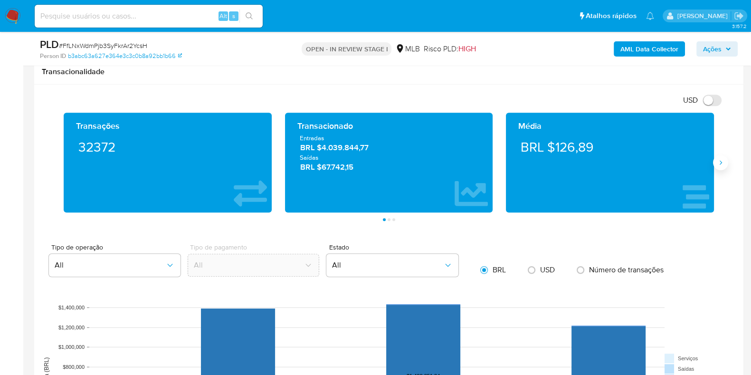
click at [717, 161] on icon "Siguiente" at bounding box center [721, 163] width 8 height 8
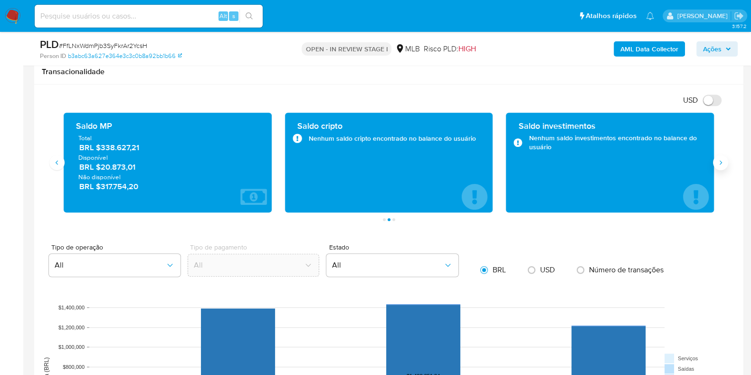
click at [717, 161] on icon "Siguiente" at bounding box center [721, 163] width 8 height 8
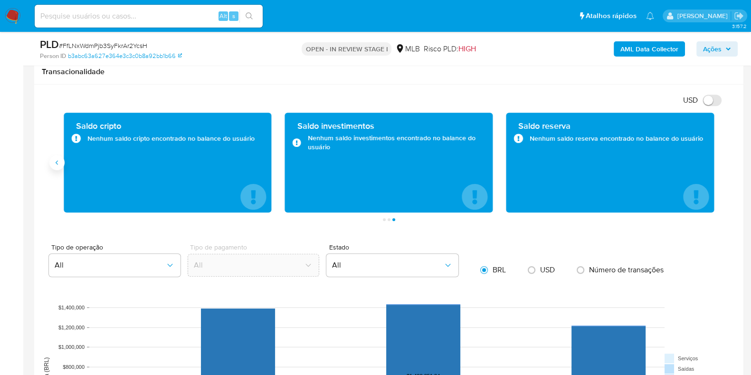
click at [62, 162] on button "Anterior" at bounding box center [56, 162] width 15 height 15
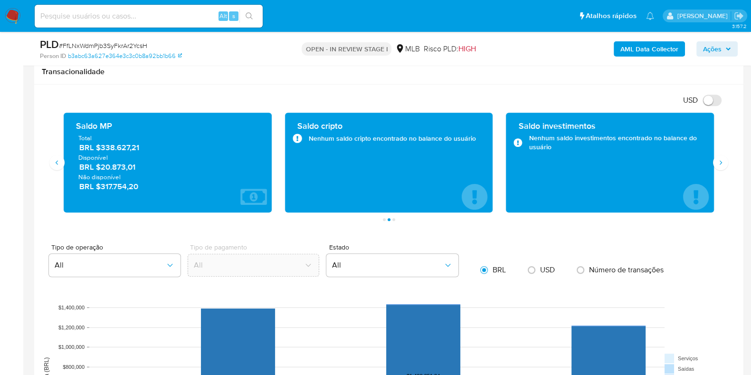
drag, startPoint x: 140, startPoint y: 170, endPoint x: 102, endPoint y: 169, distance: 38.0
click at [102, 169] on span "BRL $20.873,01" at bounding box center [168, 166] width 178 height 11
drag, startPoint x: 139, startPoint y: 189, endPoint x: 103, endPoint y: 187, distance: 35.7
click at [102, 188] on span "BRL $317.754,20" at bounding box center [168, 186] width 178 height 11
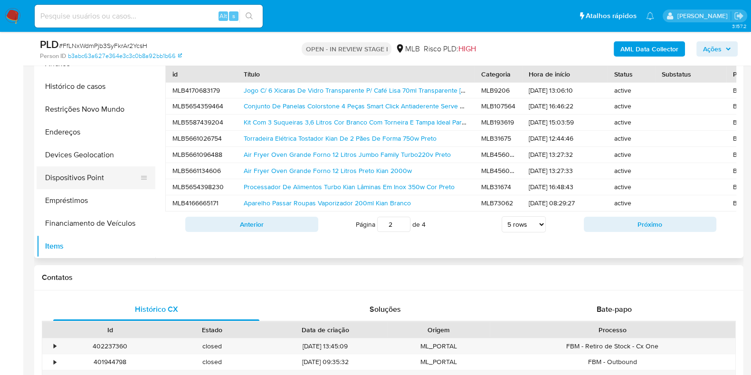
scroll to position [178, 0]
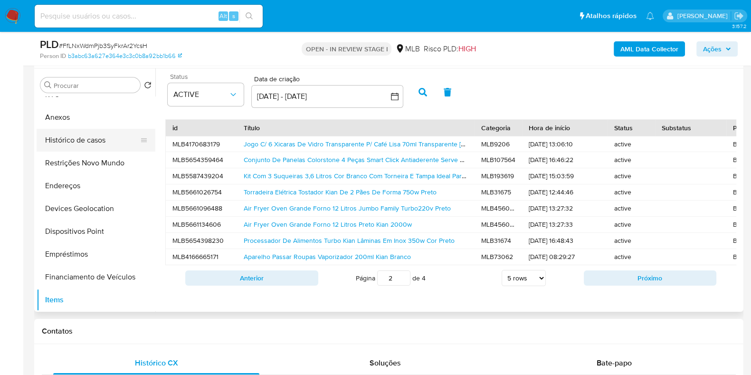
click at [91, 132] on button "Histórico de casos" at bounding box center [92, 140] width 111 height 23
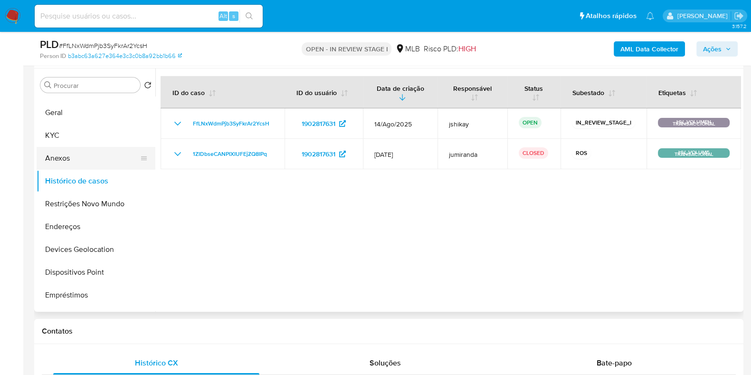
scroll to position [0, 0]
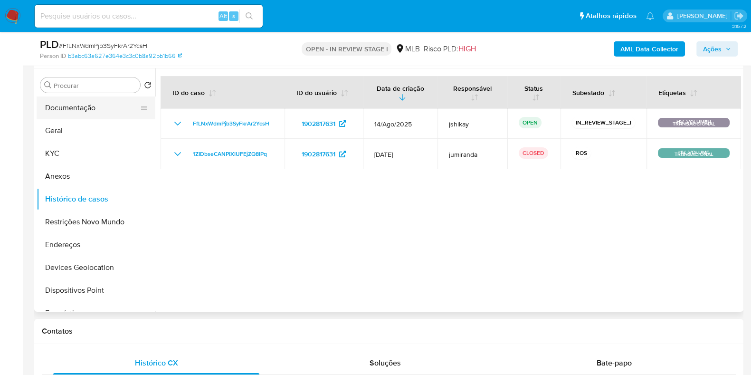
click at [77, 107] on button "Documentação" at bounding box center [92, 107] width 111 height 23
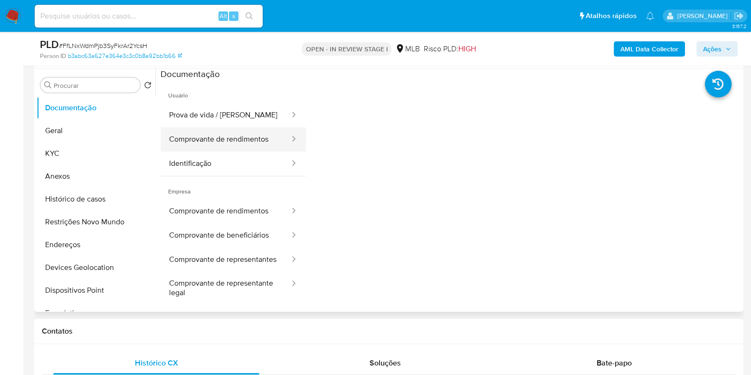
click at [233, 136] on button "Comprovante de rendimentos" at bounding box center [226, 139] width 130 height 24
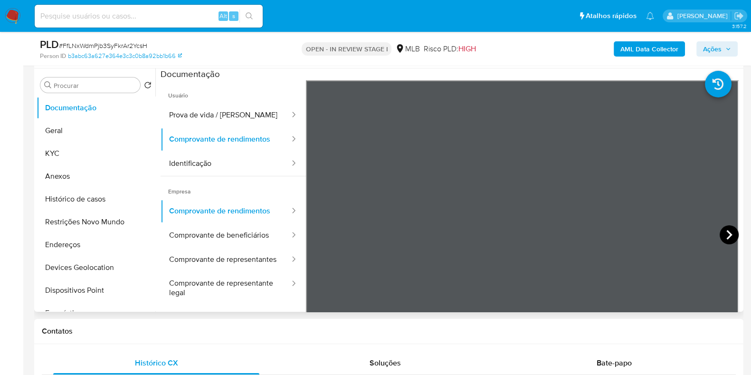
click at [723, 225] on icon at bounding box center [728, 234] width 19 height 19
click at [724, 225] on icon at bounding box center [728, 234] width 19 height 19
click at [82, 137] on button "Geral" at bounding box center [92, 130] width 111 height 23
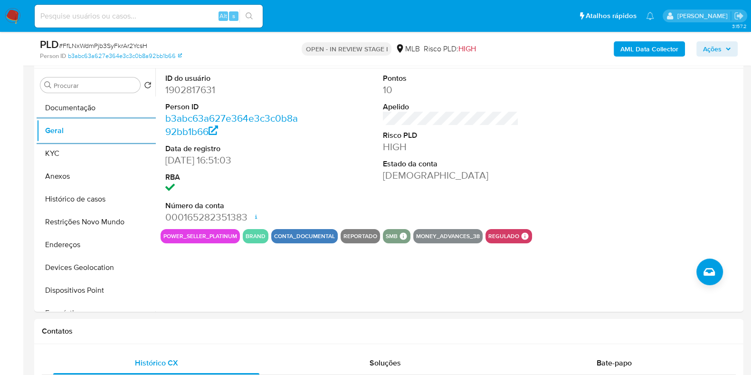
scroll to position [118, 0]
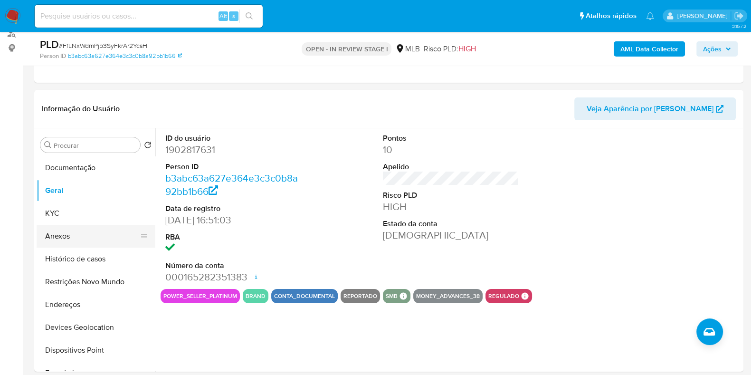
click at [67, 225] on button "Anexos" at bounding box center [92, 236] width 111 height 23
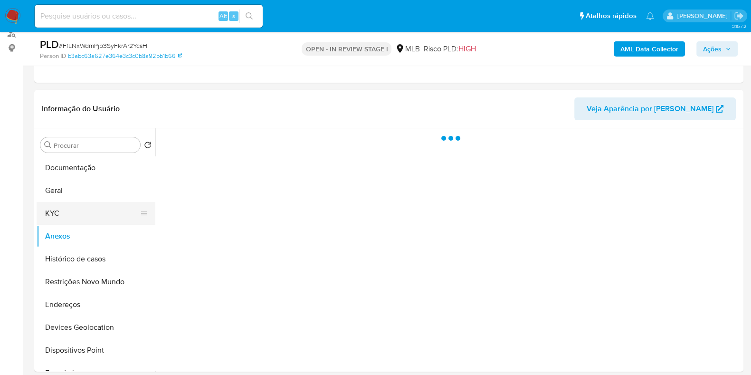
click at [81, 203] on button "KYC" at bounding box center [92, 213] width 111 height 23
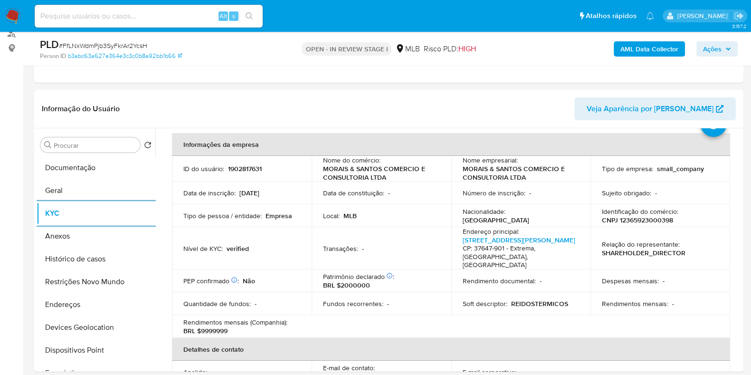
scroll to position [59, 0]
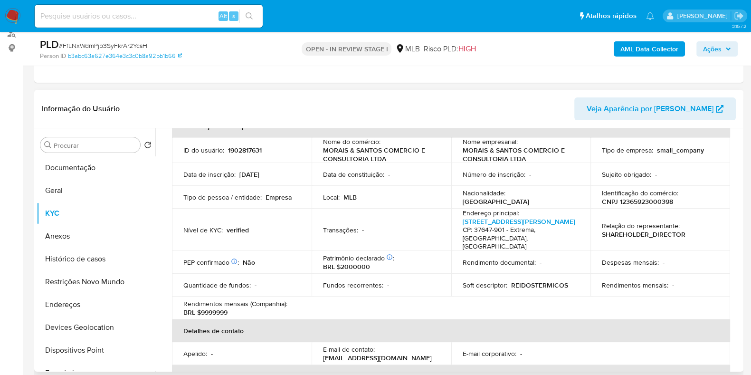
drag, startPoint x: 68, startPoint y: 303, endPoint x: 189, endPoint y: 291, distance: 121.2
click at [69, 303] on button "Endereços" at bounding box center [96, 304] width 119 height 23
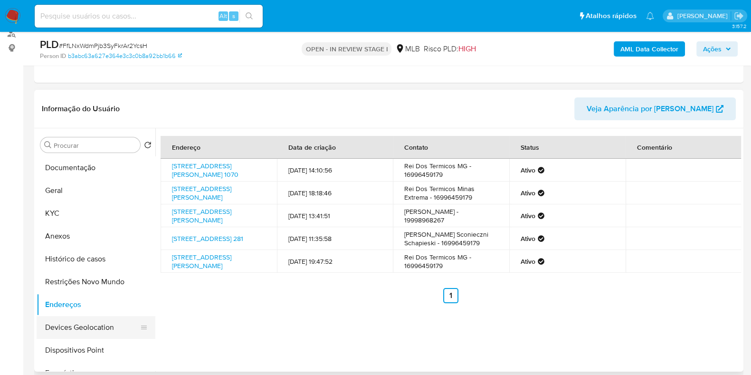
click at [100, 331] on button "Devices Geolocation" at bounding box center [92, 327] width 111 height 23
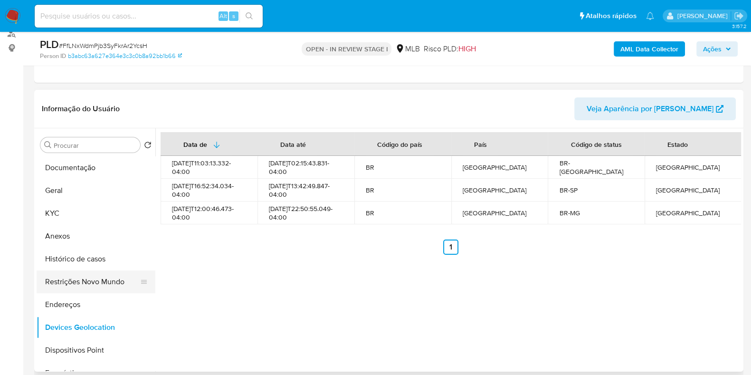
click at [85, 282] on button "Restrições Novo Mundo" at bounding box center [92, 281] width 111 height 23
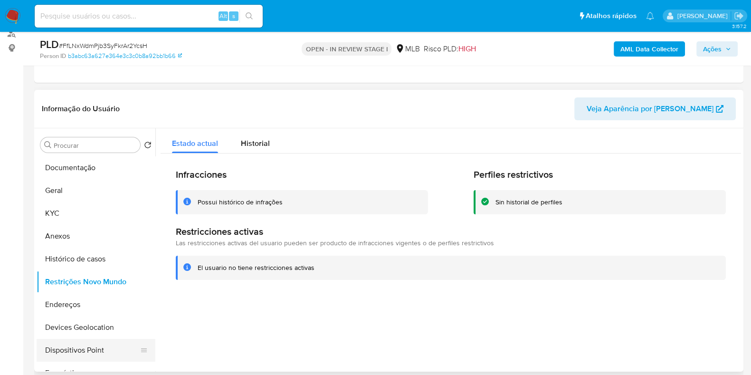
click at [91, 340] on button "Dispositivos Point" at bounding box center [92, 350] width 111 height 23
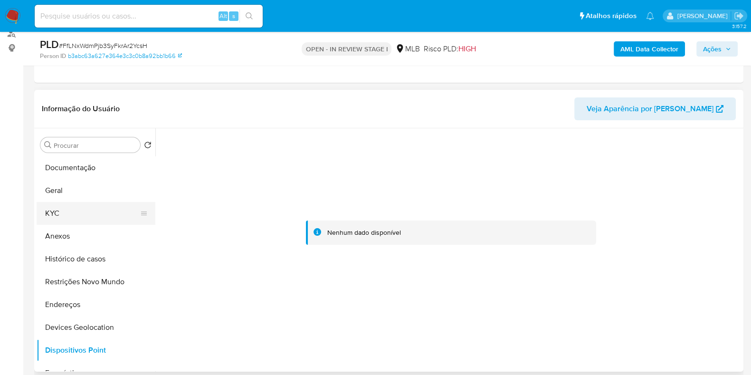
click at [59, 210] on button "KYC" at bounding box center [92, 213] width 111 height 23
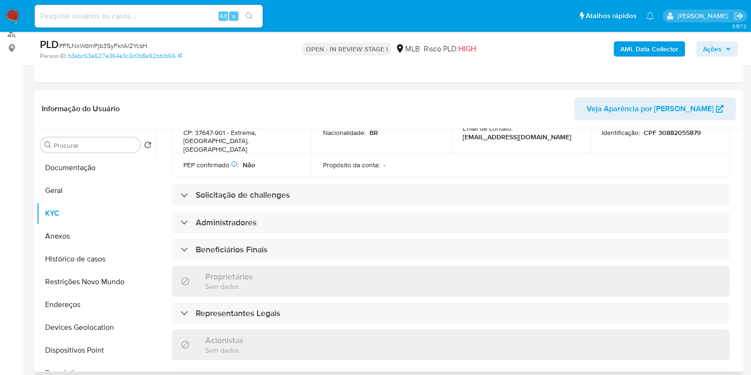
scroll to position [342, 0]
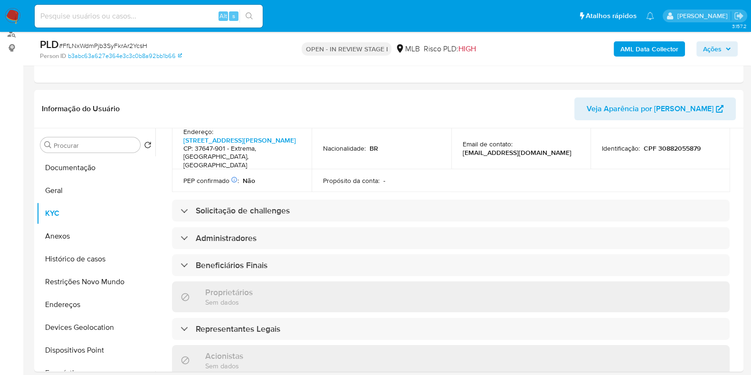
click at [634, 51] on b "AML Data Collector" at bounding box center [649, 48] width 58 height 15
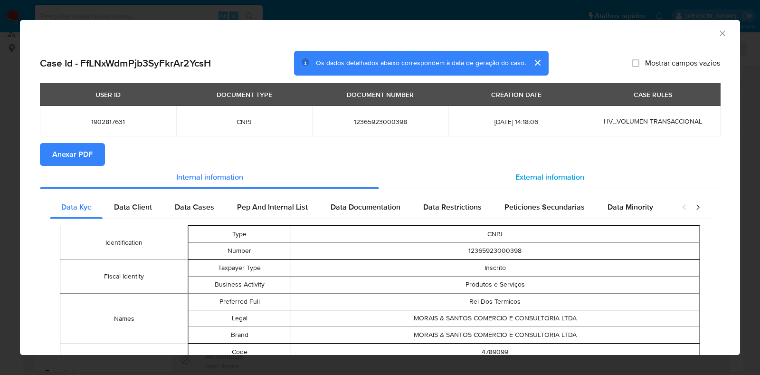
click at [559, 174] on span "External information" at bounding box center [549, 176] width 69 height 11
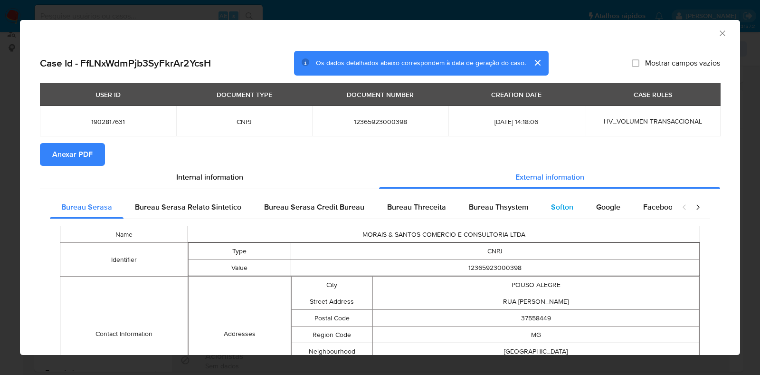
click at [569, 208] on div "Softon" at bounding box center [561, 207] width 45 height 23
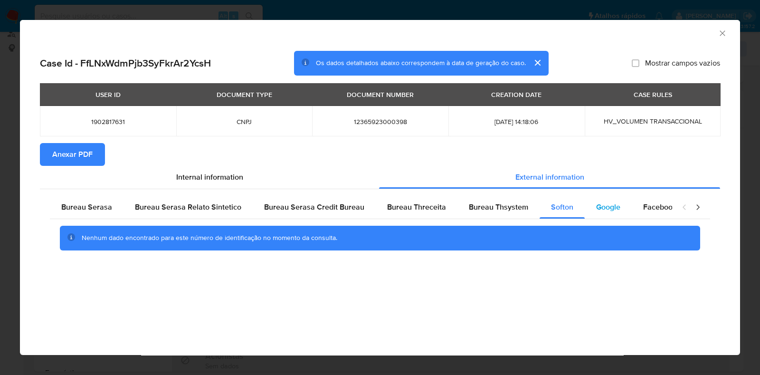
click at [596, 206] on span "Google" at bounding box center [608, 206] width 24 height 11
click at [88, 156] on span "Anexar PDF" at bounding box center [72, 154] width 40 height 21
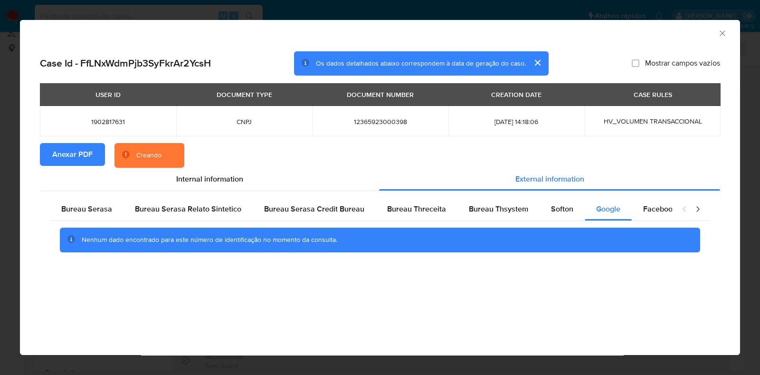
click at [722, 33] on icon "Fechar a janela" at bounding box center [721, 32] width 5 height 5
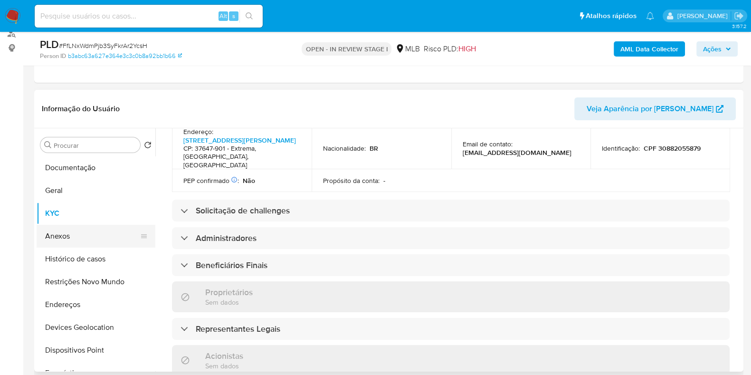
click at [102, 238] on button "Anexos" at bounding box center [92, 236] width 111 height 23
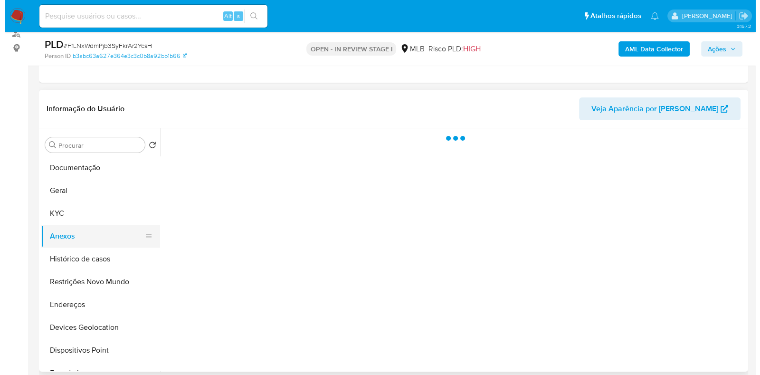
scroll to position [0, 0]
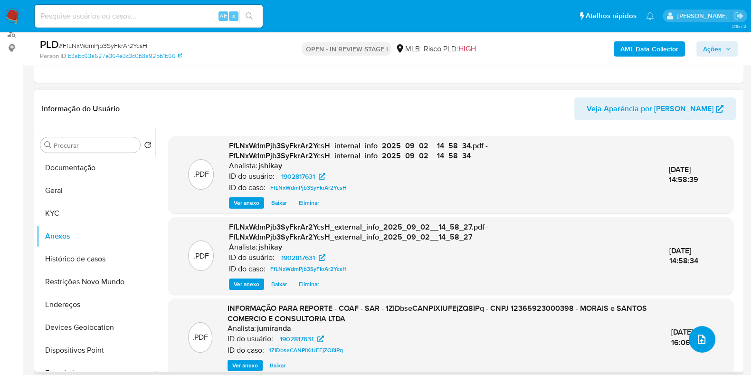
click at [689, 337] on button "upload-file" at bounding box center [702, 339] width 27 height 27
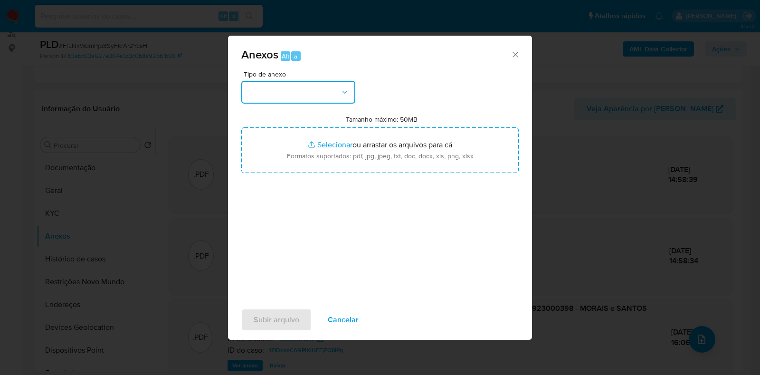
click at [308, 94] on button "button" at bounding box center [298, 92] width 114 height 23
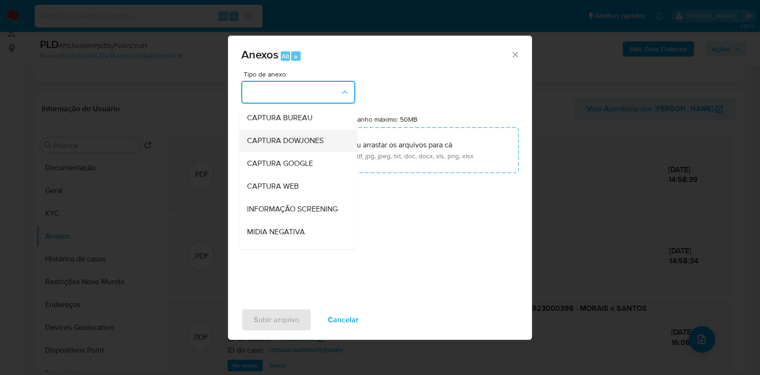
scroll to position [118, 0]
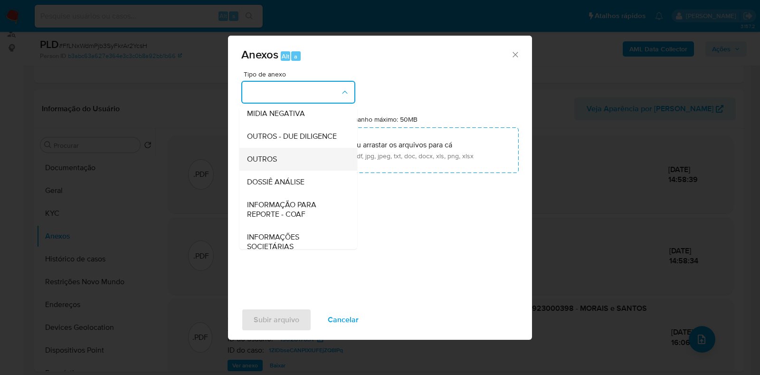
click at [275, 164] on span "OUTROS" at bounding box center [262, 158] width 30 height 9
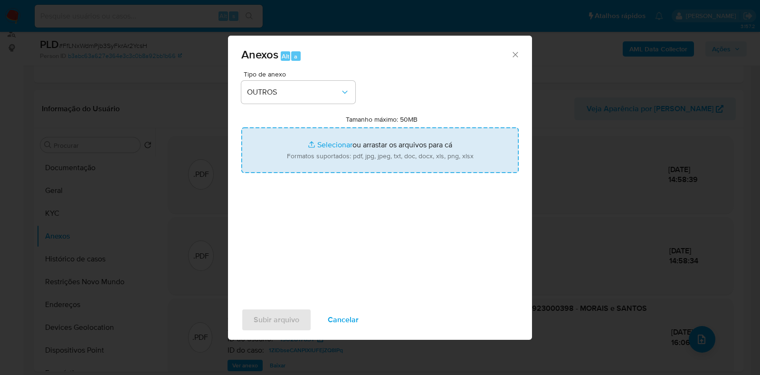
click at [332, 148] on input "Tamanho máximo: 50MB Selecionar arquivos" at bounding box center [379, 150] width 277 height 46
type input "C:\fakepath\CNPJ 12365923000398 - MORAIS E SANTOS COMERCIO E CONSULTORIA LTDA.p…"
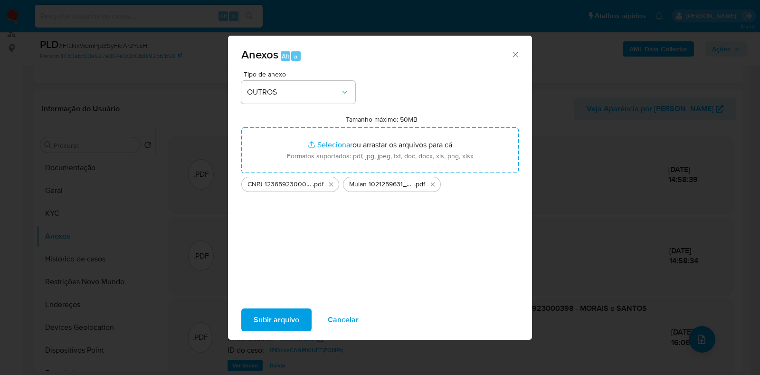
drag, startPoint x: 332, startPoint y: 148, endPoint x: 339, endPoint y: 319, distance: 170.6
click at [339, 319] on span "Cancelar" at bounding box center [343, 319] width 31 height 21
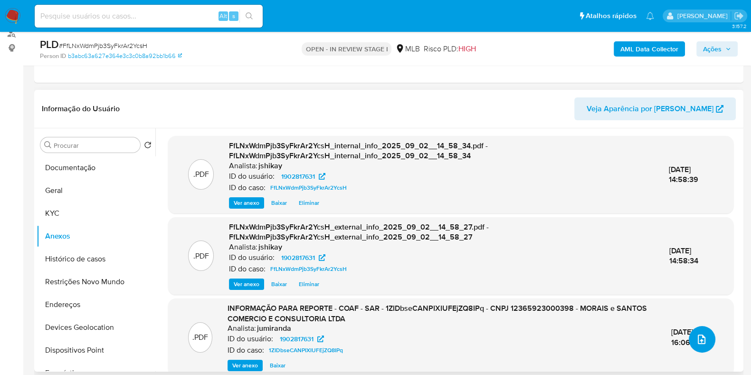
click at [696, 338] on icon "upload-file" at bounding box center [701, 338] width 11 height 11
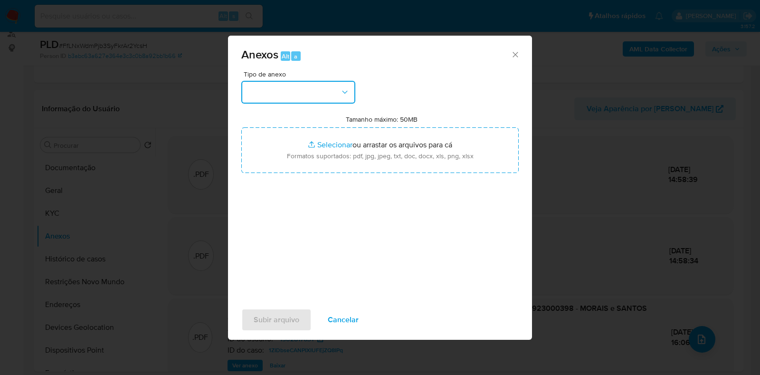
click at [292, 95] on button "button" at bounding box center [298, 92] width 114 height 23
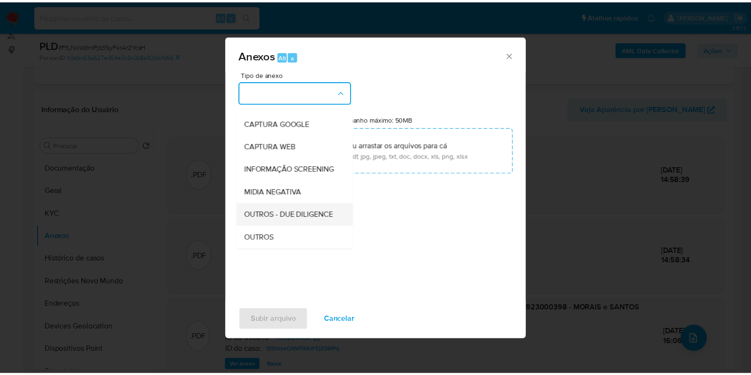
scroll to position [59, 0]
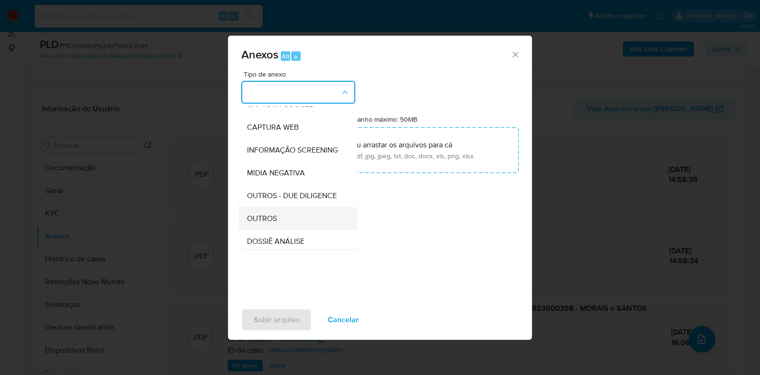
click at [282, 230] on div "OUTROS" at bounding box center [295, 218] width 97 height 23
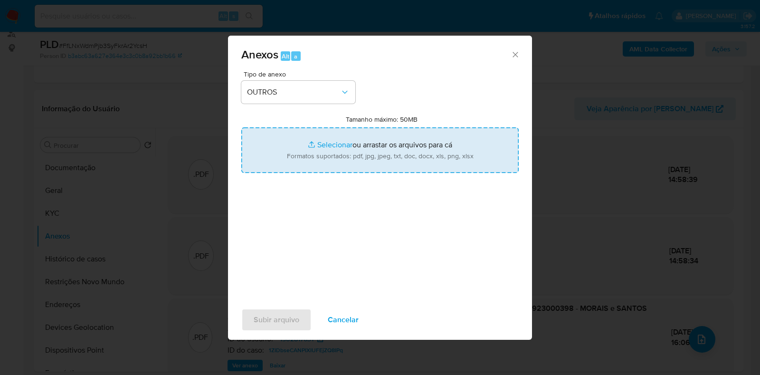
click at [346, 143] on input "Tamanho máximo: 50MB Selecionar arquivos" at bounding box center [379, 150] width 277 height 46
type input "C:\fakepath\Mulan 1902817631_2025_09_01_17_11_20 - Resumen TX.pdf"
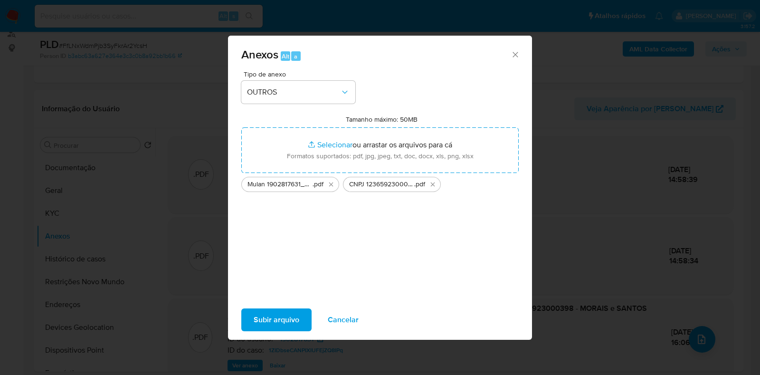
drag, startPoint x: 346, startPoint y: 143, endPoint x: 286, endPoint y: 322, distance: 188.8
click at [286, 322] on span "Subir arquivo" at bounding box center [277, 319] width 46 height 21
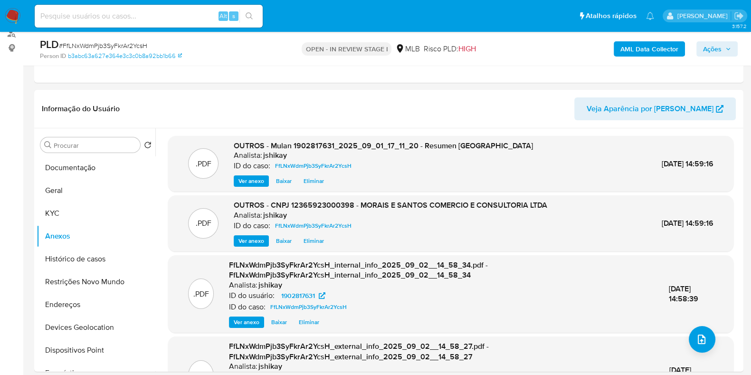
click at [706, 47] on span "Ações" at bounding box center [712, 48] width 19 height 15
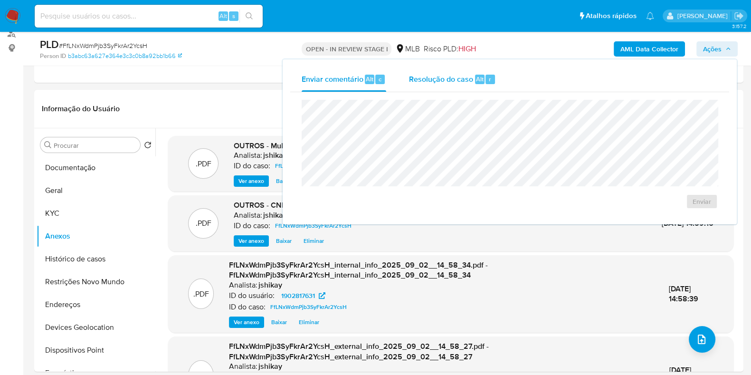
click at [446, 88] on div "Resolução do caso Alt r" at bounding box center [452, 79] width 87 height 25
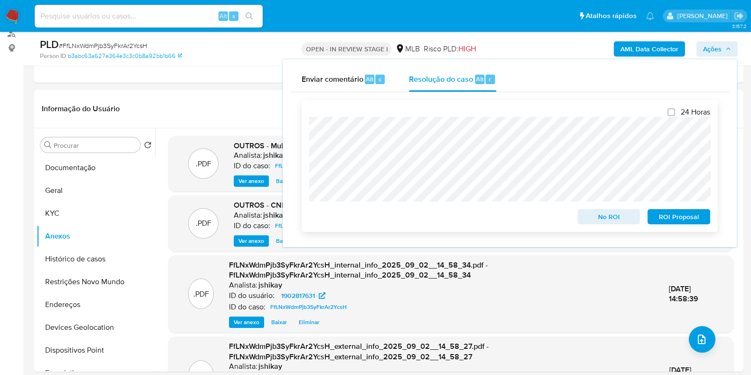
click at [616, 222] on span "No ROI" at bounding box center [608, 216] width 49 height 13
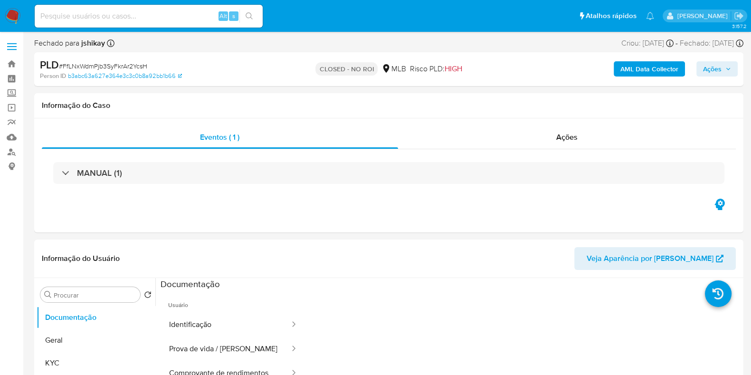
select select "10"
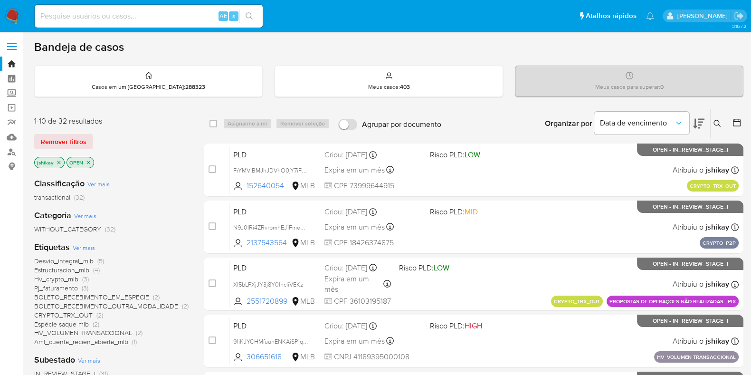
click at [716, 122] on icon at bounding box center [717, 124] width 8 height 8
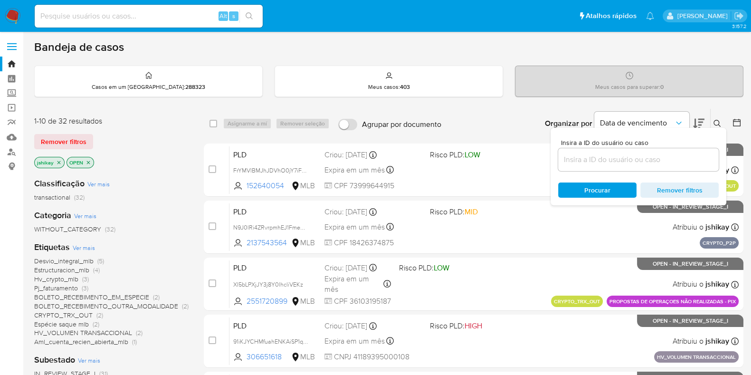
click at [596, 148] on div at bounding box center [638, 159] width 161 height 23
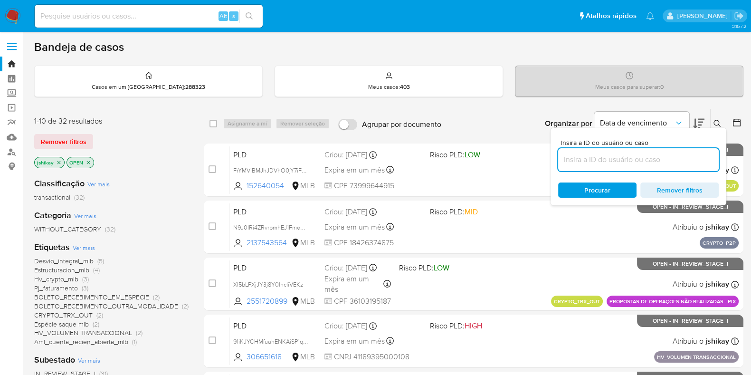
click at [599, 158] on input at bounding box center [638, 159] width 161 height 12
paste input "UqkD0ONAUHeREqTny23Wworz"
type input "UqkD0ONAUHeREqTny23Wworz"
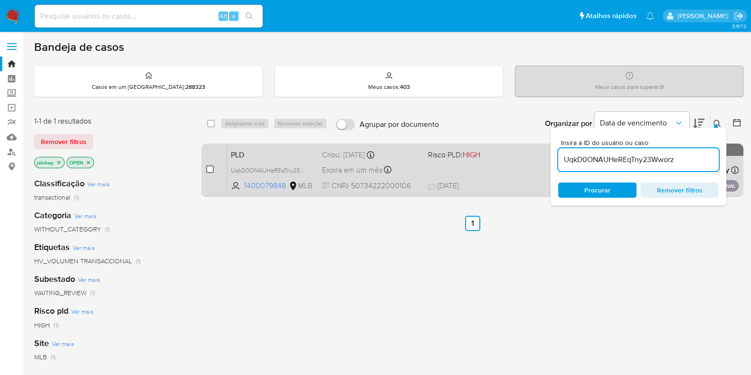
click at [213, 169] on input "checkbox" at bounding box center [210, 169] width 8 height 8
checkbox input "true"
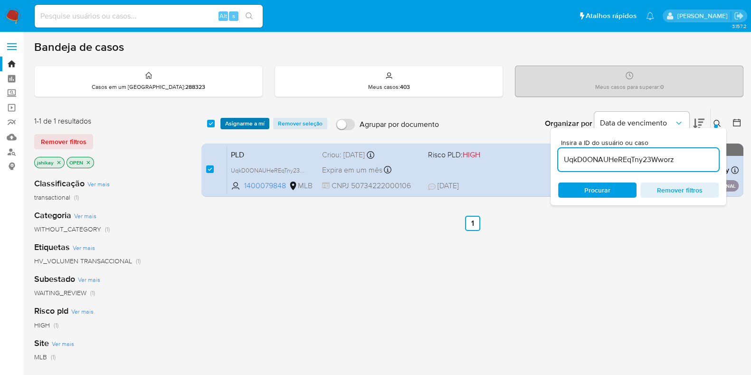
click at [242, 124] on span "Asignarme a mí" at bounding box center [244, 123] width 39 height 9
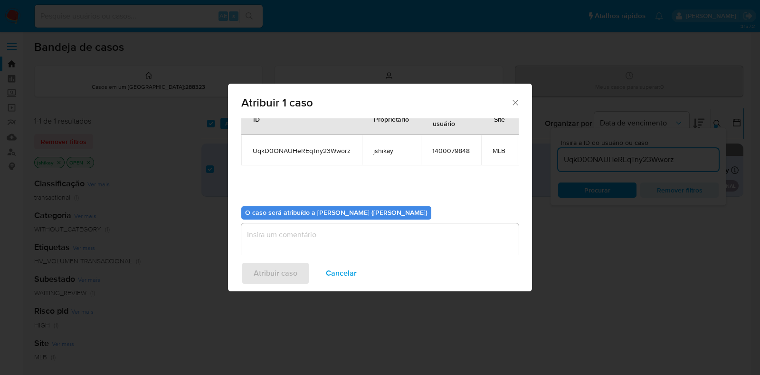
scroll to position [58, 0]
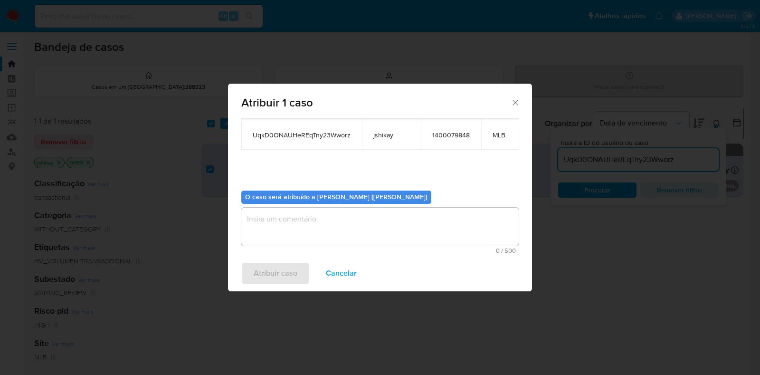
click at [272, 217] on textarea "assign-modal" at bounding box center [379, 227] width 277 height 38
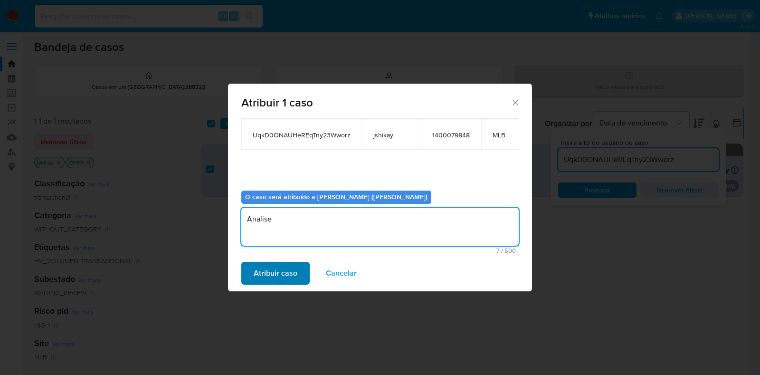
type textarea "Analise"
click at [274, 265] on span "Atribuir caso" at bounding box center [276, 273] width 44 height 21
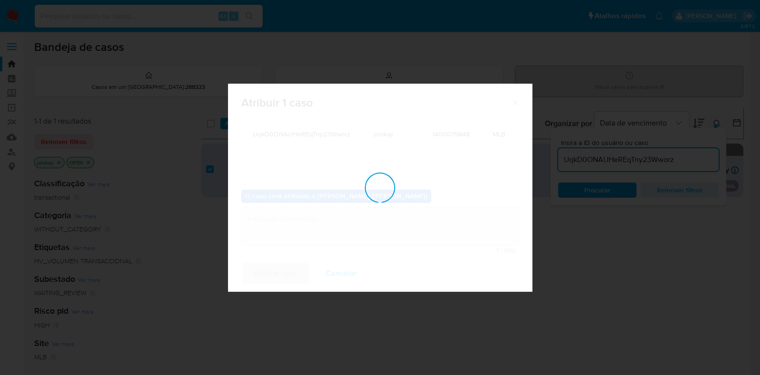
checkbox input "false"
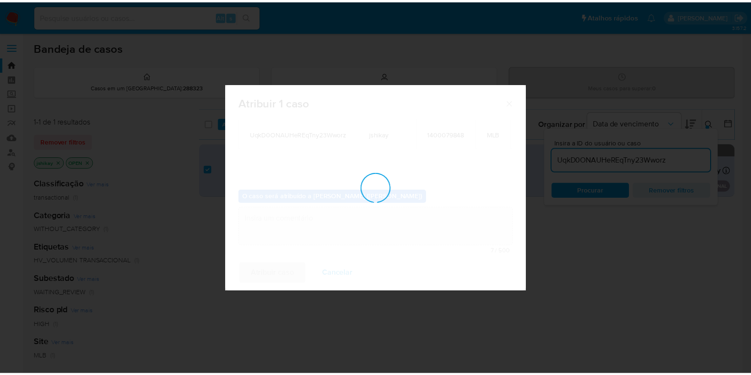
scroll to position [57, 0]
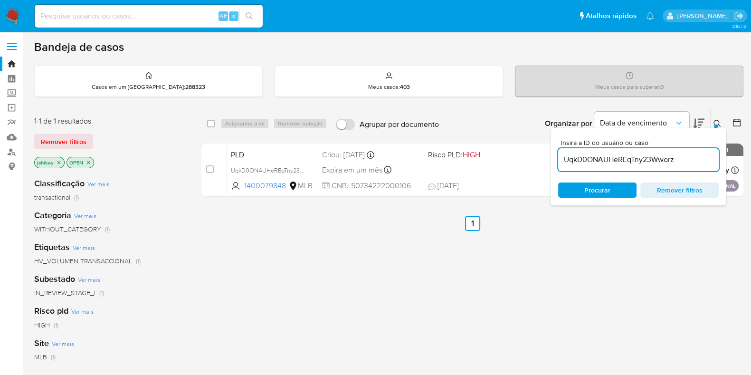
click at [16, 18] on img at bounding box center [13, 16] width 16 height 16
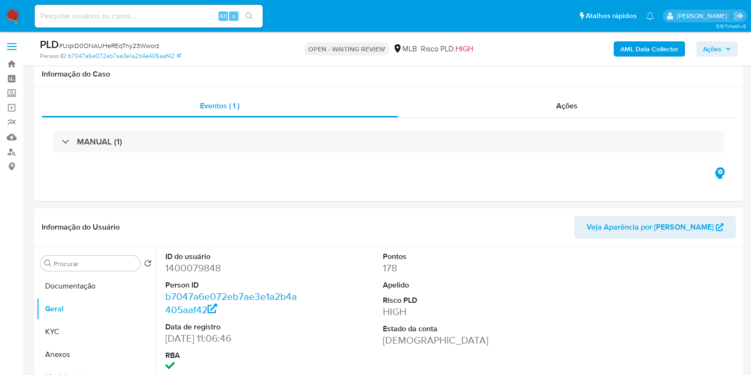
select select "10"
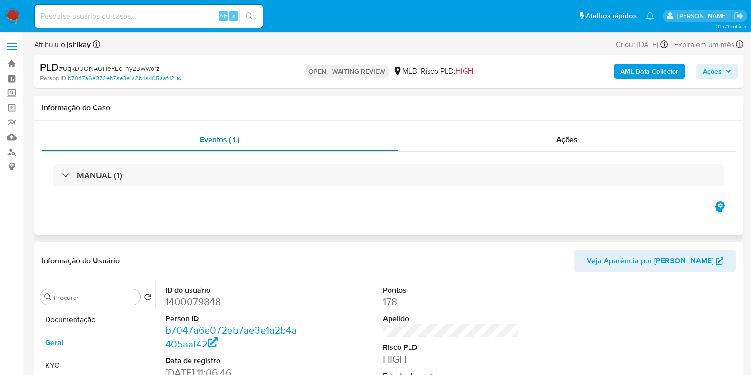
drag, startPoint x: 73, startPoint y: 320, endPoint x: 244, endPoint y: 149, distance: 241.8
click at [73, 320] on button "Documentação" at bounding box center [96, 319] width 119 height 23
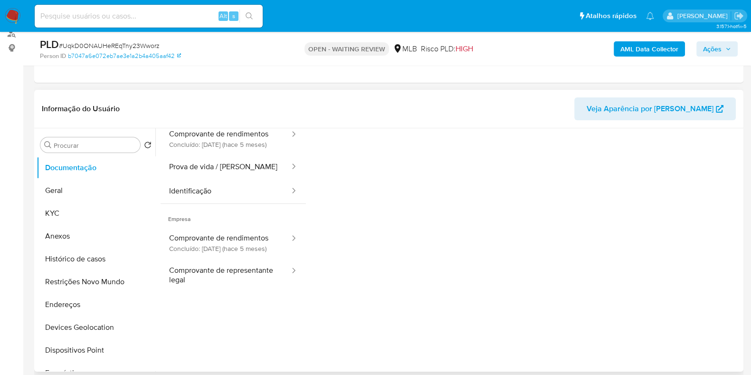
scroll to position [59, 0]
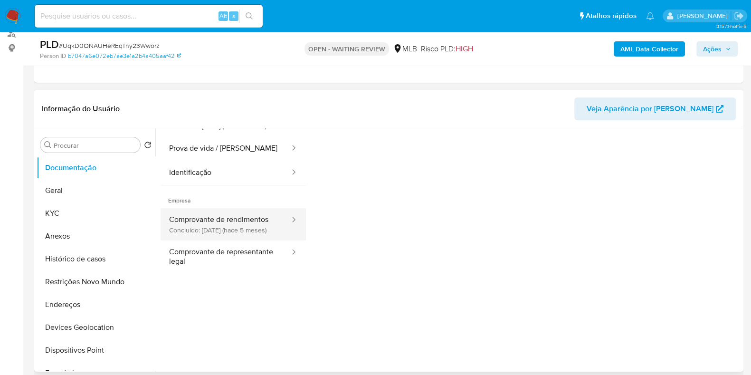
click at [213, 240] on button "Comprovante de rendimentos Concluído: [DATE] (hace 5 meses)" at bounding box center [226, 224] width 130 height 32
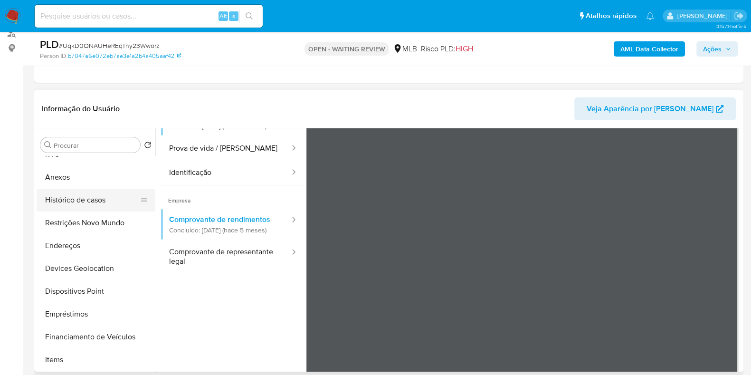
click at [93, 202] on button "Histórico de casos" at bounding box center [92, 200] width 111 height 23
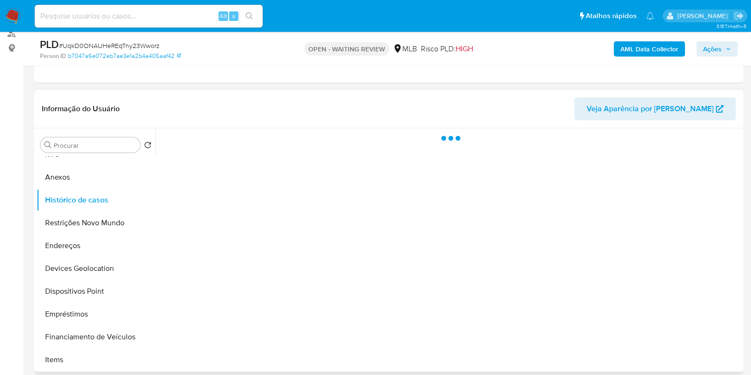
scroll to position [0, 0]
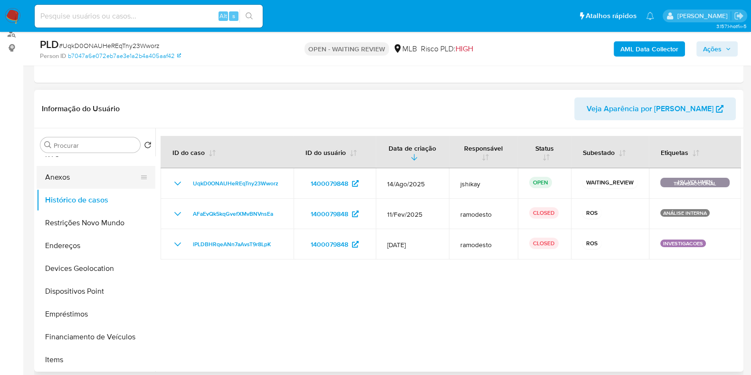
click at [66, 180] on button "Anexos" at bounding box center [92, 177] width 111 height 23
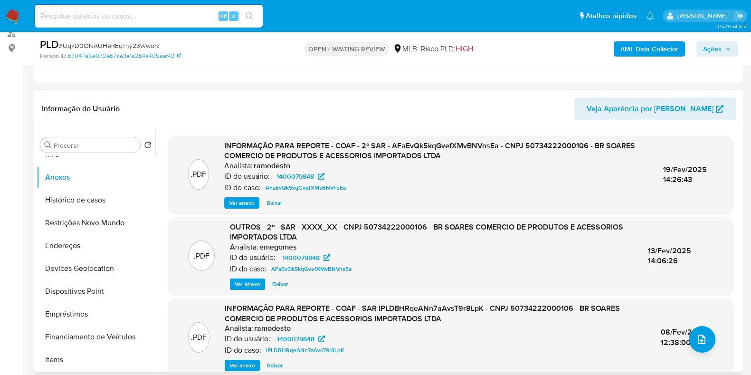
click at [252, 200] on span "Ver anexo" at bounding box center [242, 202] width 26 height 9
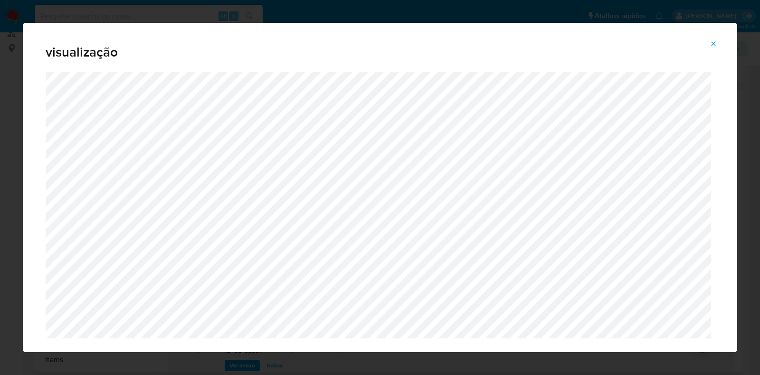
click at [714, 44] on icon "Attachment preview" at bounding box center [713, 43] width 4 height 4
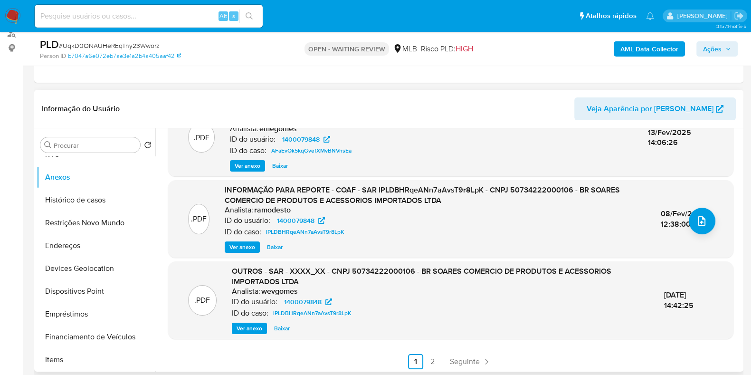
scroll to position [121, 0]
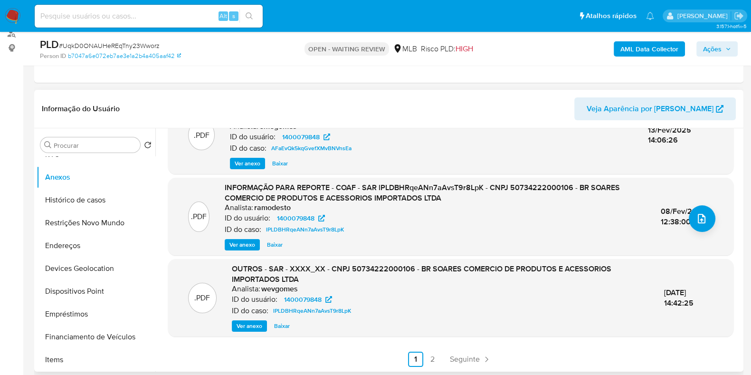
click at [240, 247] on span "Ver anexo" at bounding box center [242, 244] width 26 height 9
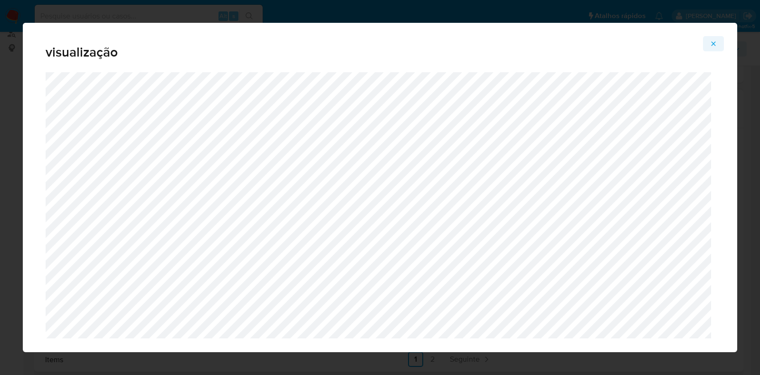
click at [710, 47] on span "Attachment preview" at bounding box center [714, 43] width 8 height 13
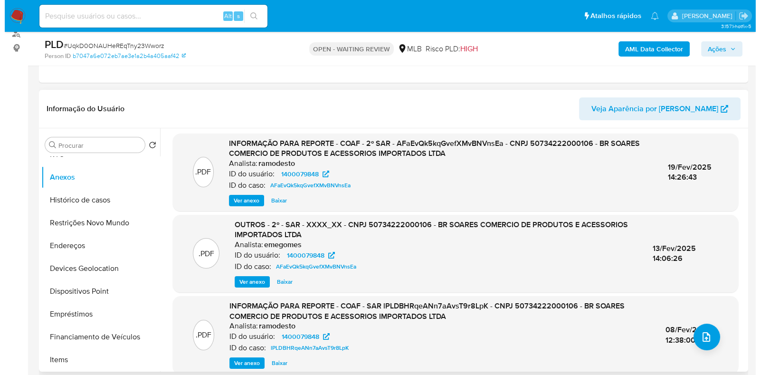
scroll to position [0, 0]
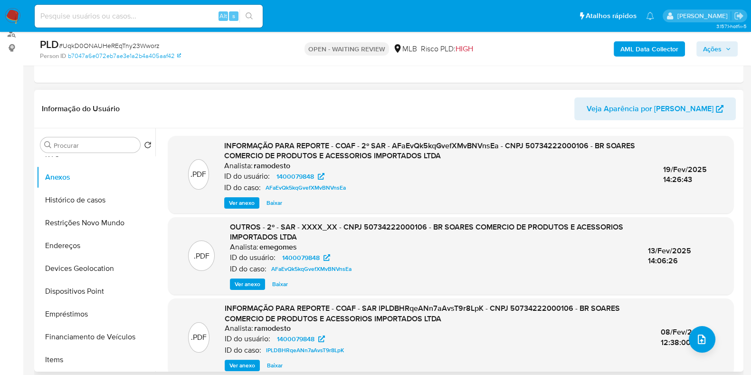
click at [236, 203] on span "Ver anexo" at bounding box center [242, 202] width 26 height 9
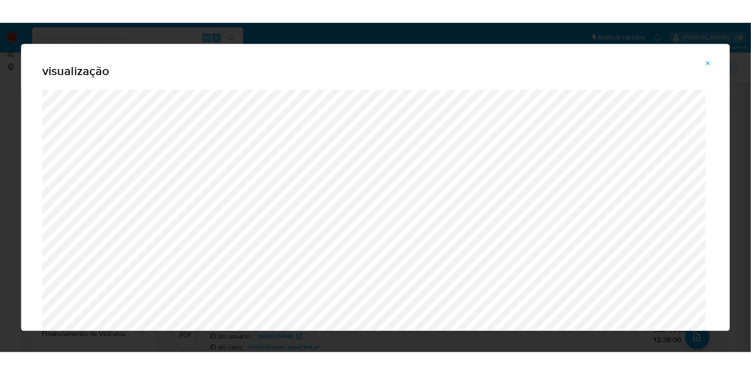
scroll to position [37, 0]
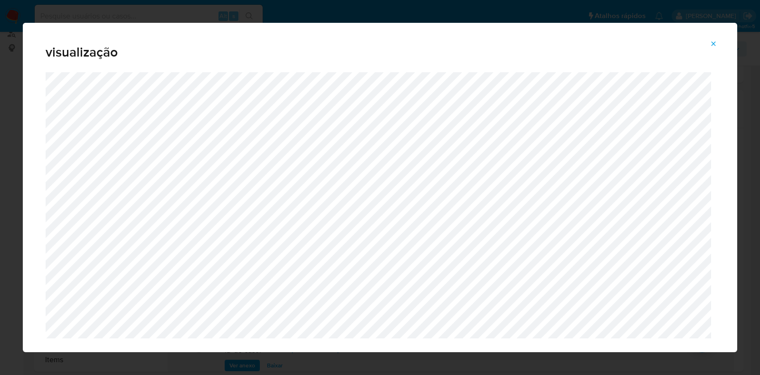
click at [713, 40] on icon "Attachment preview" at bounding box center [714, 44] width 8 height 8
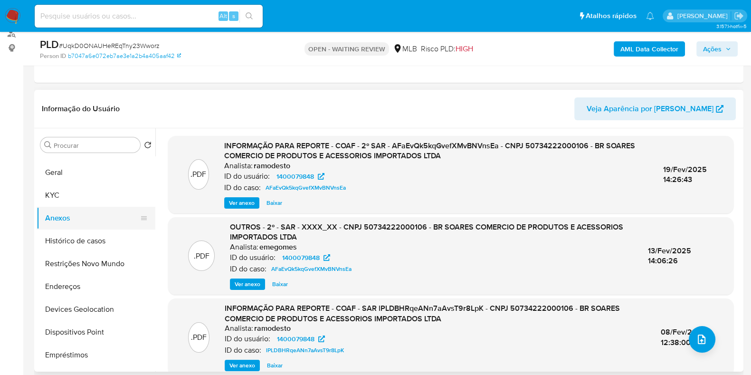
scroll to position [0, 0]
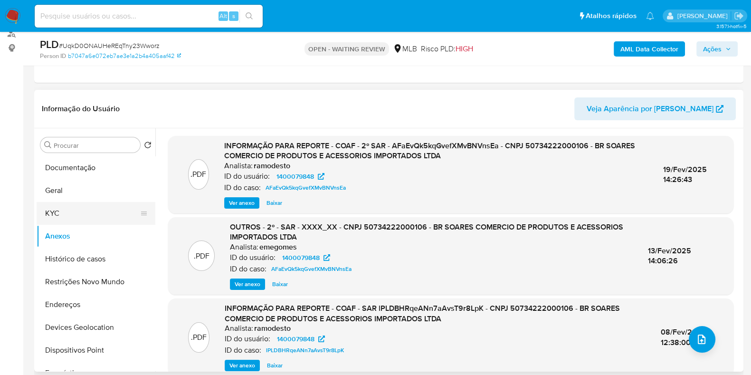
click at [77, 207] on button "KYC" at bounding box center [92, 213] width 111 height 23
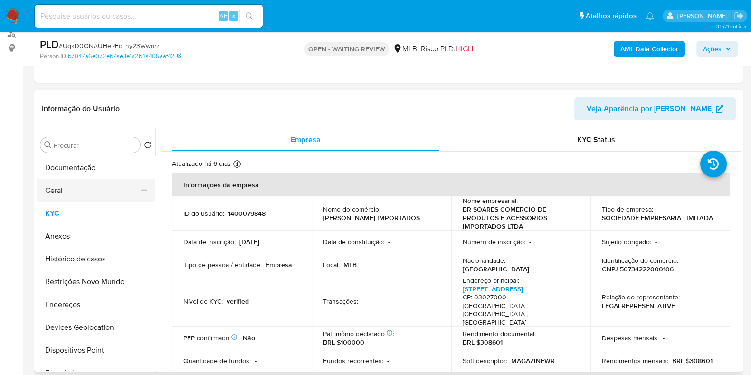
click at [77, 188] on button "Geral" at bounding box center [92, 190] width 111 height 23
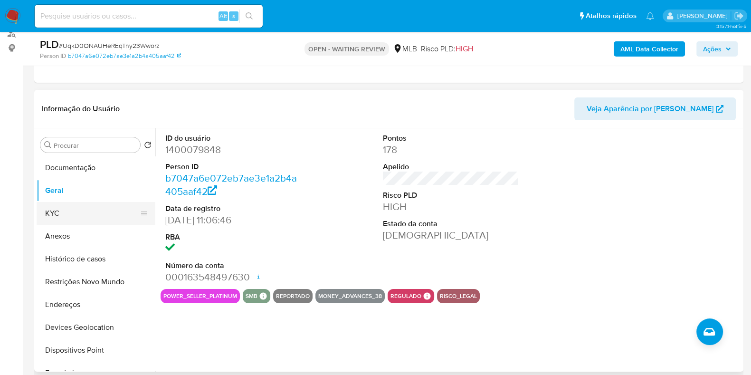
drag, startPoint x: 65, startPoint y: 210, endPoint x: 65, endPoint y: 202, distance: 7.6
click at [64, 210] on button "KYC" at bounding box center [92, 213] width 111 height 23
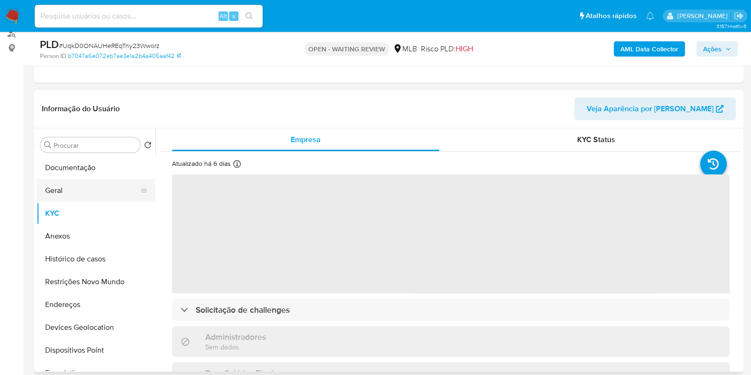
click at [74, 195] on button "Geral" at bounding box center [92, 190] width 111 height 23
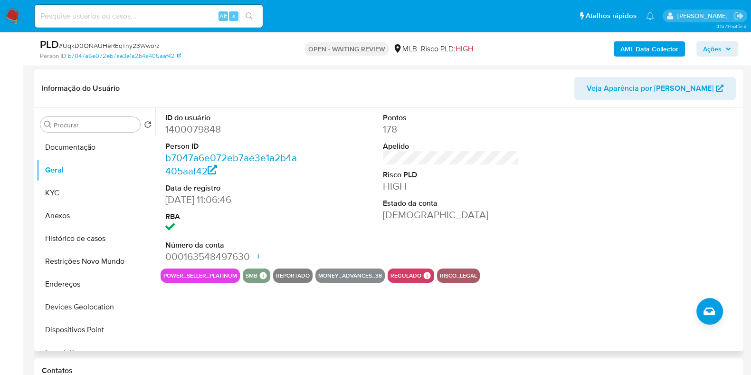
scroll to position [129, 0]
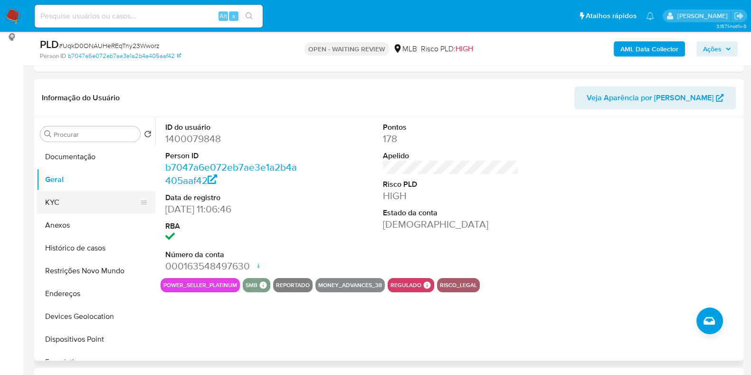
click at [76, 206] on button "KYC" at bounding box center [92, 202] width 111 height 23
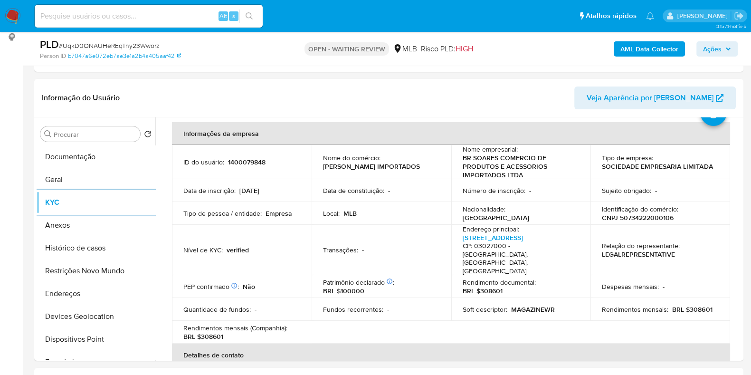
scroll to position [59, 0]
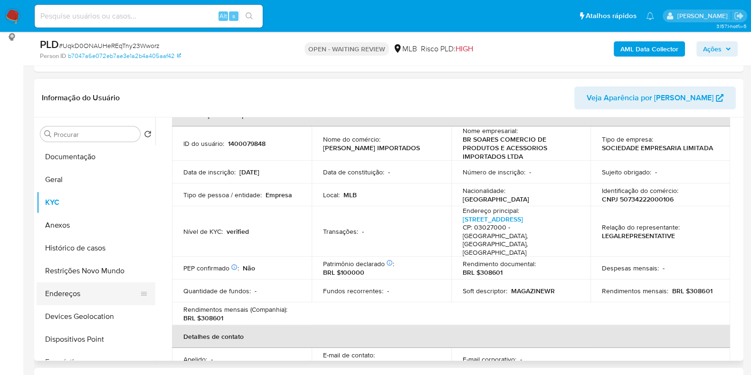
drag, startPoint x: 84, startPoint y: 297, endPoint x: 76, endPoint y: 294, distance: 8.0
click at [84, 298] on button "Endereços" at bounding box center [92, 293] width 111 height 23
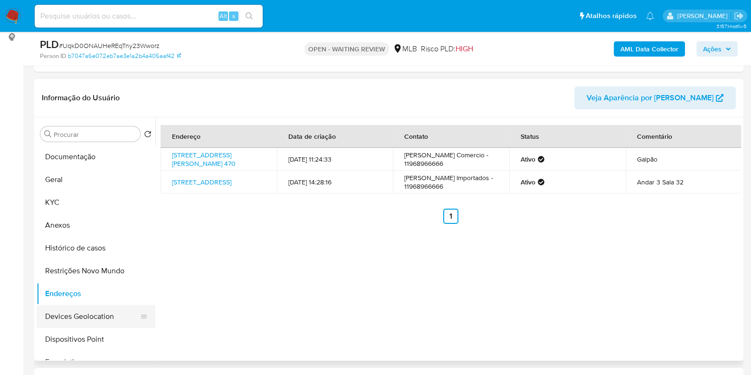
drag, startPoint x: 91, startPoint y: 319, endPoint x: 209, endPoint y: 303, distance: 118.9
click at [92, 319] on button "Devices Geolocation" at bounding box center [96, 316] width 119 height 23
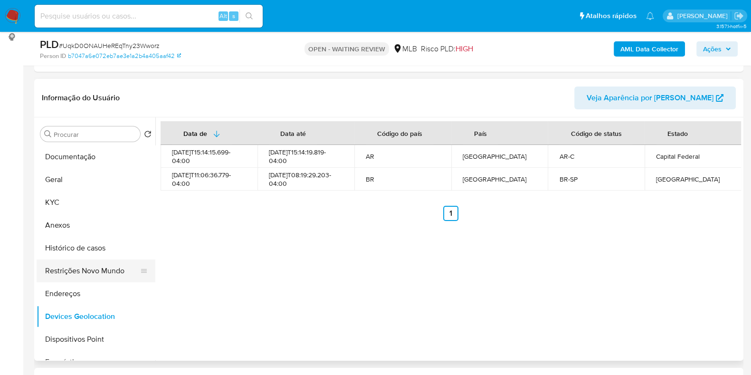
click at [90, 276] on button "Restrições Novo Mundo" at bounding box center [92, 270] width 111 height 23
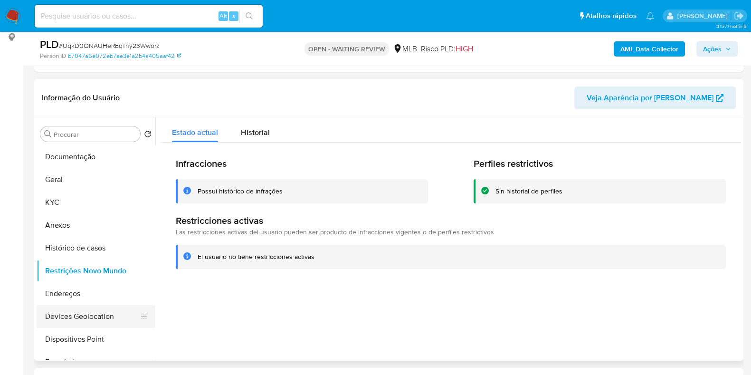
drag, startPoint x: 92, startPoint y: 328, endPoint x: 132, endPoint y: 322, distance: 40.8
click at [92, 329] on button "Dispositivos Point" at bounding box center [96, 339] width 119 height 23
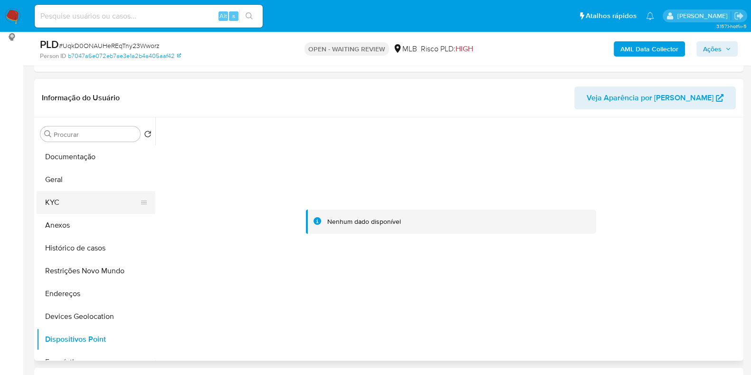
click at [86, 199] on button "KYC" at bounding box center [92, 202] width 111 height 23
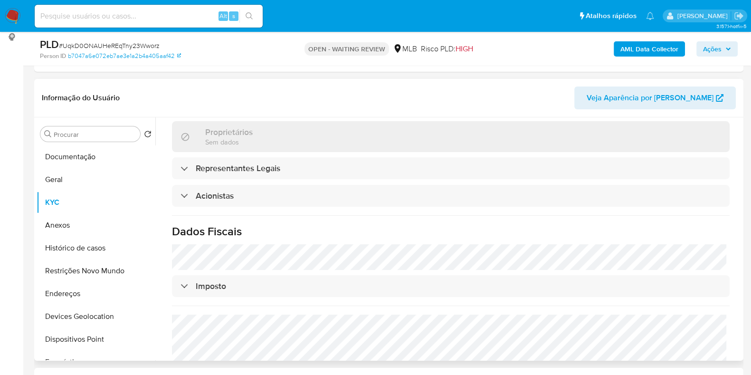
scroll to position [591, 0]
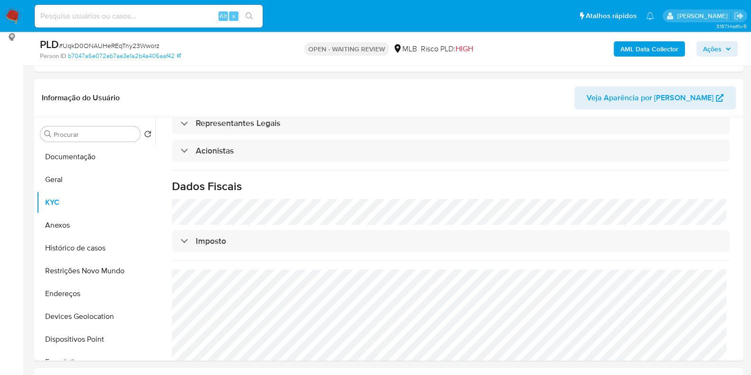
click at [627, 50] on b "AML Data Collector" at bounding box center [649, 48] width 58 height 15
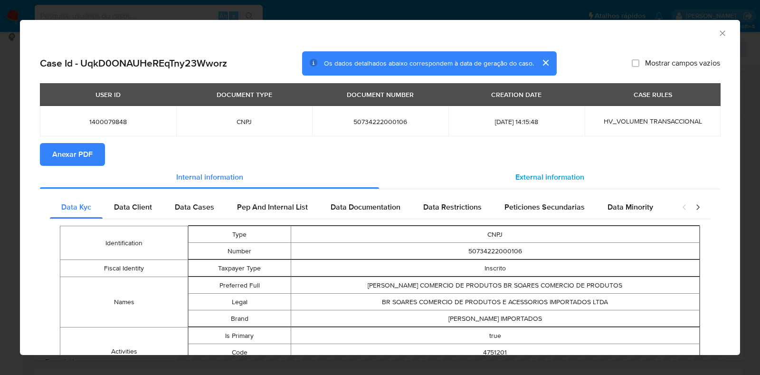
click at [559, 175] on span "External information" at bounding box center [549, 176] width 69 height 11
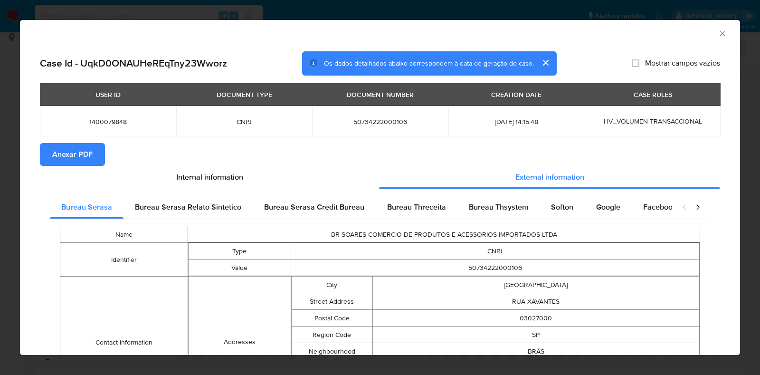
click at [562, 204] on span "Softon" at bounding box center [562, 206] width 22 height 11
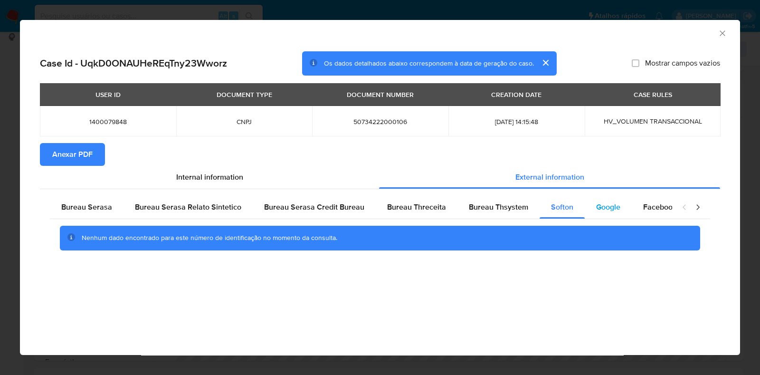
click at [603, 205] on span "Google" at bounding box center [608, 206] width 24 height 11
click at [503, 205] on span "Bureau Thsystem" at bounding box center [498, 206] width 59 height 11
click at [401, 208] on span "Bureau Threceita" at bounding box center [416, 206] width 59 height 11
click at [84, 155] on span "Anexar PDF" at bounding box center [72, 154] width 40 height 21
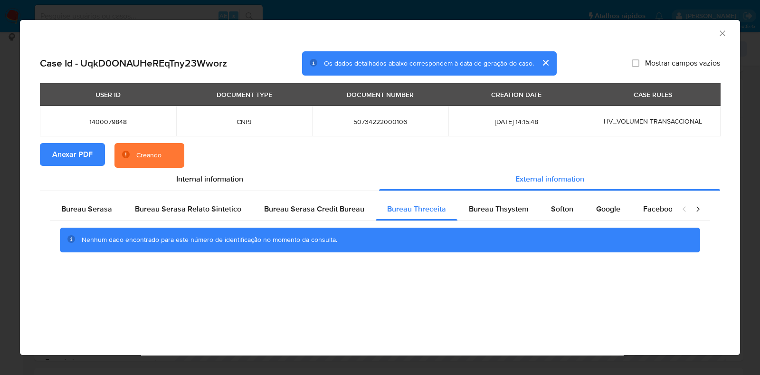
click at [725, 32] on icon "Fechar a janela" at bounding box center [722, 32] width 9 height 9
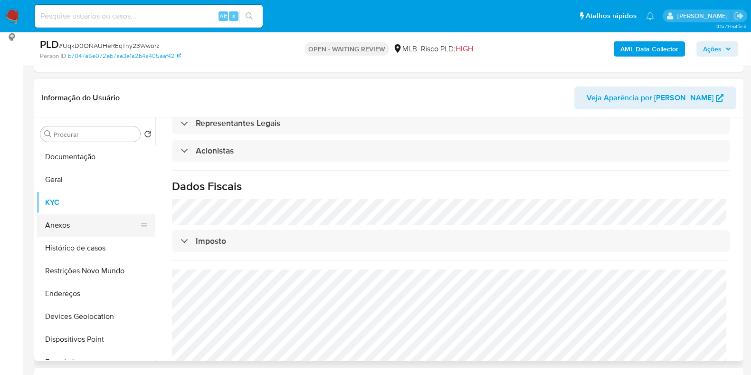
click at [63, 222] on button "Anexos" at bounding box center [92, 225] width 111 height 23
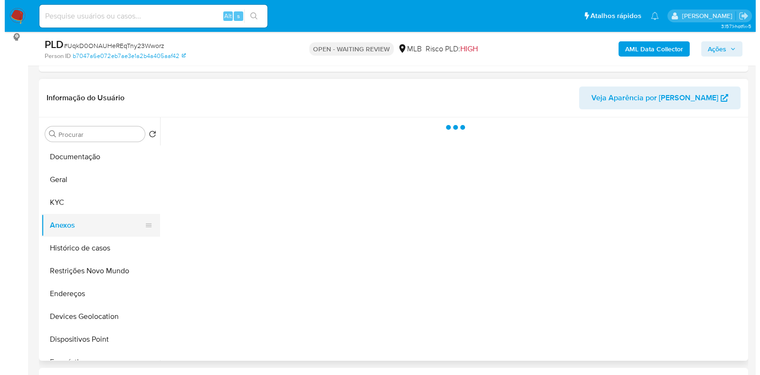
scroll to position [0, 0]
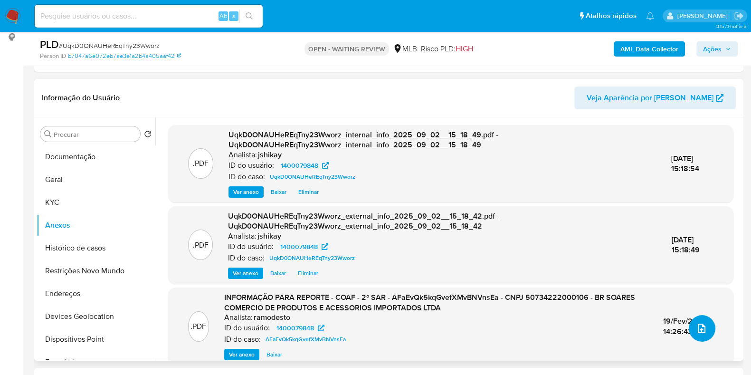
click at [701, 324] on icon "upload-file" at bounding box center [701, 327] width 11 height 11
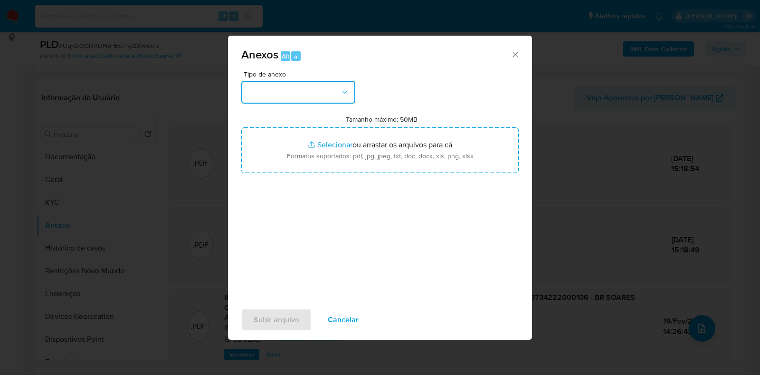
click at [323, 99] on button "button" at bounding box center [298, 92] width 114 height 23
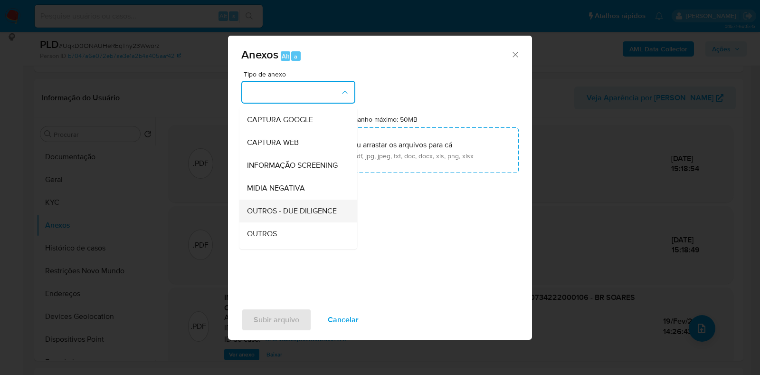
scroll to position [59, 0]
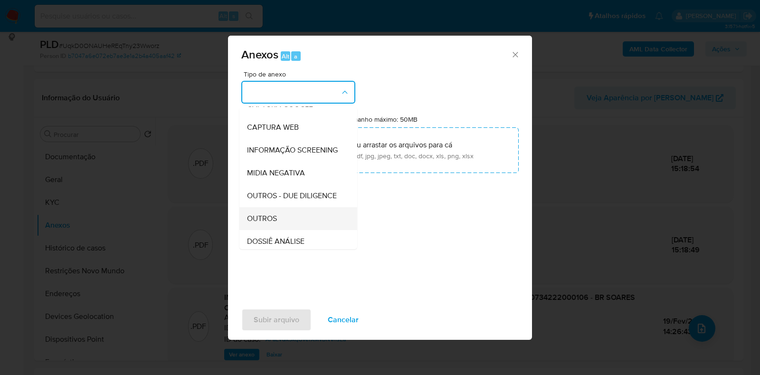
click at [262, 223] on span "OUTROS" at bounding box center [262, 218] width 30 height 9
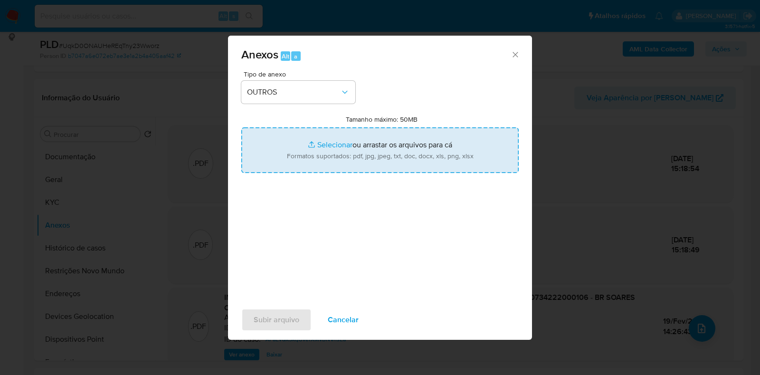
click at [297, 158] on input "Tamanho máximo: 50MB Selecionar arquivos" at bounding box center [379, 150] width 277 height 46
type input "C:\fakepath\CNPJ 50734222000106 - BR SOARES COMERCIO DE PRODUTOS E ACESSORIOS I…"
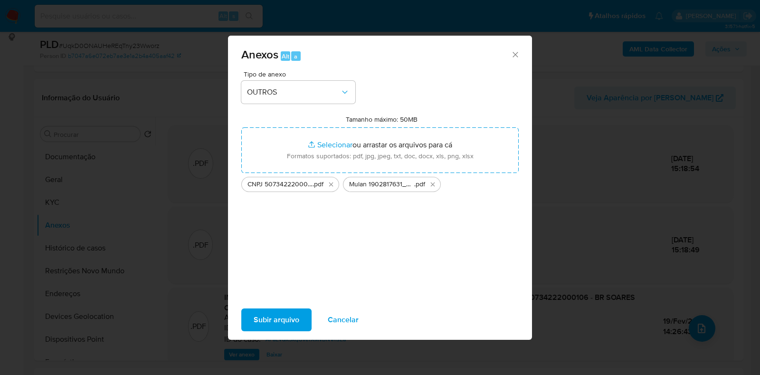
click at [344, 318] on span "Cancelar" at bounding box center [343, 319] width 31 height 21
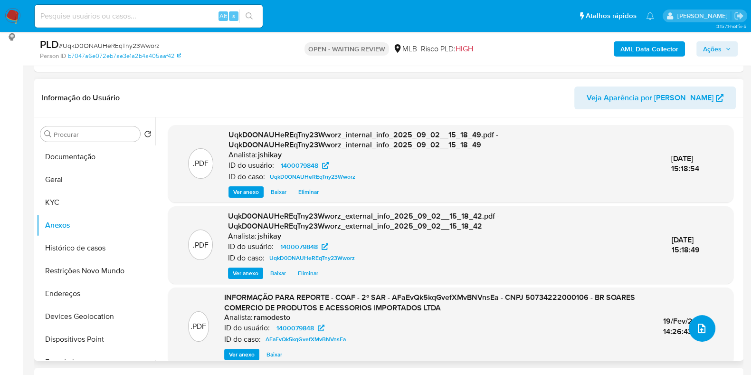
click at [702, 315] on button "upload-file" at bounding box center [702, 328] width 27 height 27
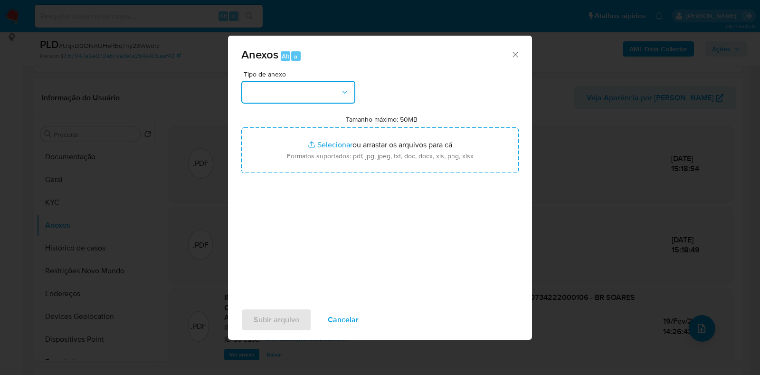
click at [294, 103] on button "button" at bounding box center [298, 92] width 114 height 23
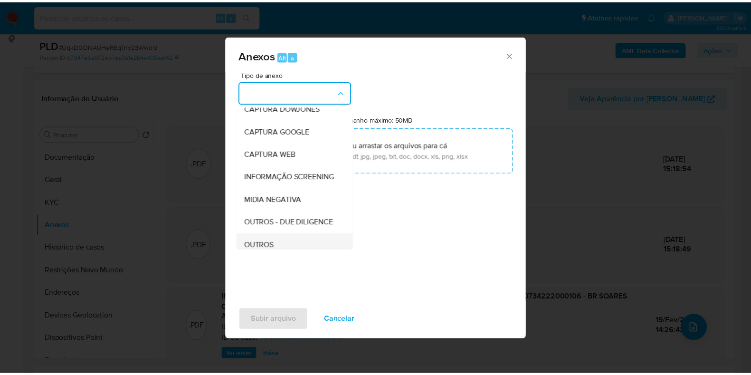
scroll to position [118, 0]
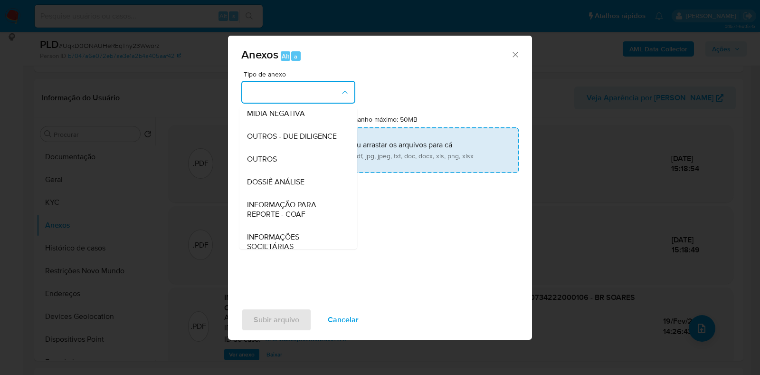
drag, startPoint x: 271, startPoint y: 177, endPoint x: 302, endPoint y: 160, distance: 35.3
click at [271, 164] on span "OUTROS" at bounding box center [262, 158] width 30 height 9
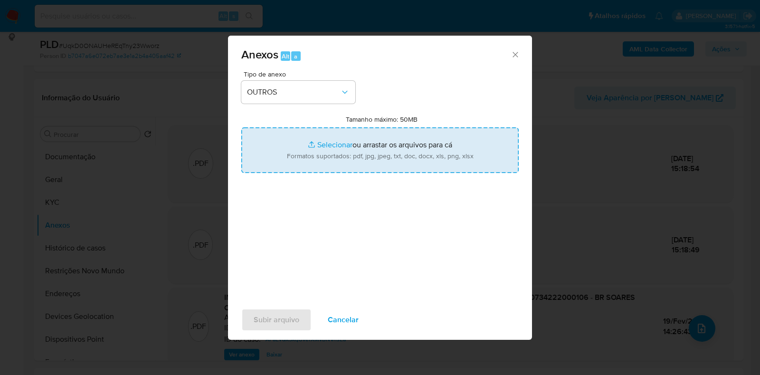
click at [318, 151] on input "Tamanho máximo: 50MB Selecionar arquivos" at bounding box center [379, 150] width 277 height 46
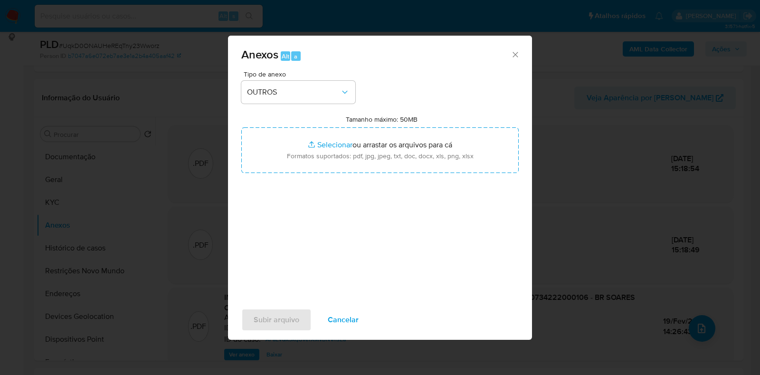
click at [515, 51] on icon "Fechar" at bounding box center [515, 54] width 9 height 9
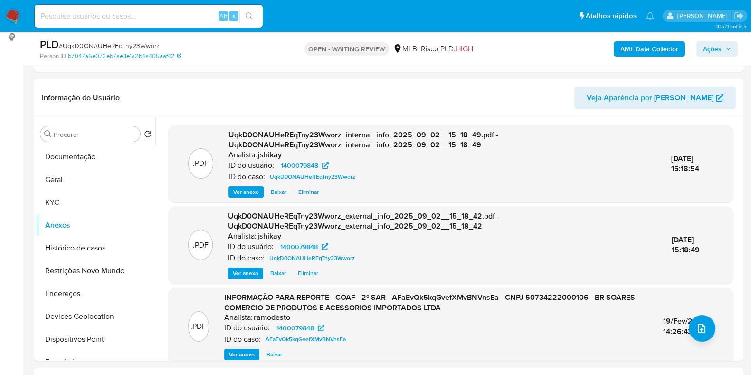
click at [116, 46] on span "# UqkD0ONAUHeREqTny23Wworz" at bounding box center [109, 45] width 101 height 9
copy span "UqkD0ONAUHeREqTny23Wworz"
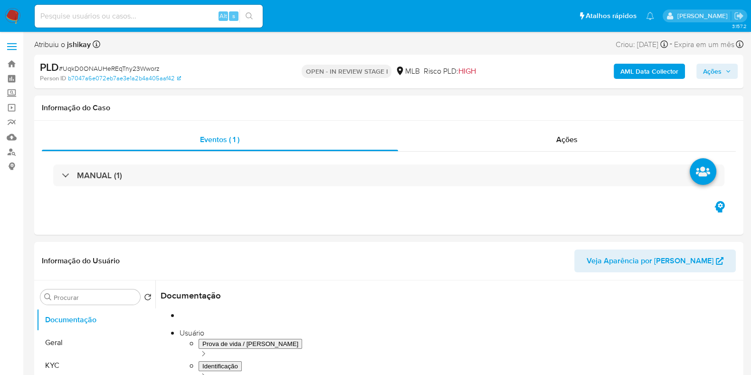
select select "10"
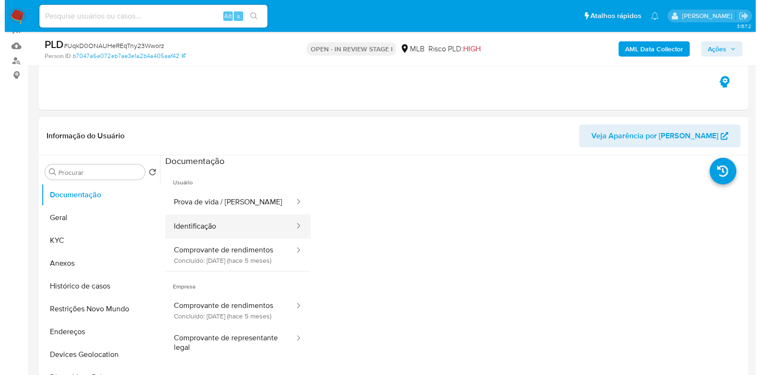
scroll to position [118, 0]
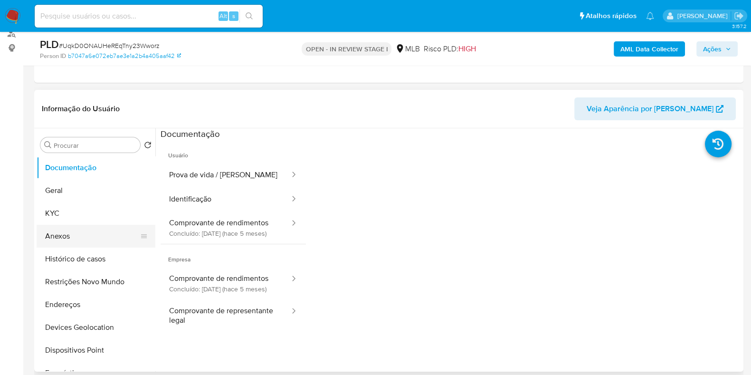
click at [78, 232] on button "Anexos" at bounding box center [92, 236] width 111 height 23
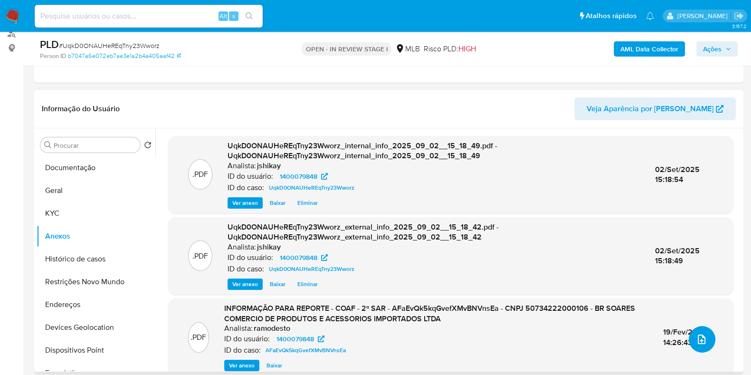
click at [696, 333] on icon "upload-file" at bounding box center [701, 338] width 11 height 11
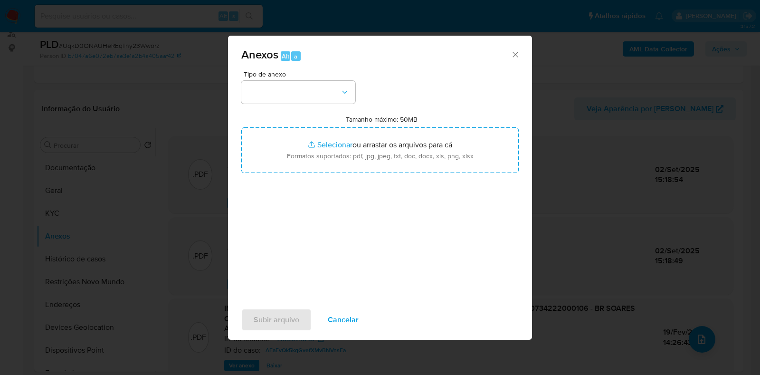
click at [322, 80] on div "Tipo de anexo" at bounding box center [298, 87] width 114 height 33
click at [320, 97] on button "button" at bounding box center [298, 92] width 114 height 23
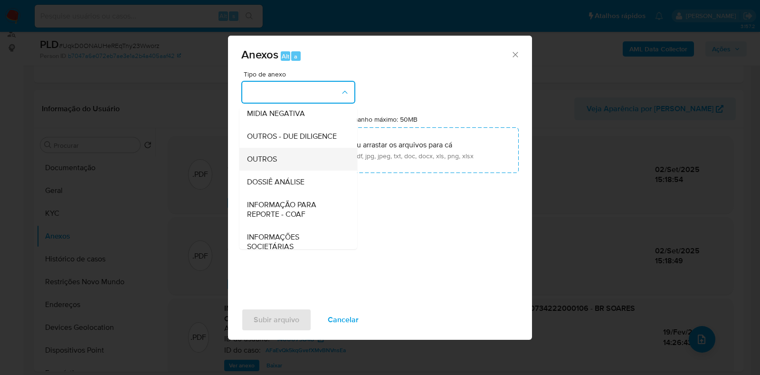
click at [284, 170] on div "OUTROS" at bounding box center [295, 159] width 97 height 23
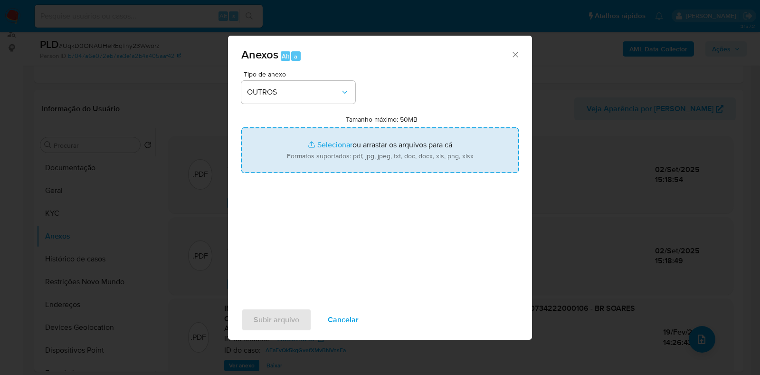
click at [322, 146] on input "Tamanho máximo: 50MB Selecionar arquivos" at bounding box center [379, 150] width 277 height 46
type input "C:\fakepath\Mulan 1400079848_2025_09_01_17_08_52.pdf"
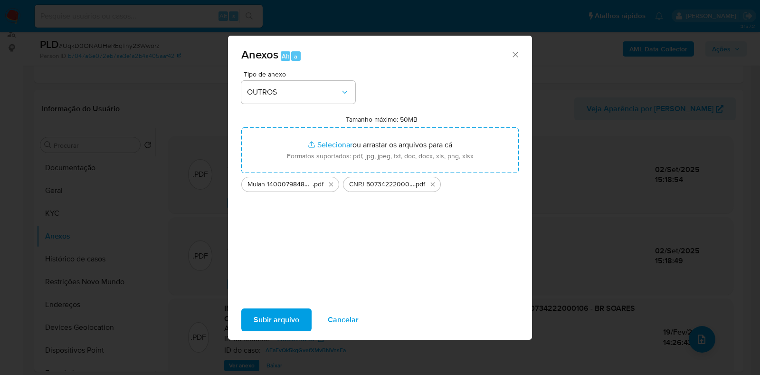
drag, startPoint x: 322, startPoint y: 146, endPoint x: 284, endPoint y: 315, distance: 173.5
click at [284, 315] on span "Subir arquivo" at bounding box center [277, 319] width 46 height 21
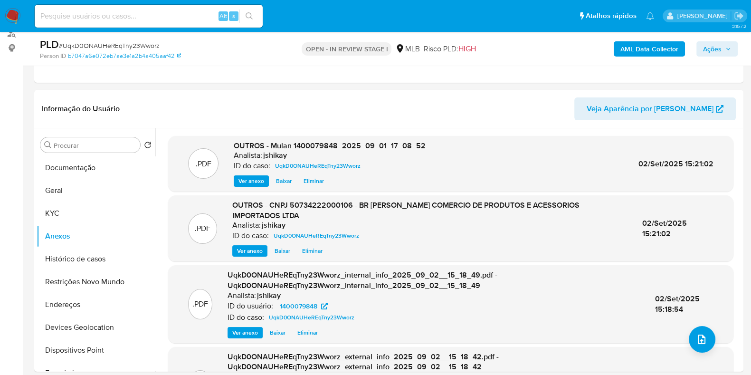
drag, startPoint x: 710, startPoint y: 54, endPoint x: 698, endPoint y: 57, distance: 12.3
click at [710, 54] on span "Ações" at bounding box center [712, 48] width 19 height 15
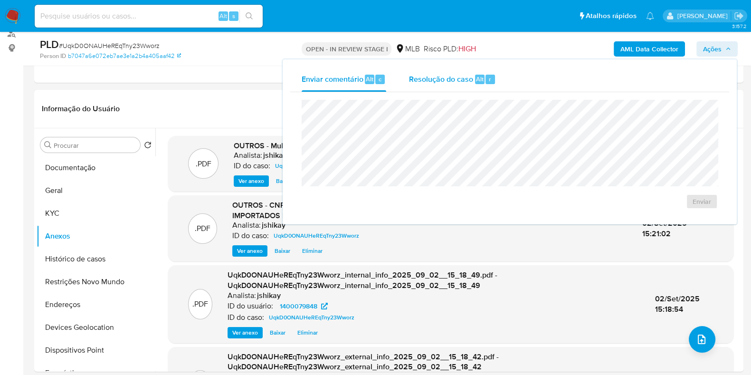
click at [502, 71] on button "Resolução do caso Alt r" at bounding box center [452, 79] width 110 height 25
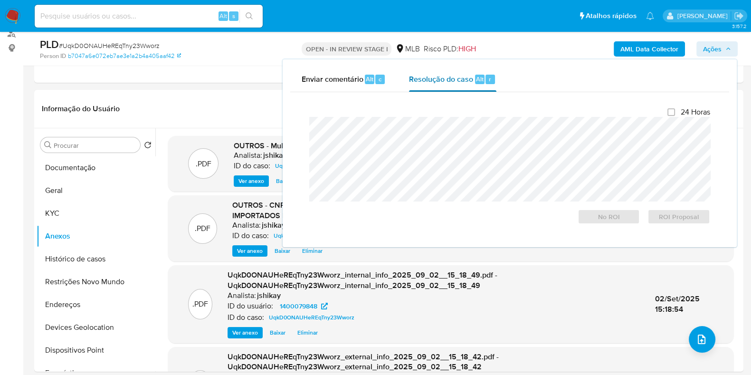
click at [465, 83] on span "Resolução do caso" at bounding box center [441, 78] width 64 height 11
click at [610, 214] on span "No ROI" at bounding box center [608, 216] width 49 height 13
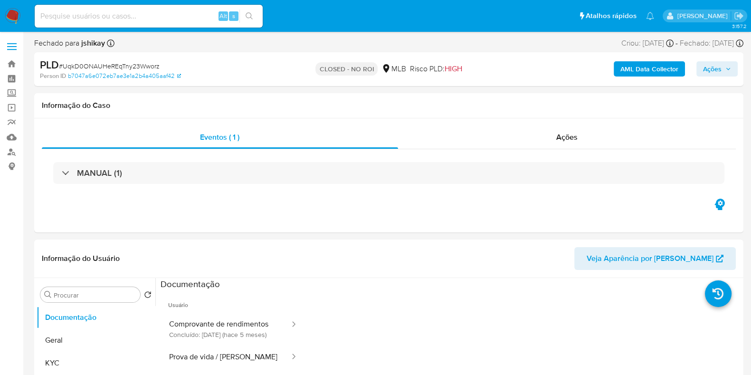
select select "10"
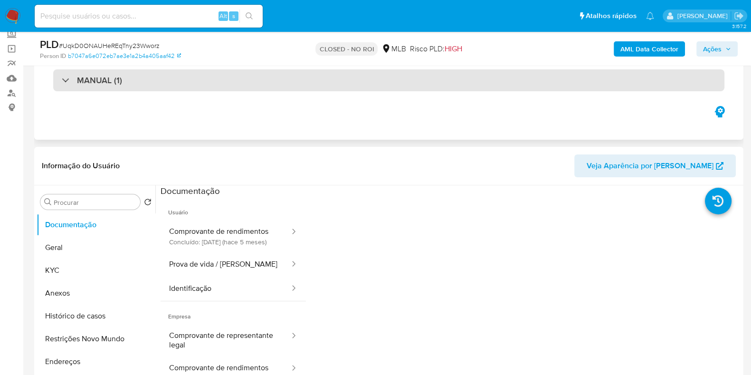
click at [187, 87] on div "MANUAL (1)" at bounding box center [388, 80] width 671 height 22
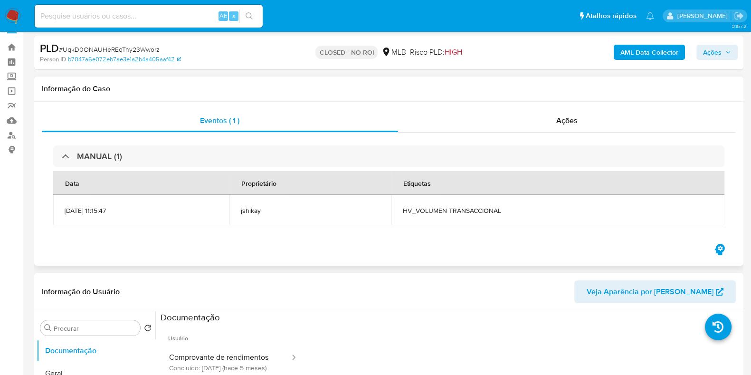
scroll to position [0, 0]
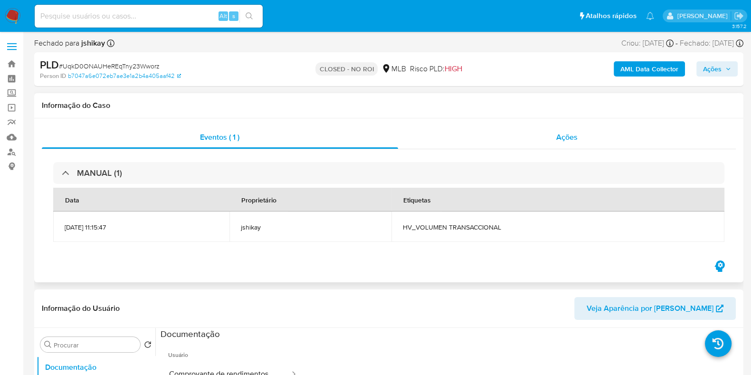
click at [475, 134] on div "Ações" at bounding box center [567, 137] width 338 height 23
